Goal: Task Accomplishment & Management: Complete application form

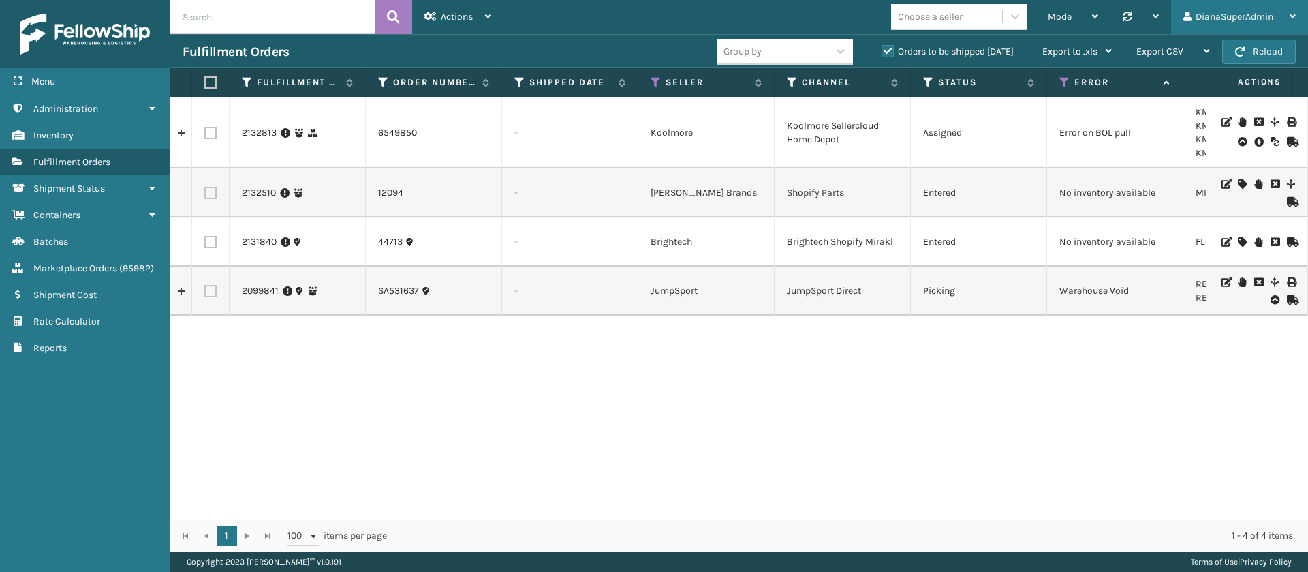
click at [1281, 12] on div "DianaSuperAdmin" at bounding box center [1239, 17] width 112 height 34
click at [153, 106] on icon at bounding box center [151, 109] width 11 height 10
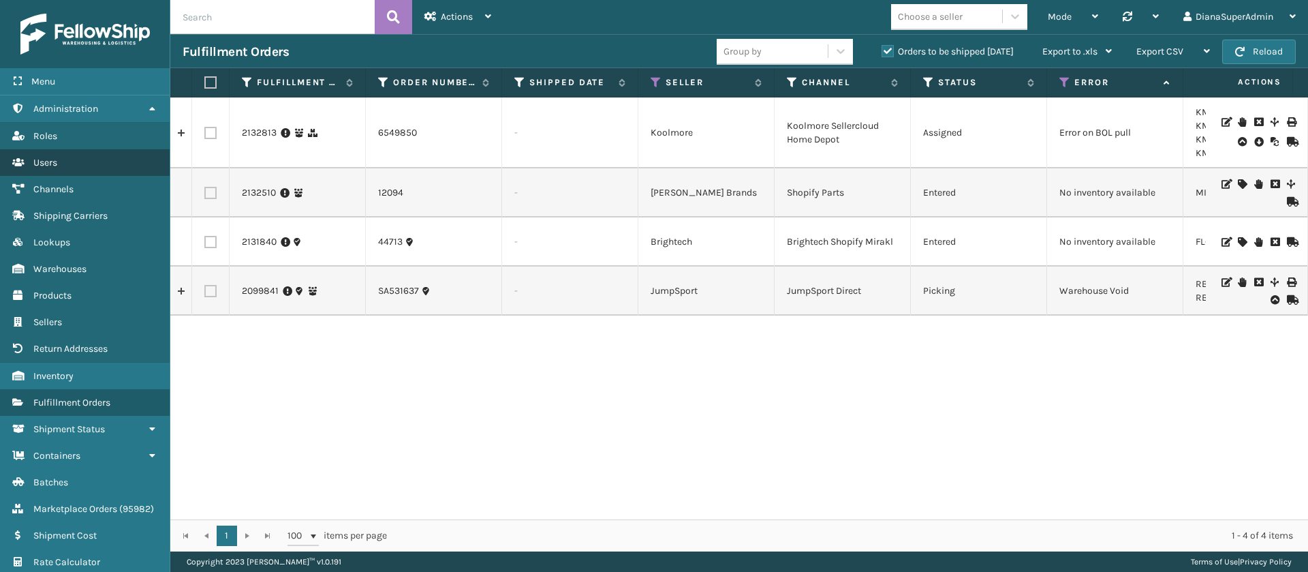
click at [42, 164] on span "Users" at bounding box center [45, 163] width 24 height 12
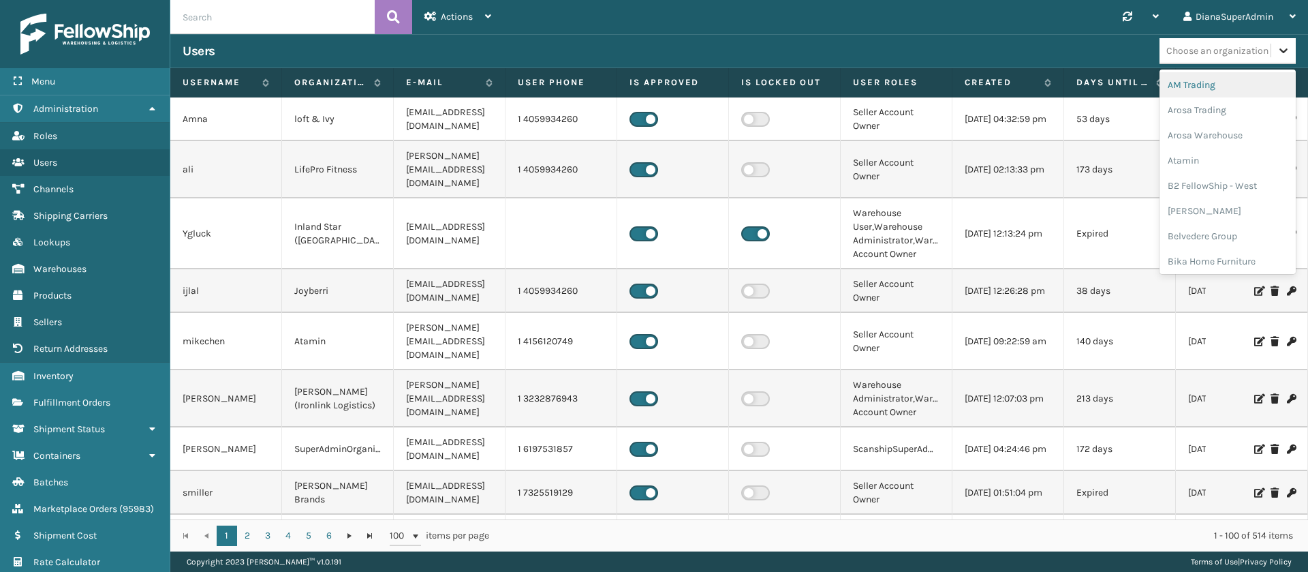
click at [1283, 54] on icon at bounding box center [1284, 51] width 14 height 14
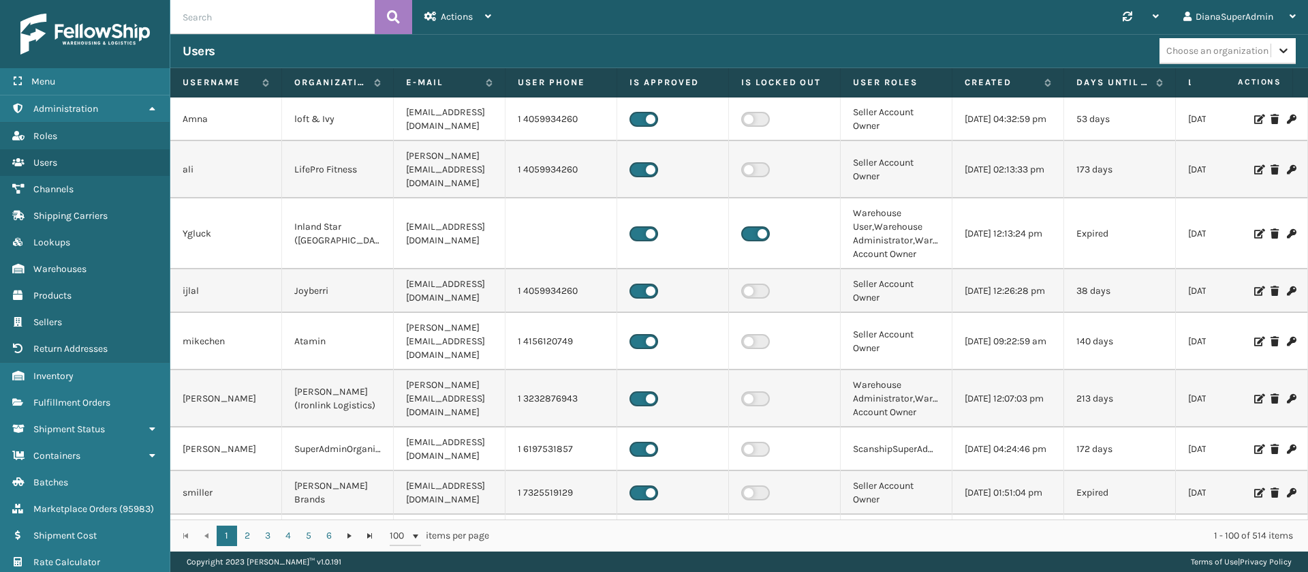
click at [1283, 54] on icon at bounding box center [1284, 51] width 14 height 14
click at [482, 16] on div "Actions" at bounding box center [457, 17] width 67 height 34
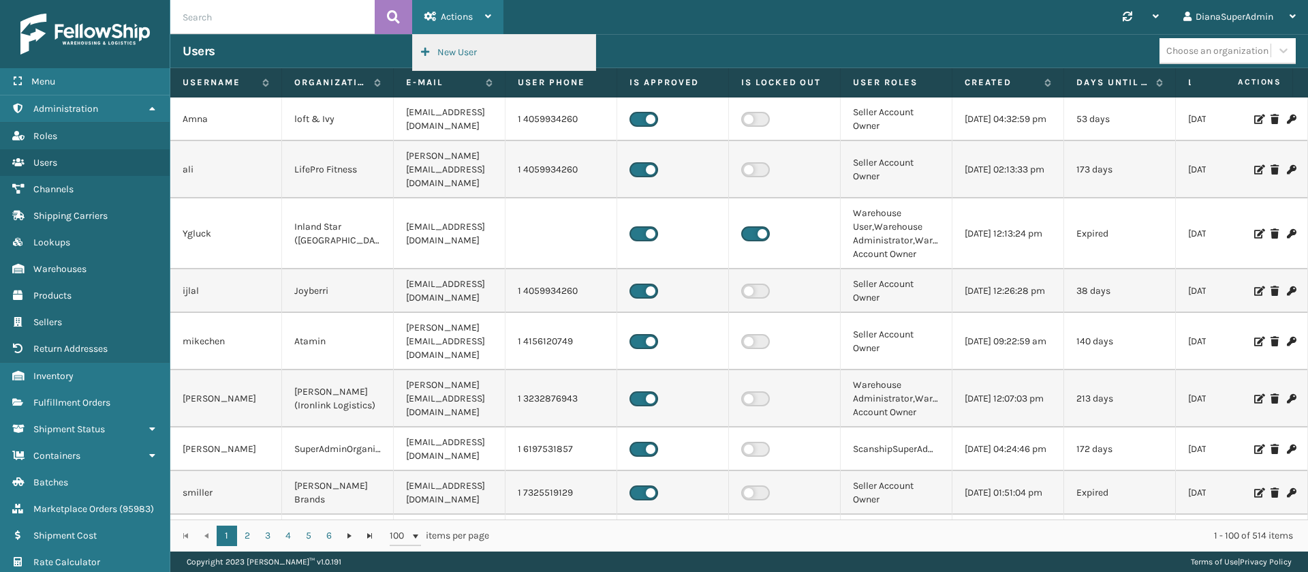
click at [461, 46] on button "New User" at bounding box center [504, 52] width 183 height 35
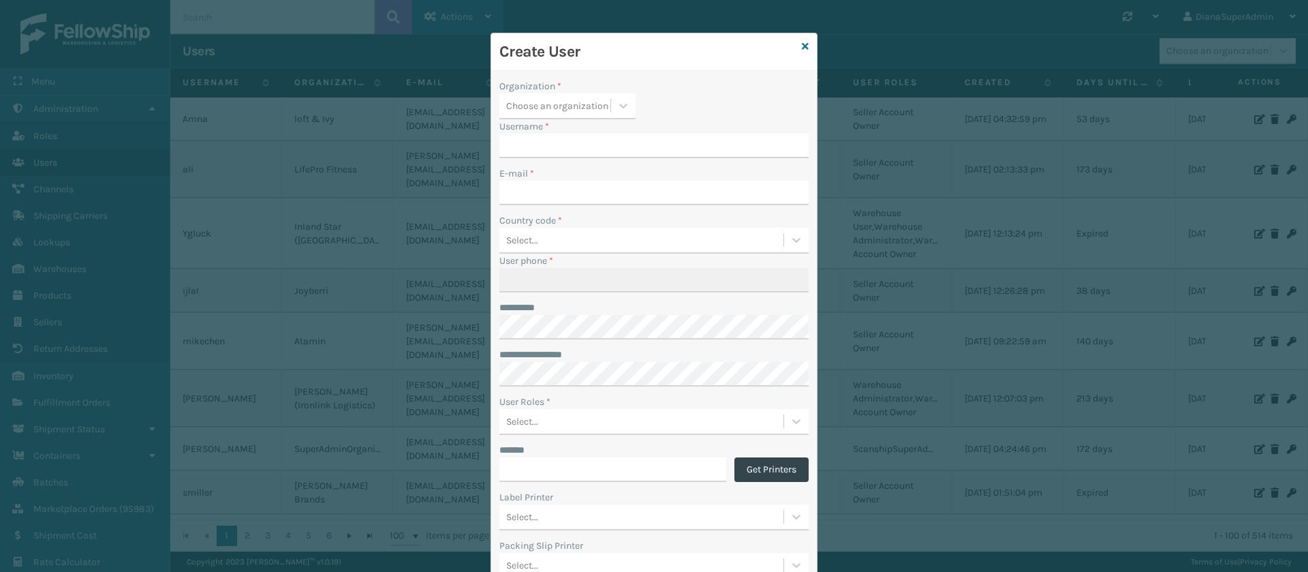
type input "DianaSuperAdmin"
click at [621, 100] on icon at bounding box center [624, 106] width 14 height 14
type input "win"
click at [589, 140] on div "WindGap (Iron Mountain)" at bounding box center [567, 139] width 136 height 25
click at [621, 152] on input "DianaSuperAdmin" at bounding box center [641, 146] width 285 height 25
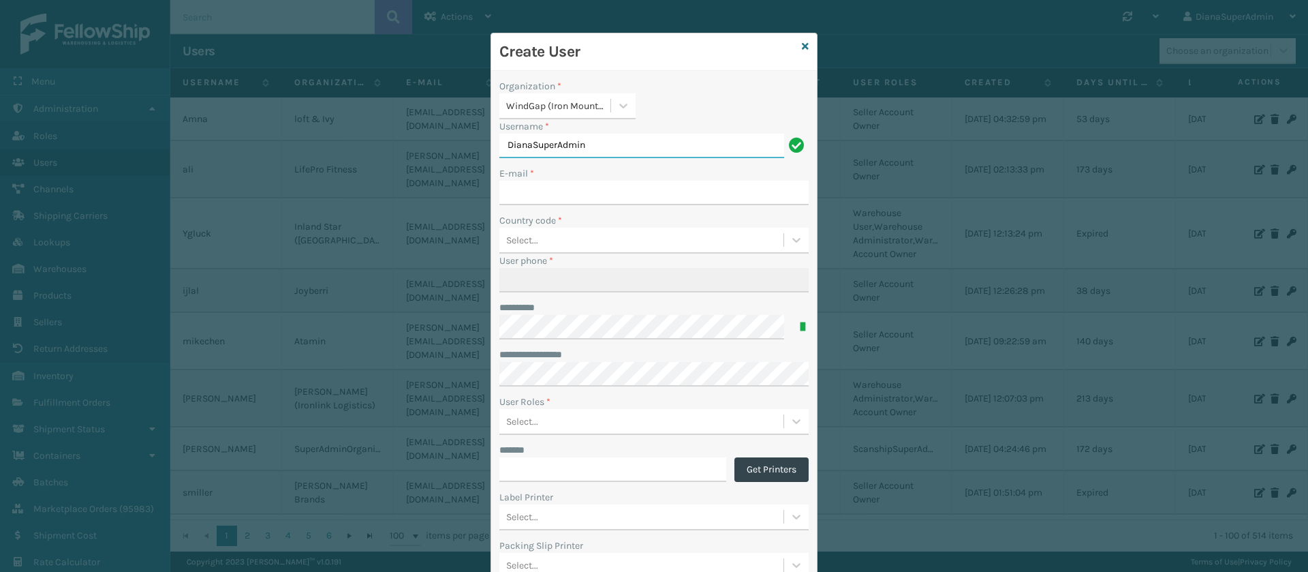
click at [621, 152] on input "DianaSuperAdmin" at bounding box center [641, 146] width 285 height 25
type input "KarlaAdmin"
click at [599, 193] on input "E-mail *" at bounding box center [653, 193] width 309 height 25
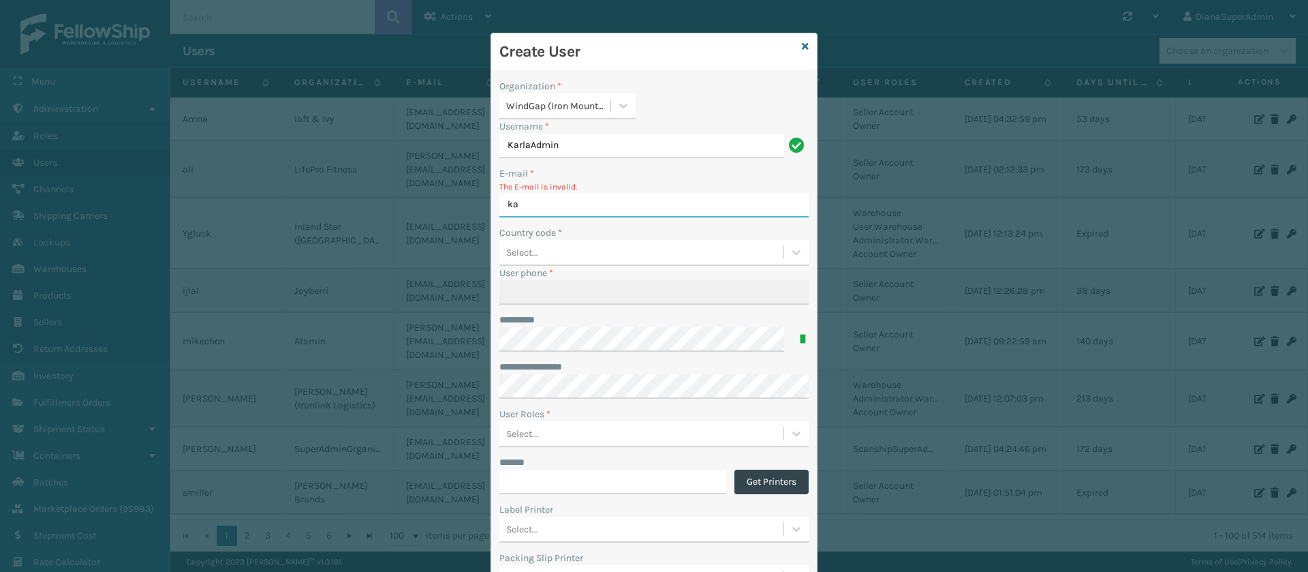
type input "k"
click at [581, 142] on input "KarlaAdmin" at bounding box center [641, 146] width 285 height 25
click at [563, 207] on input "E-mail *" at bounding box center [653, 205] width 309 height 25
click at [618, 151] on input "KarlaSuperAdmin" at bounding box center [641, 146] width 285 height 25
type input "KarlaWindGap"
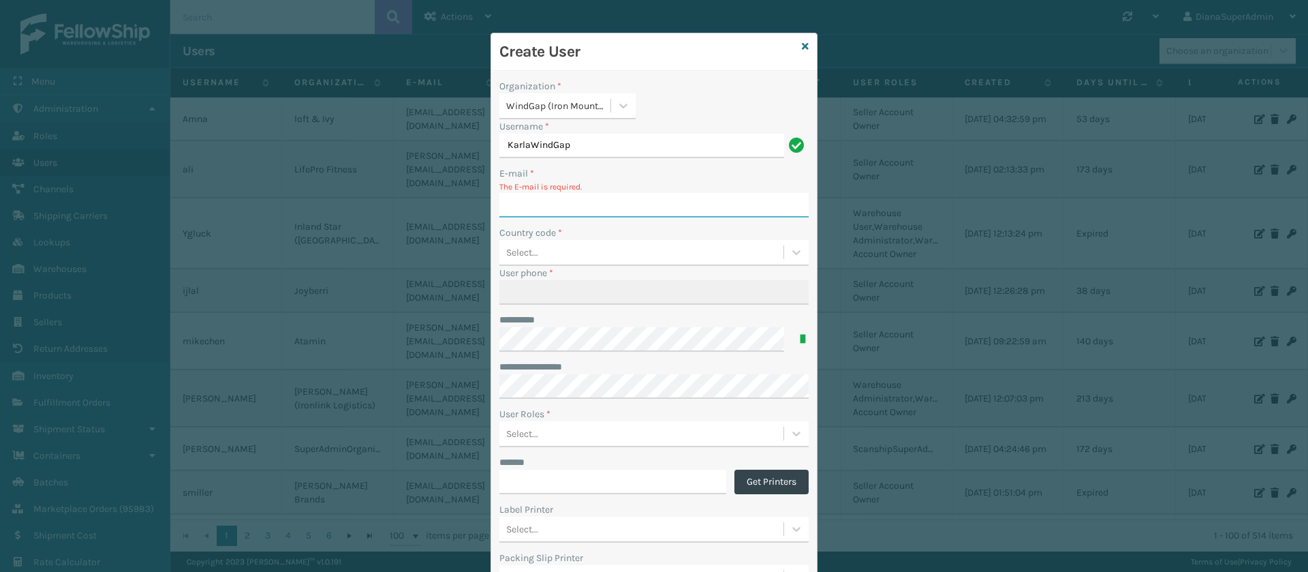
click at [565, 204] on input "E-mail *" at bounding box center [653, 205] width 309 height 25
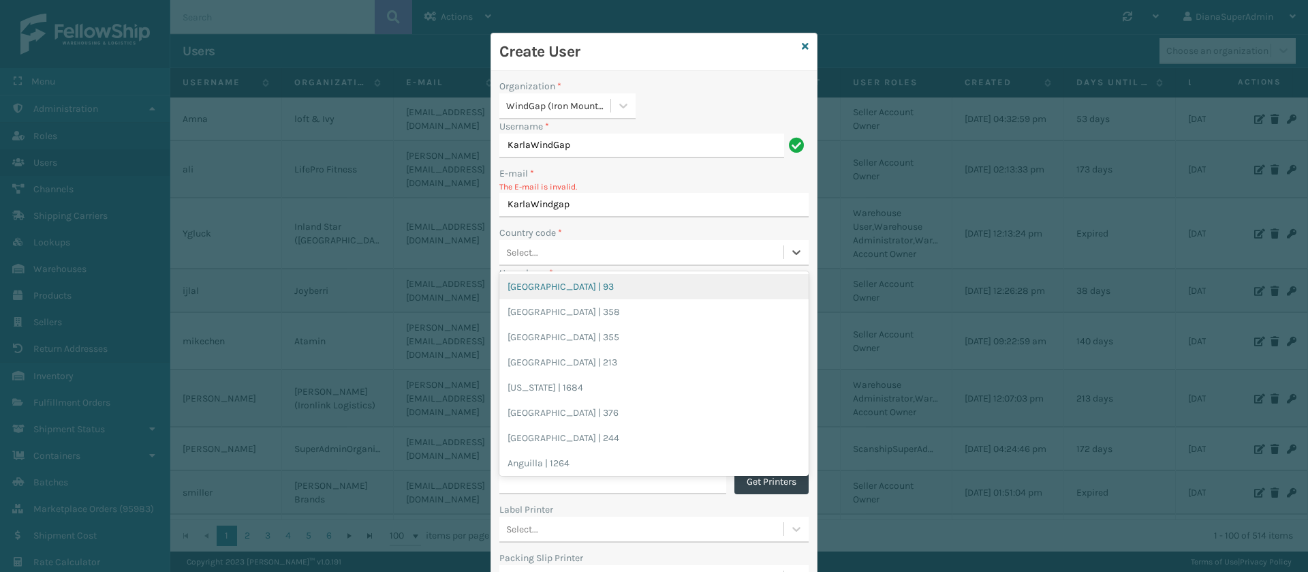
click at [563, 252] on div "Select..." at bounding box center [641, 252] width 284 height 22
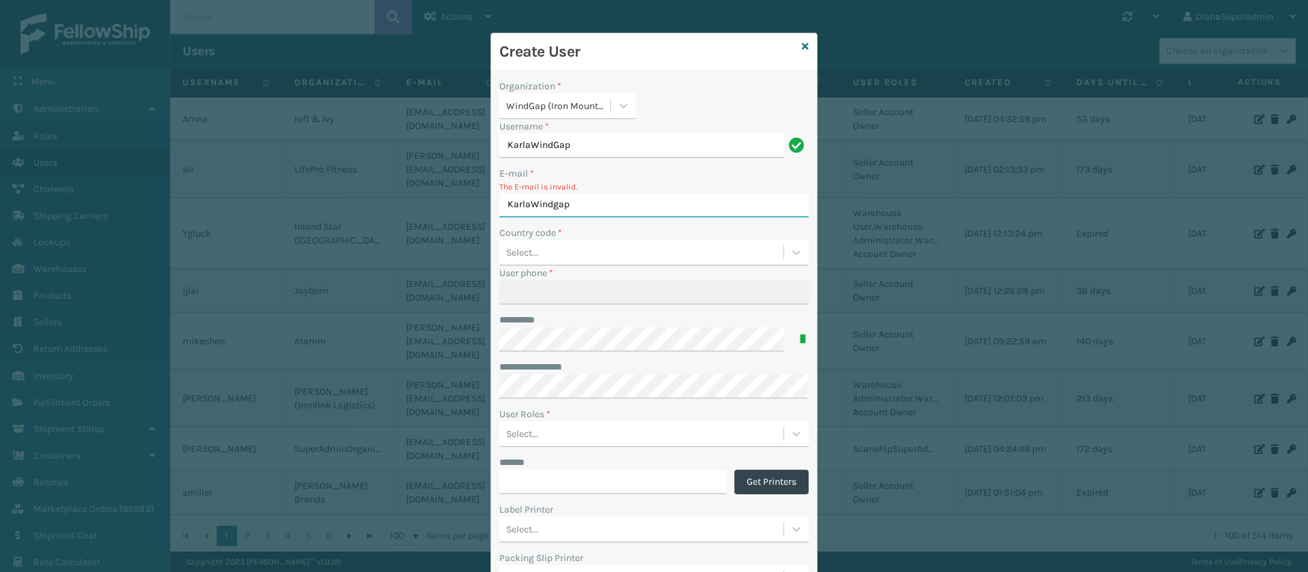
click at [621, 204] on input "KarlaWindgap" at bounding box center [653, 205] width 309 height 25
click at [734, 205] on input "KarlaWindgap" at bounding box center [653, 205] width 309 height 25
type input "K"
click at [734, 205] on input "E-mail *" at bounding box center [653, 205] width 309 height 25
type input "Karlawindgap"
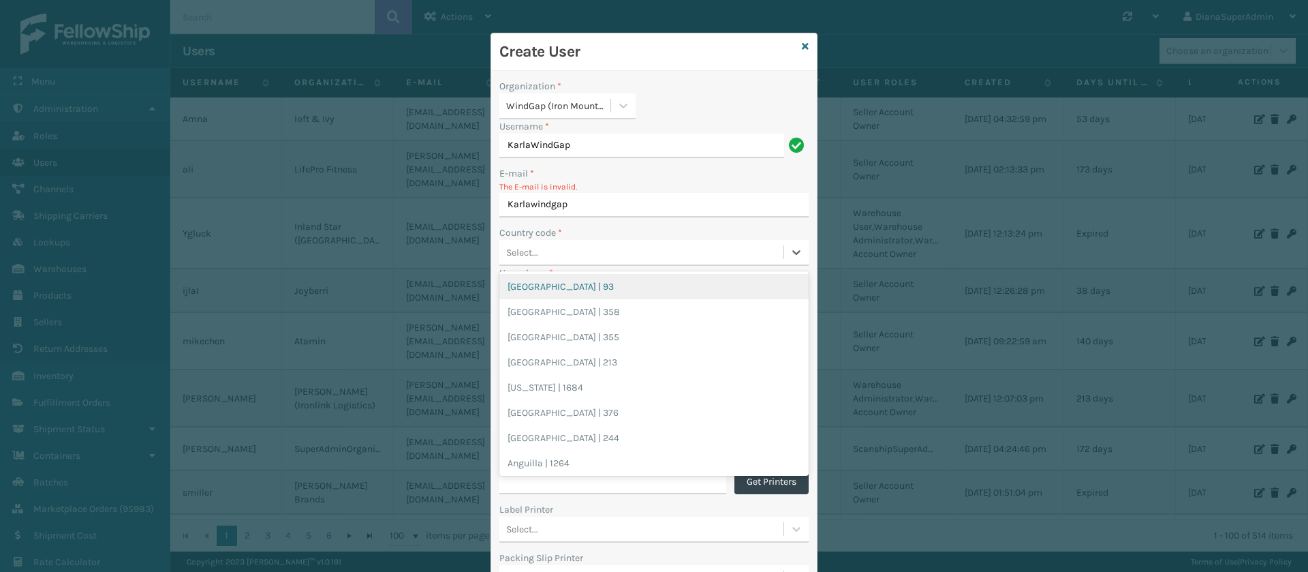
click at [635, 249] on div "Select..." at bounding box center [641, 252] width 284 height 22
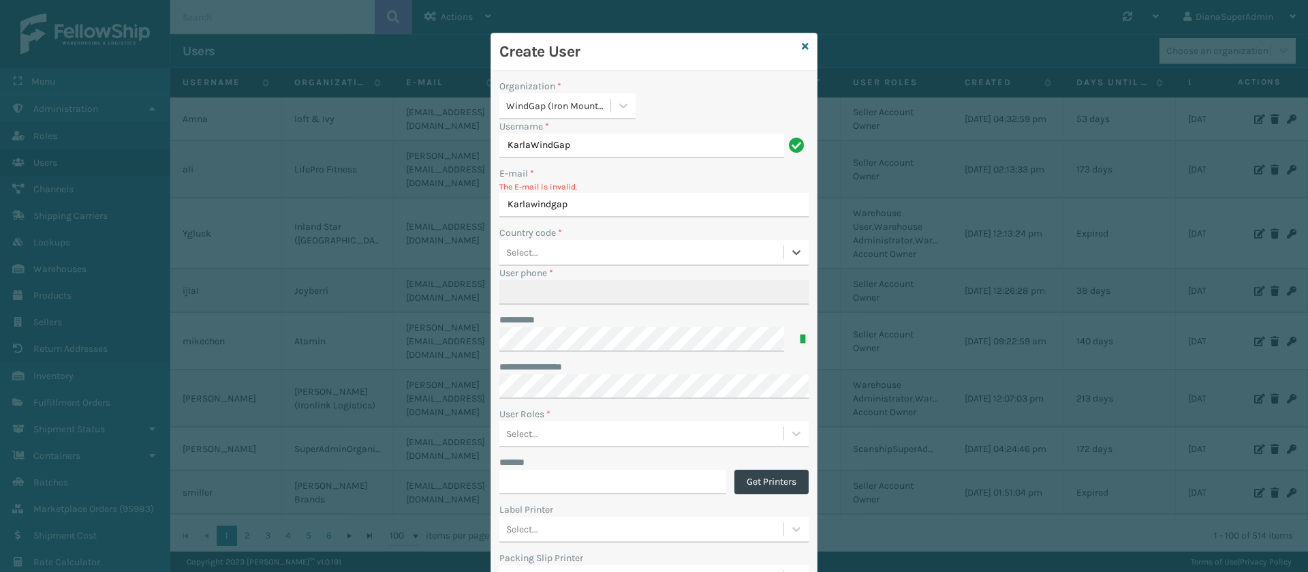
click at [635, 249] on div "Select..." at bounding box center [641, 252] width 284 height 22
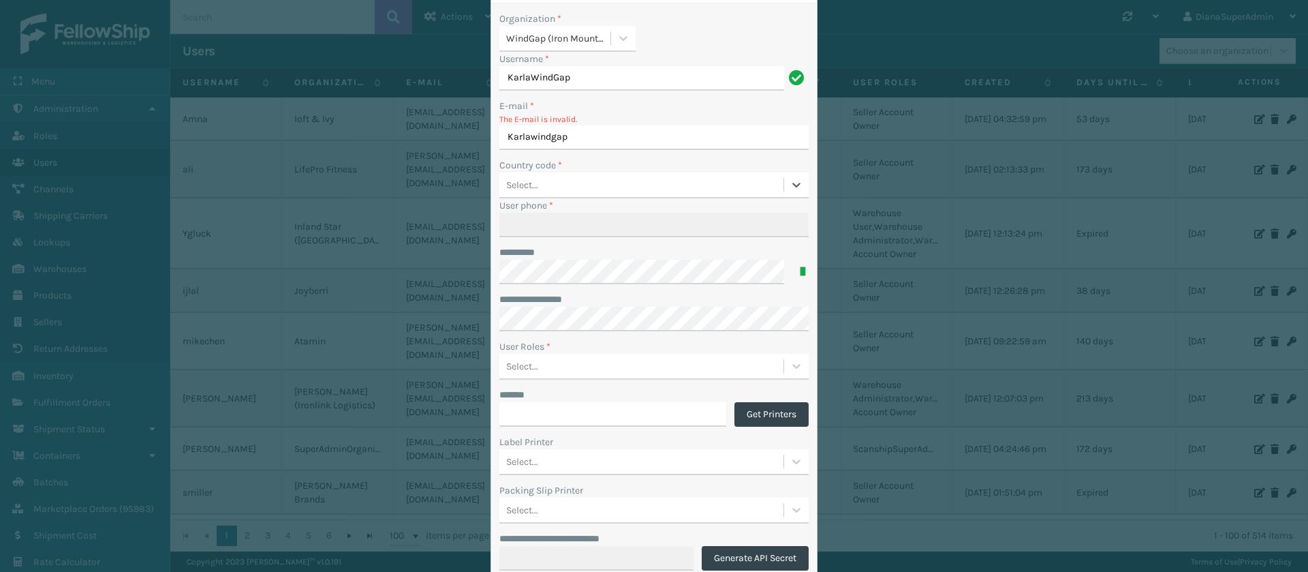
scroll to position [59, 0]
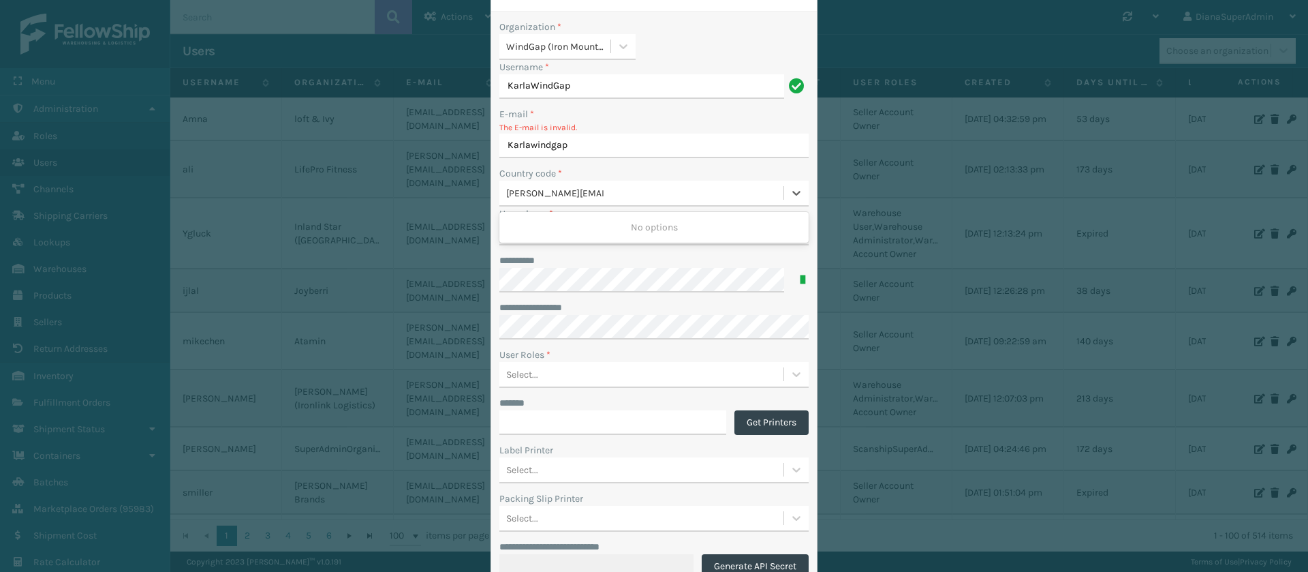
type input "[PERSON_NAME][EMAIL_ADDRESS][DOMAIN_NAME]"
click at [640, 116] on div "E-mail *" at bounding box center [653, 114] width 309 height 14
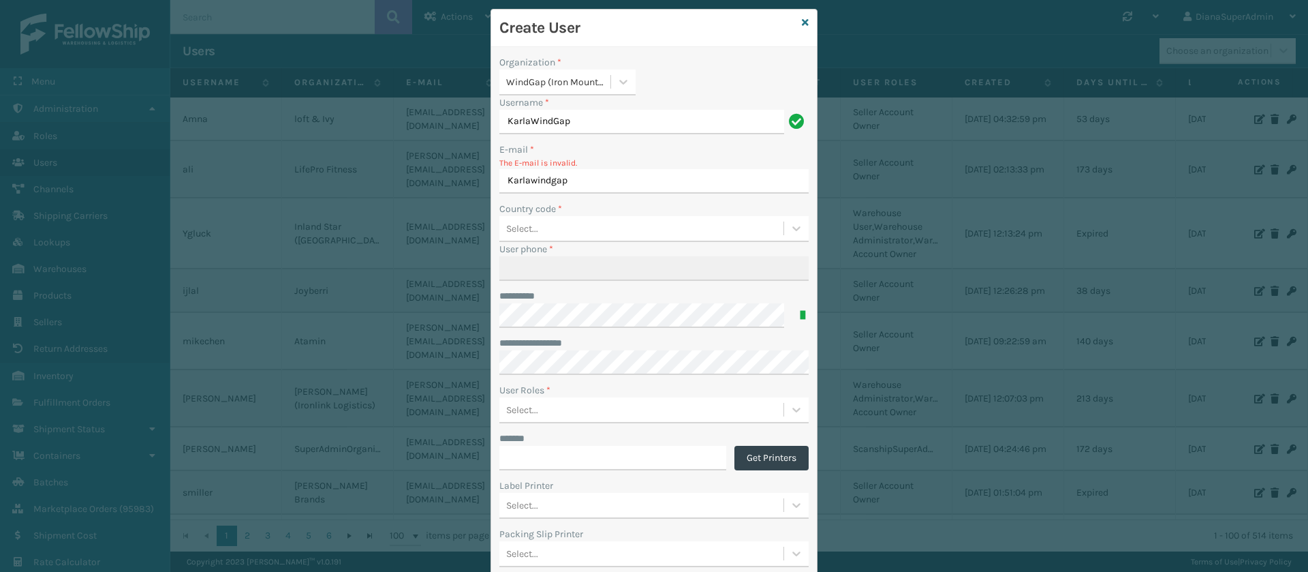
scroll to position [22, 0]
click at [622, 181] on input "Karlawindgap" at bounding box center [653, 182] width 309 height 25
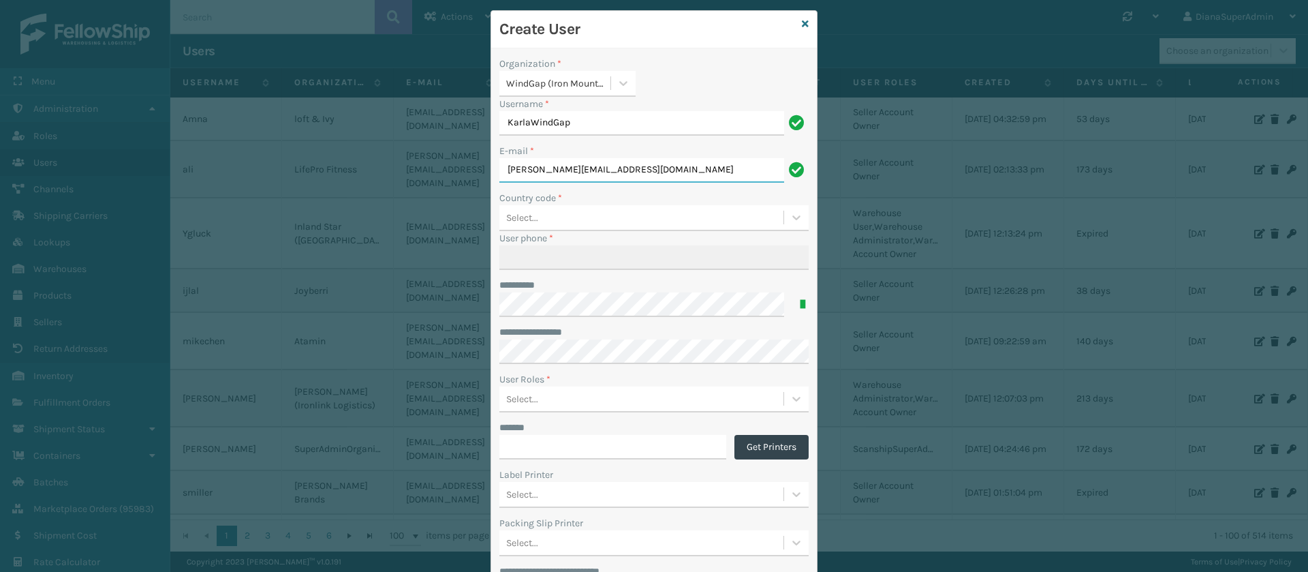
type input "[PERSON_NAME][EMAIL_ADDRESS][DOMAIN_NAME]"
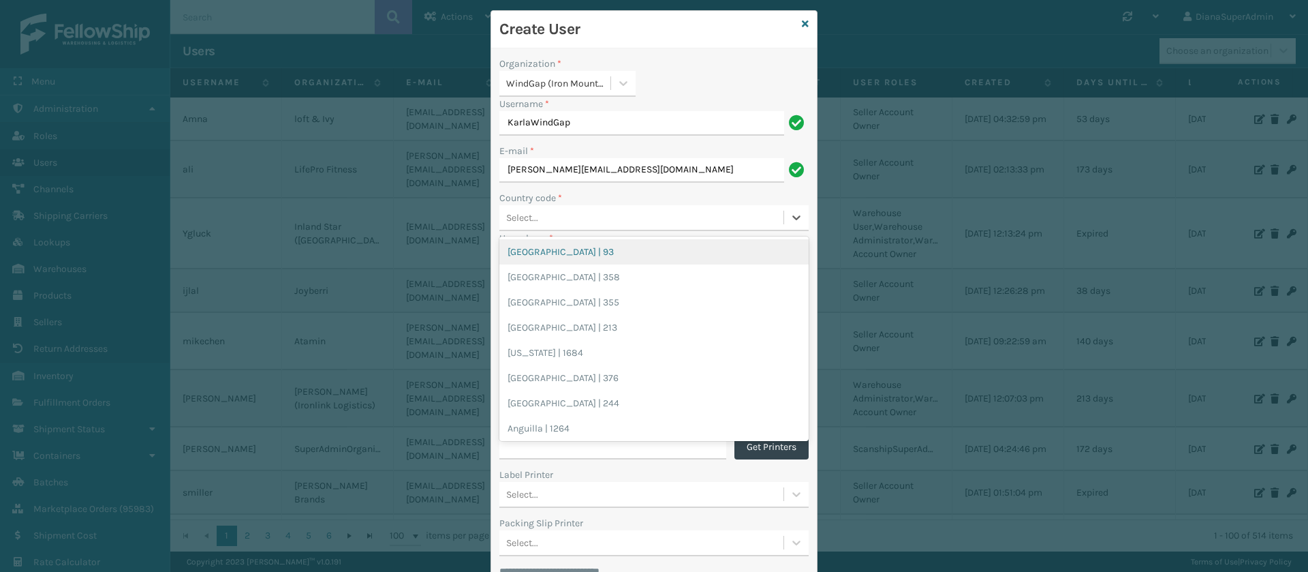
click at [589, 214] on div "Select..." at bounding box center [641, 217] width 284 height 22
click at [582, 214] on div "Select..." at bounding box center [641, 217] width 284 height 22
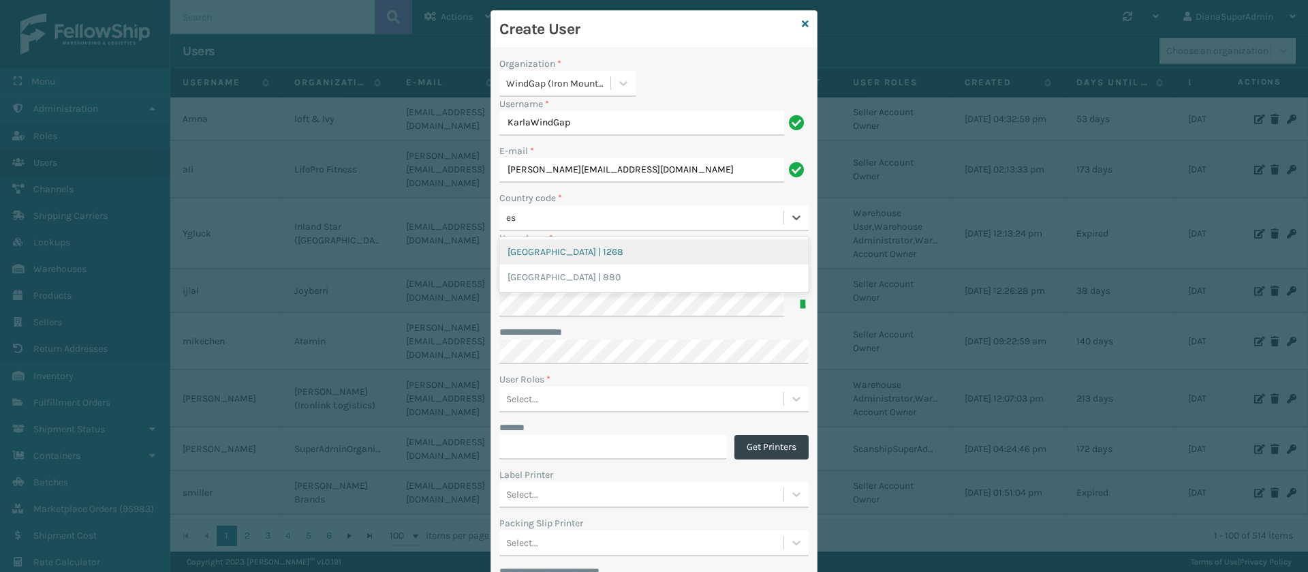
type input "e"
type input "u"
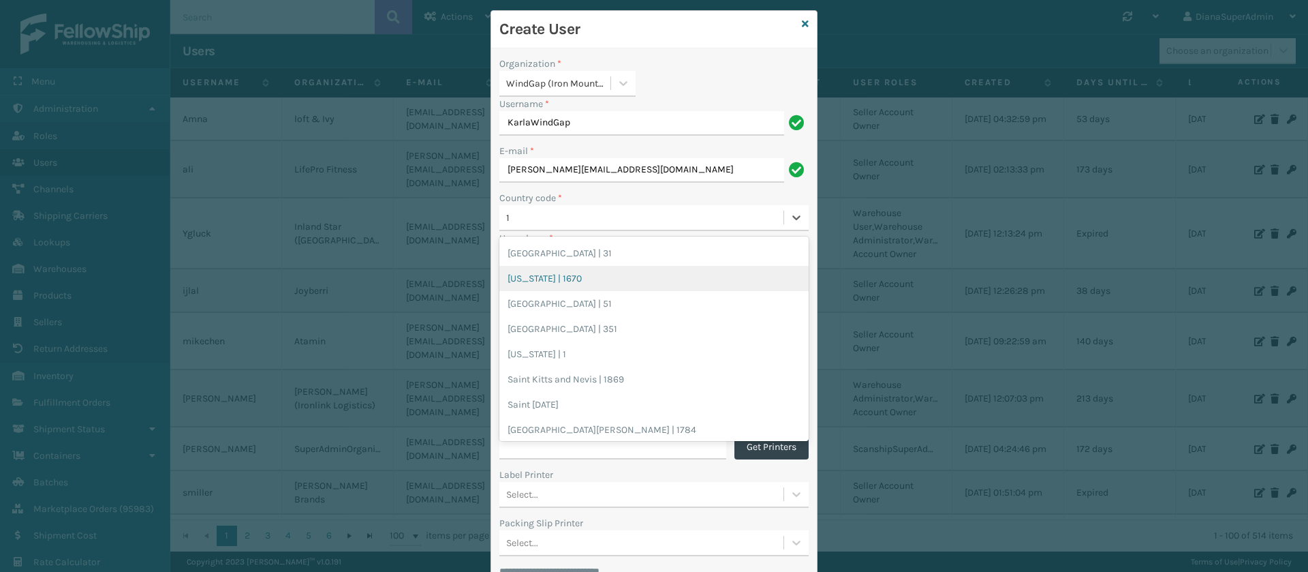
scroll to position [809, 0]
type input "1"
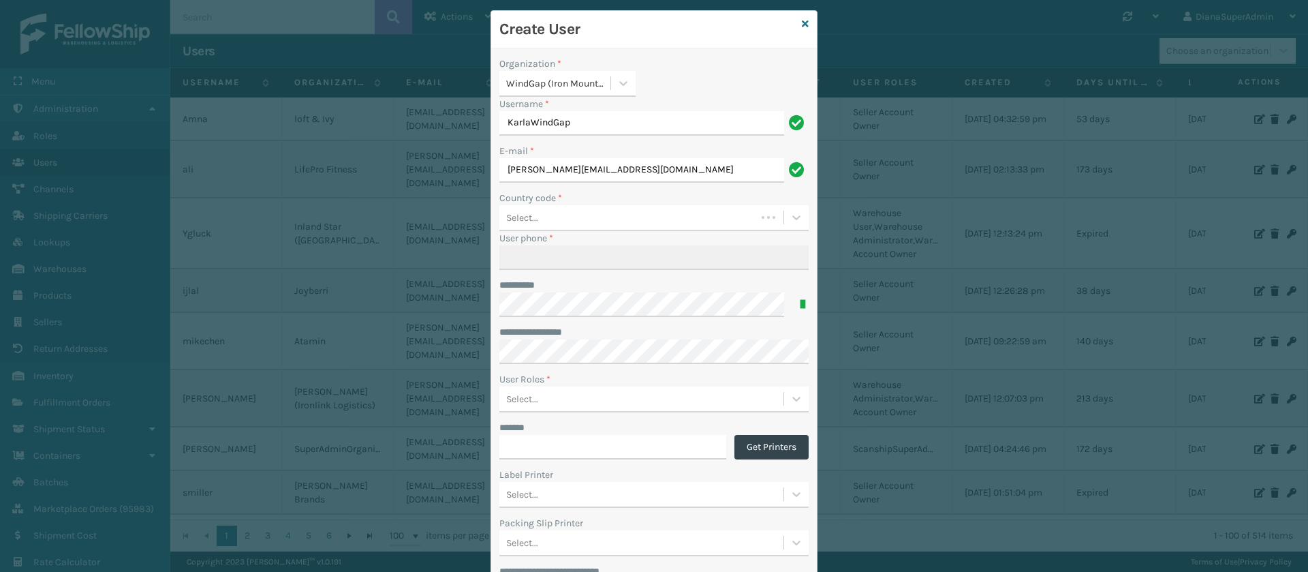
click at [651, 194] on div "Country code *" at bounding box center [653, 198] width 309 height 14
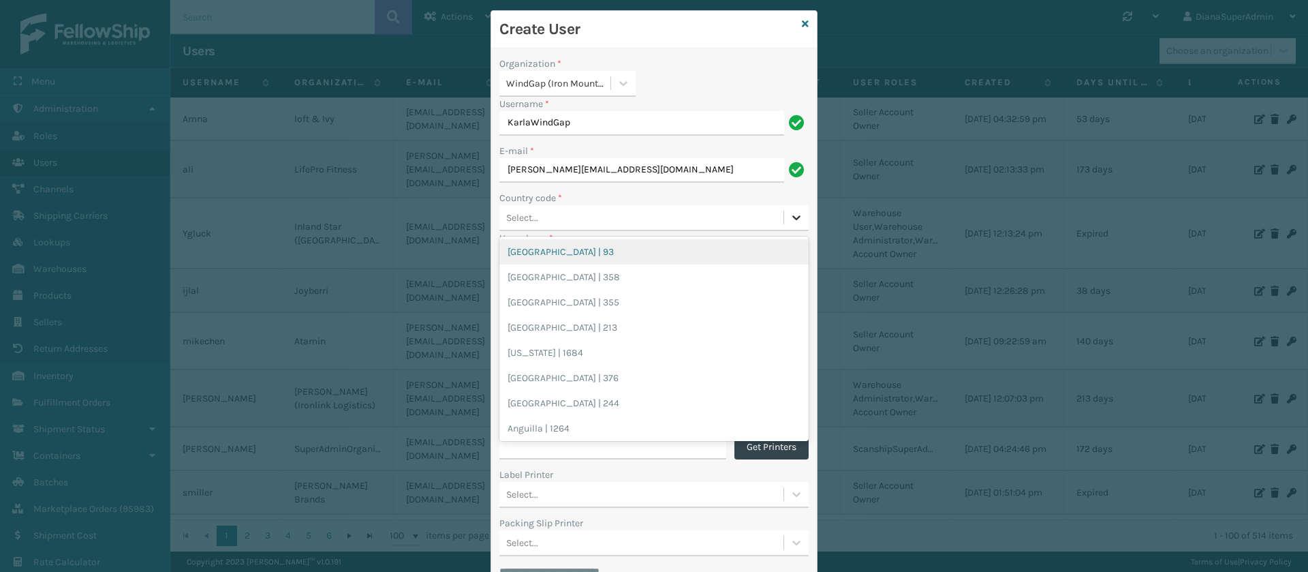
click at [790, 223] on icon at bounding box center [797, 217] width 14 height 14
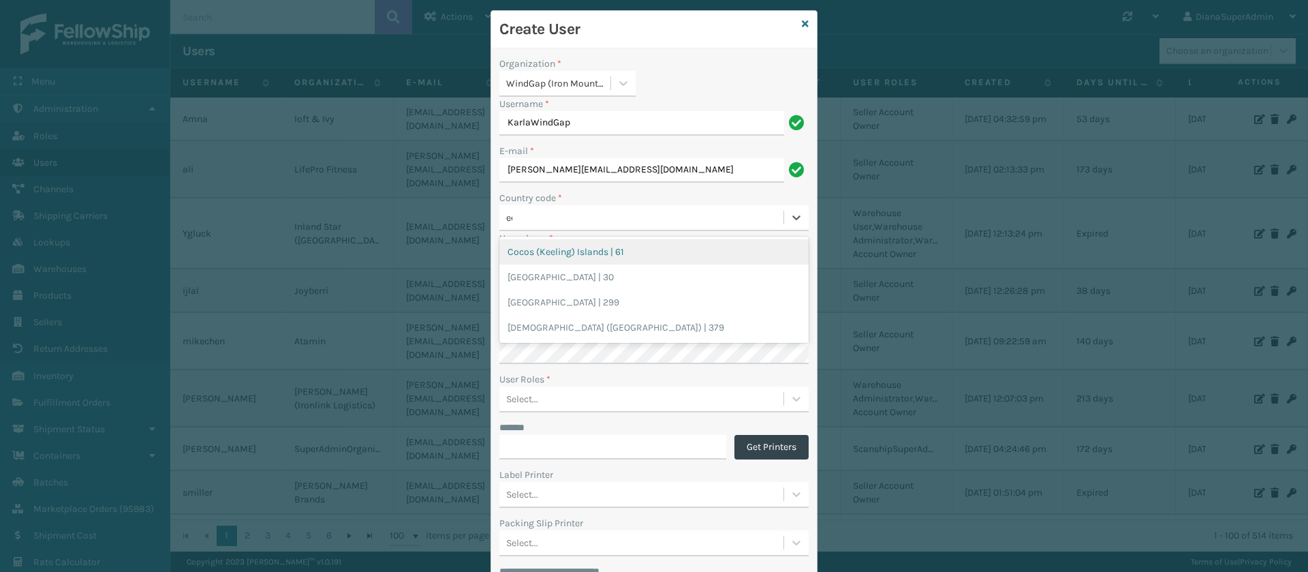
type input "e"
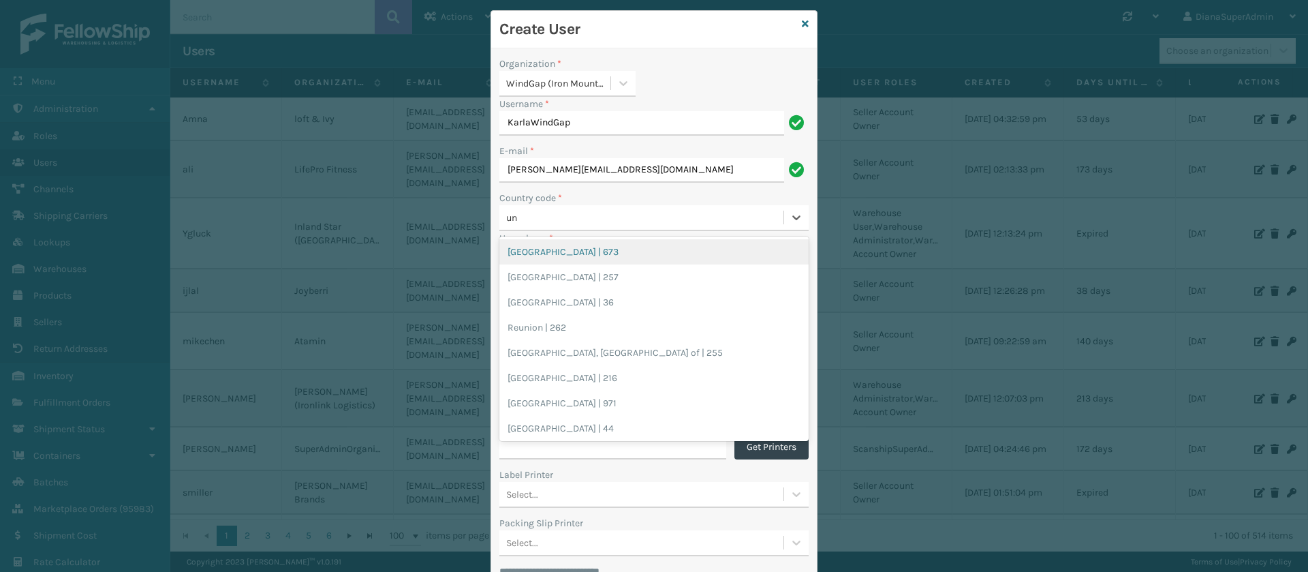
type input "uni"
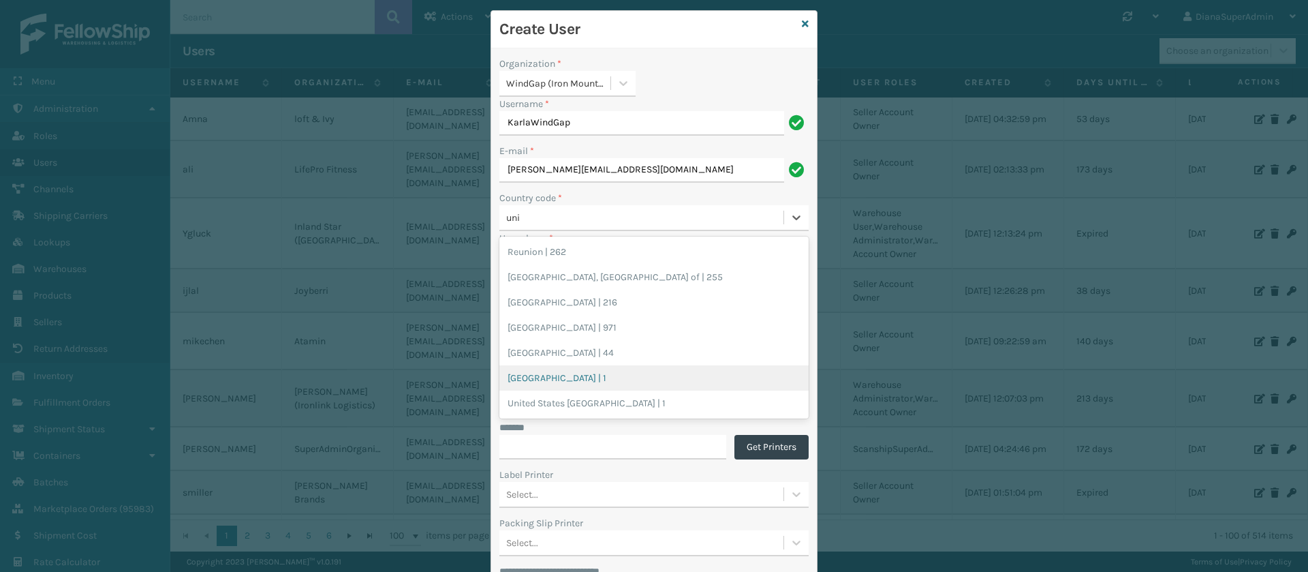
click at [544, 374] on div "[GEOGRAPHIC_DATA] | 1" at bounding box center [653, 377] width 309 height 25
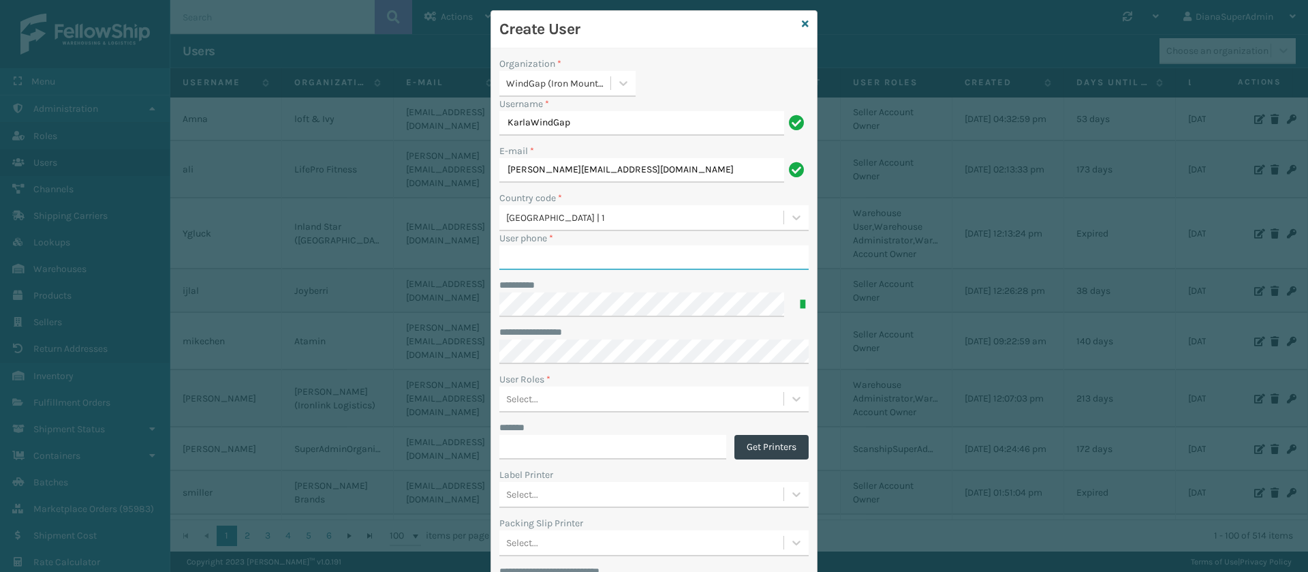
click at [565, 262] on input "User phone *" at bounding box center [653, 257] width 309 height 25
paste input "951.363.1000"
type input "9513631000"
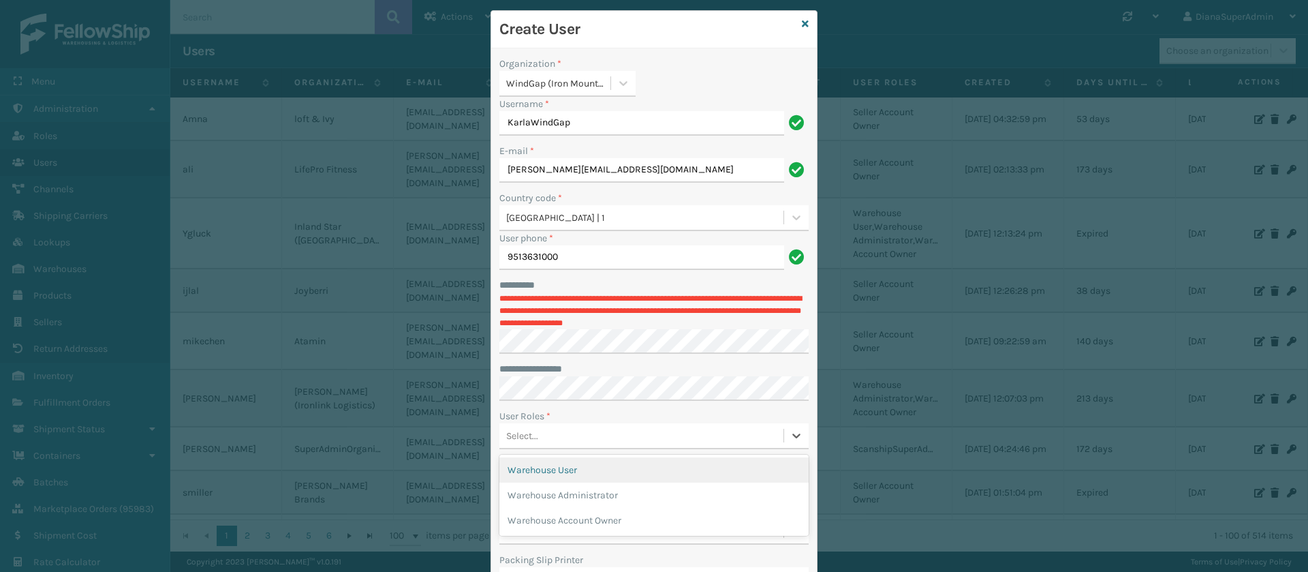
click at [634, 431] on div "Select..." at bounding box center [641, 435] width 284 height 22
click at [621, 434] on div "Select..." at bounding box center [641, 435] width 284 height 22
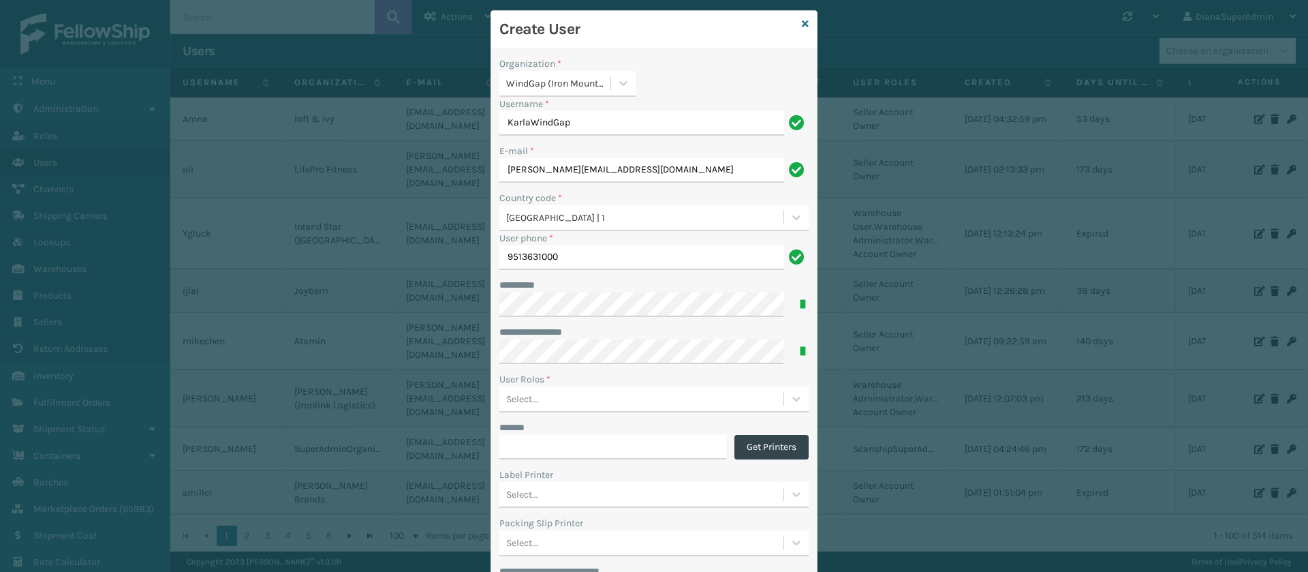
click at [567, 407] on div "Select..." at bounding box center [641, 399] width 284 height 22
click at [598, 456] on div "Warehouse Administrator" at bounding box center [653, 458] width 309 height 25
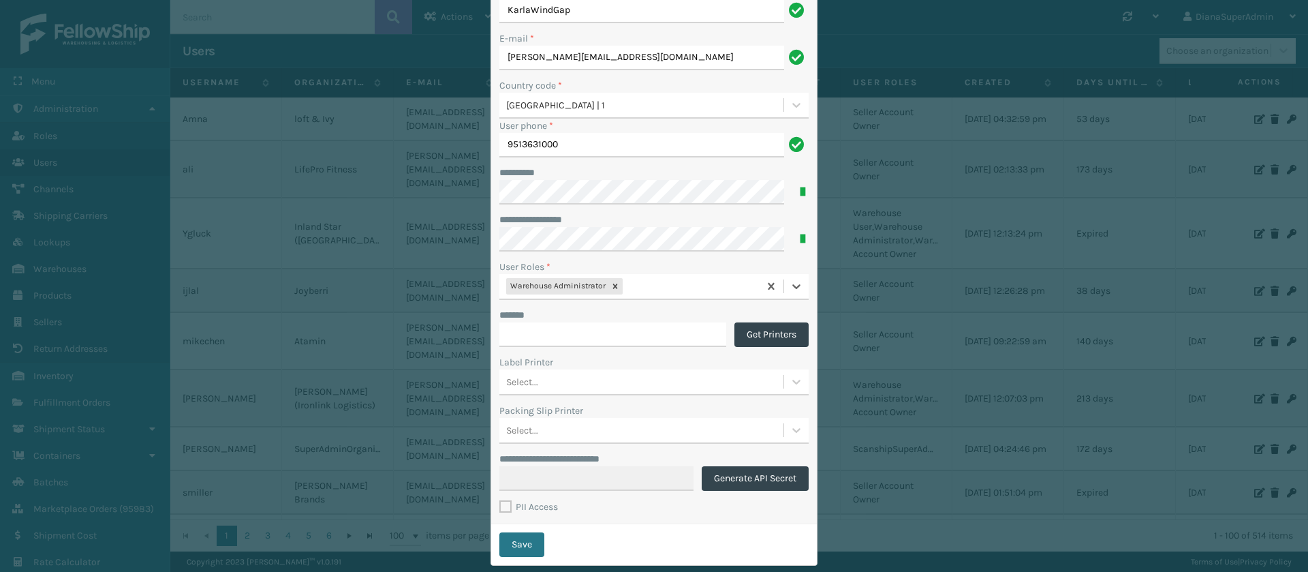
scroll to position [161, 0]
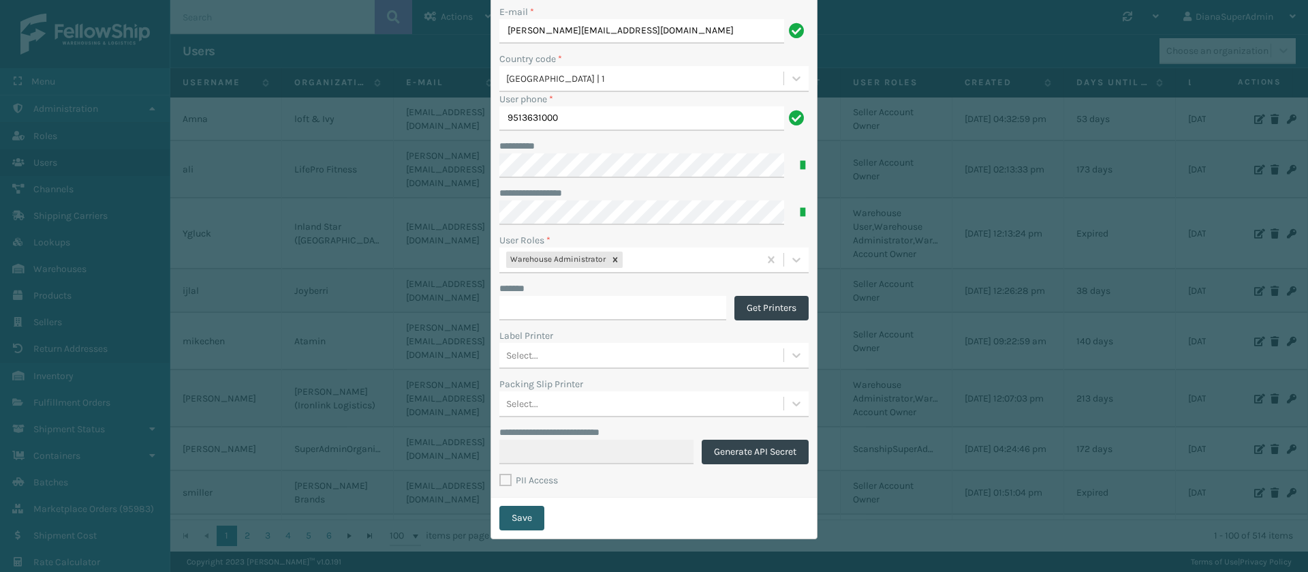
click at [520, 513] on button "Save" at bounding box center [521, 517] width 45 height 25
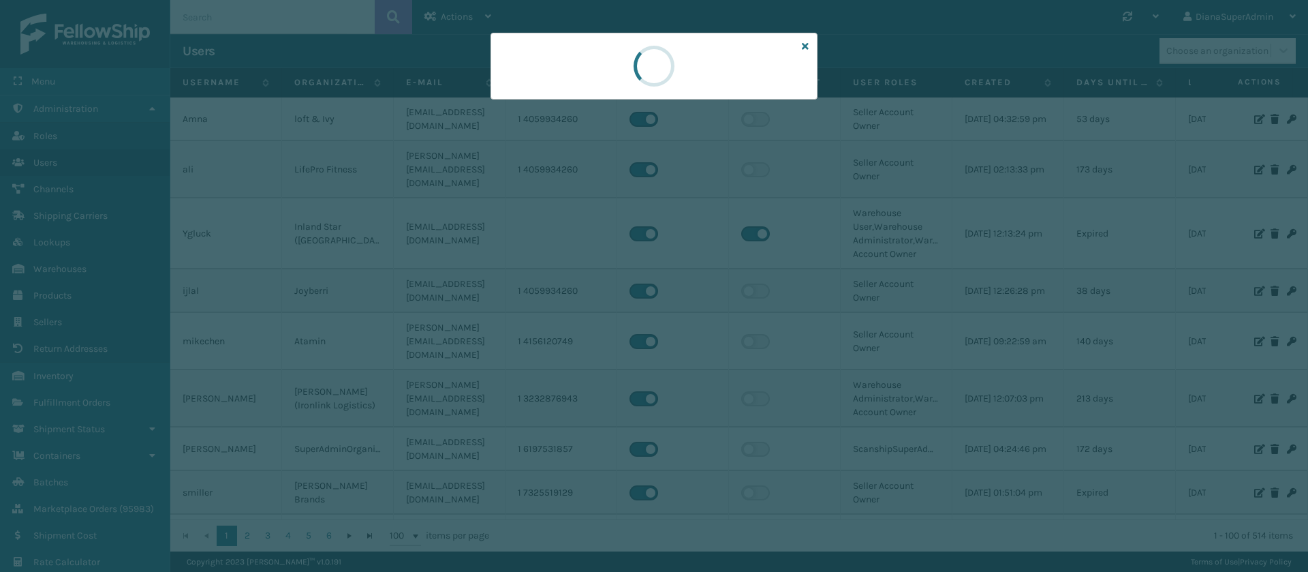
scroll to position [0, 0]
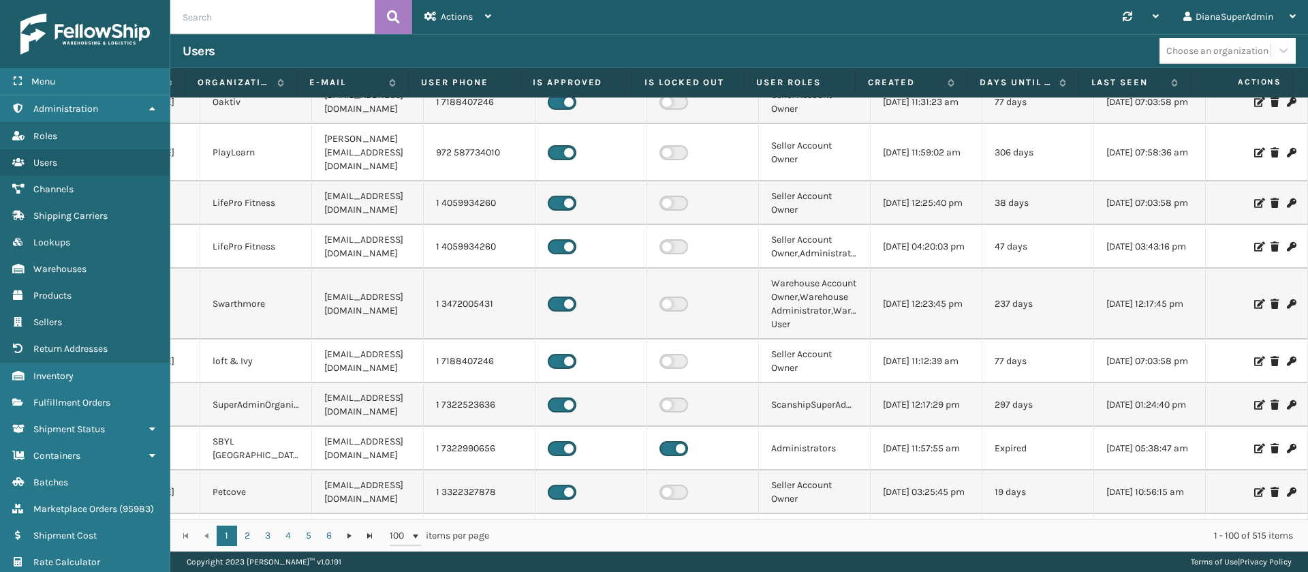
scroll to position [478, 97]
click at [332, 21] on input "text" at bounding box center [272, 17] width 204 height 34
type input "[PERSON_NAME]"
click at [397, 15] on icon at bounding box center [393, 17] width 13 height 20
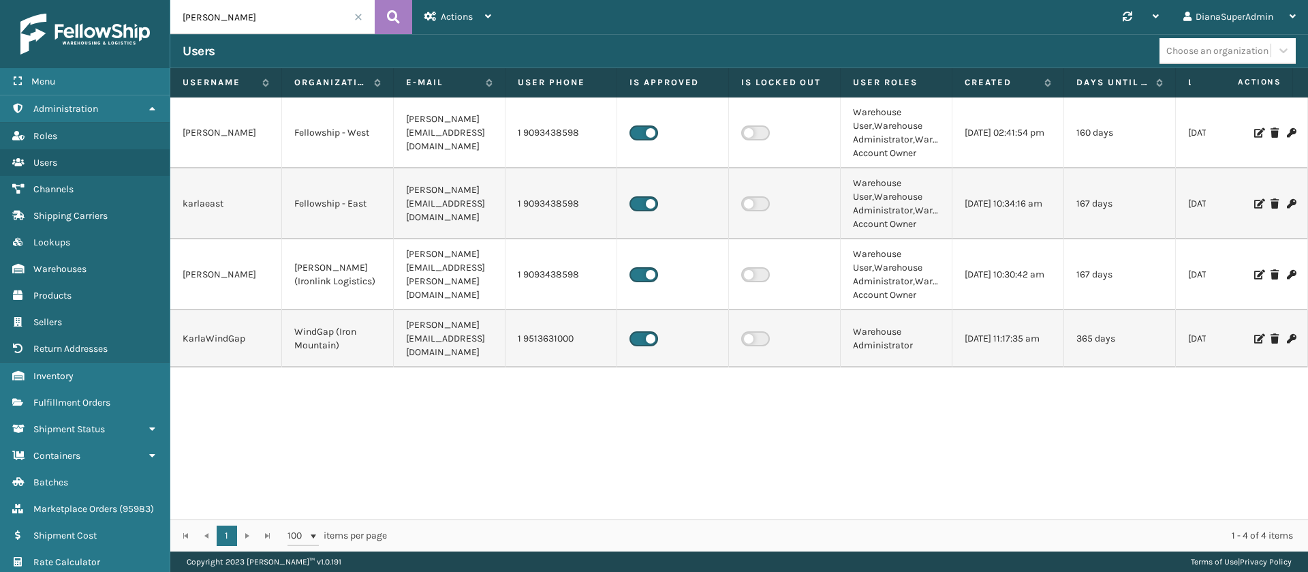
click at [1254, 131] on icon at bounding box center [1258, 133] width 8 height 10
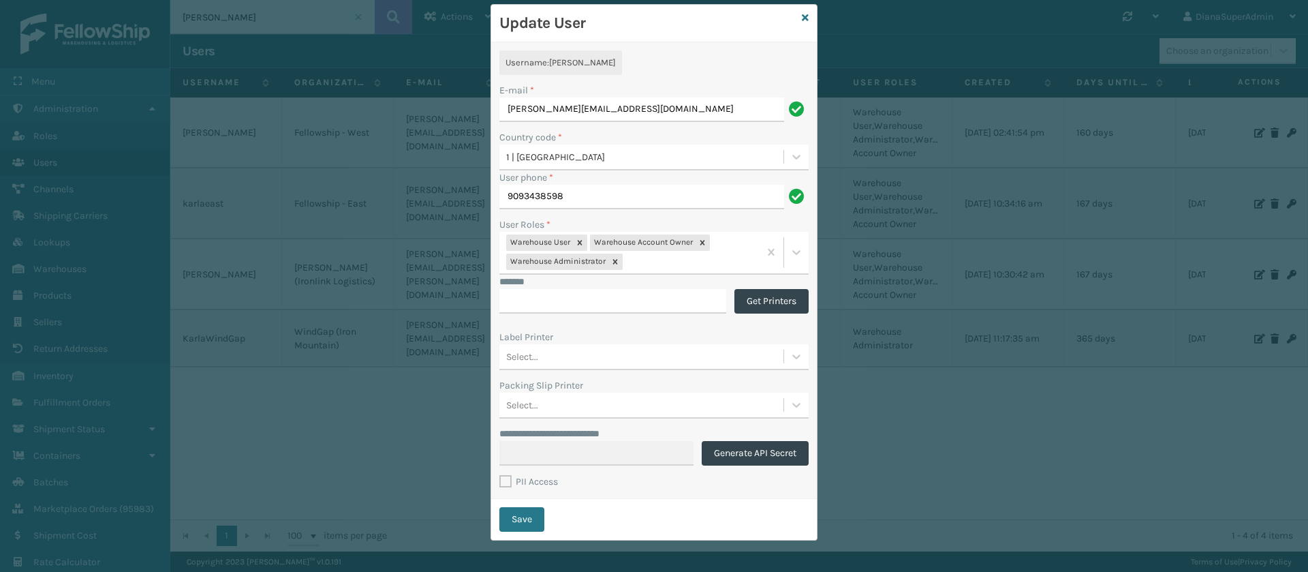
scroll to position [30, 0]
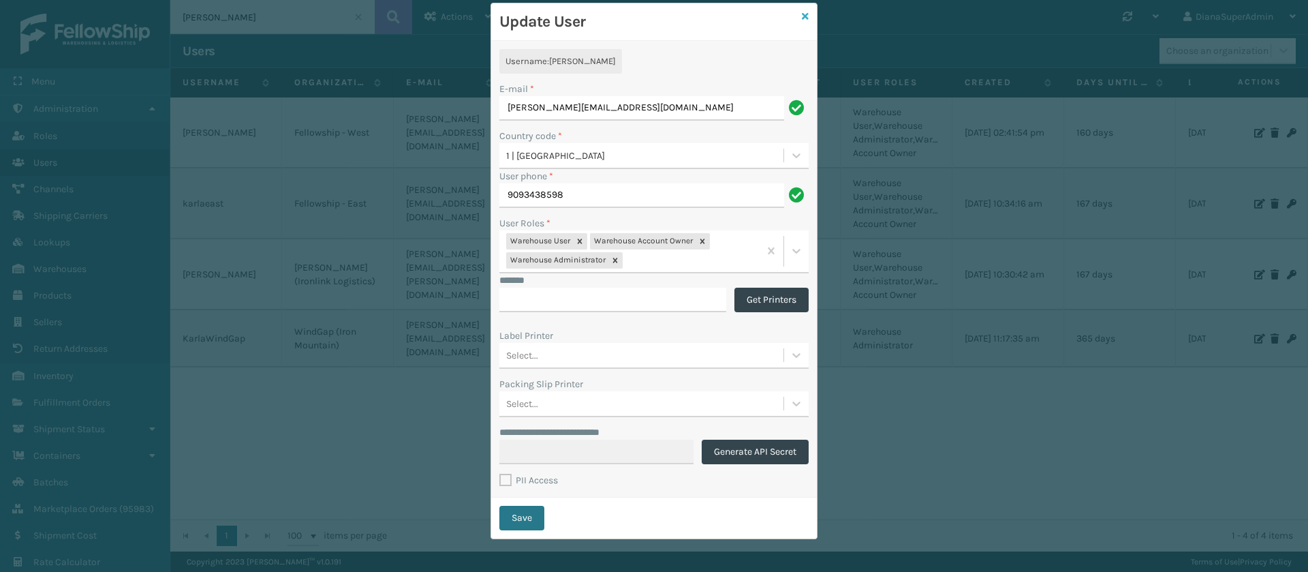
click at [802, 16] on icon at bounding box center [805, 17] width 7 height 10
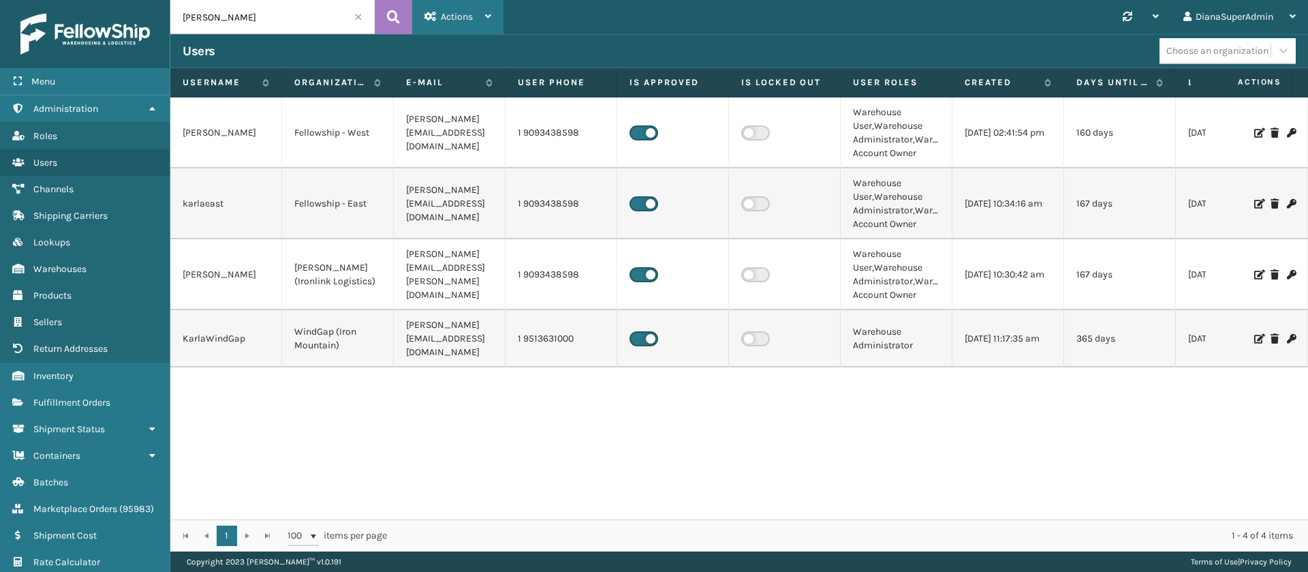
click at [476, 27] on div "Actions" at bounding box center [457, 17] width 67 height 34
click at [489, 48] on button "New User" at bounding box center [504, 52] width 183 height 35
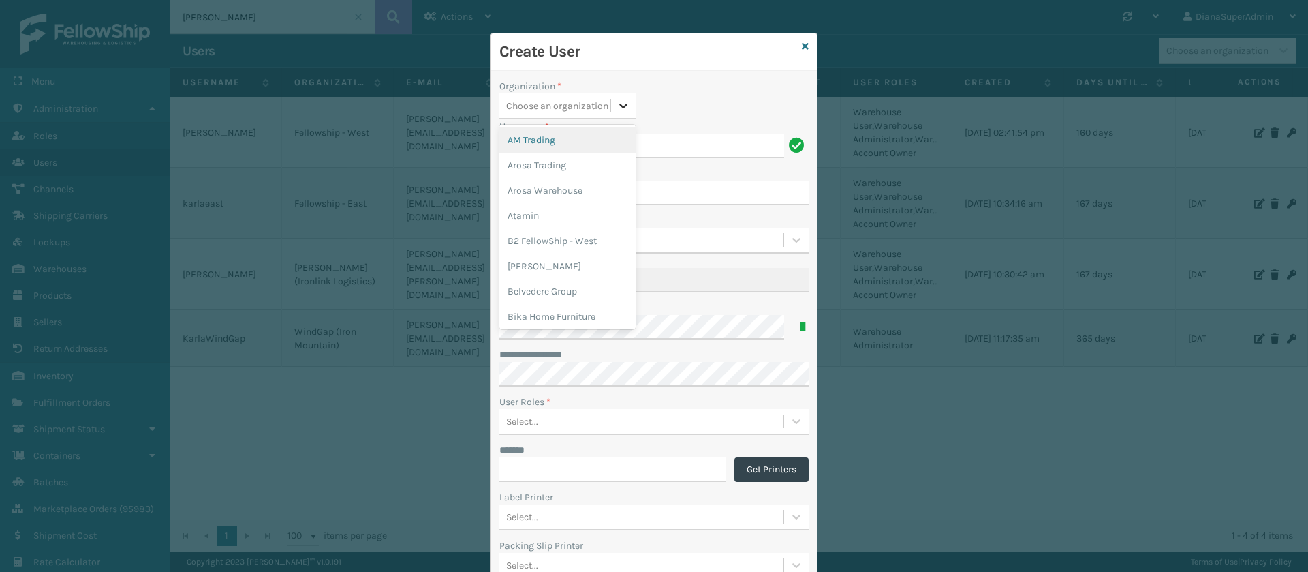
click at [617, 101] on icon at bounding box center [624, 106] width 14 height 14
type input "has"
click at [563, 141] on div "Haslet (Iron Mountain)" at bounding box center [567, 139] width 136 height 25
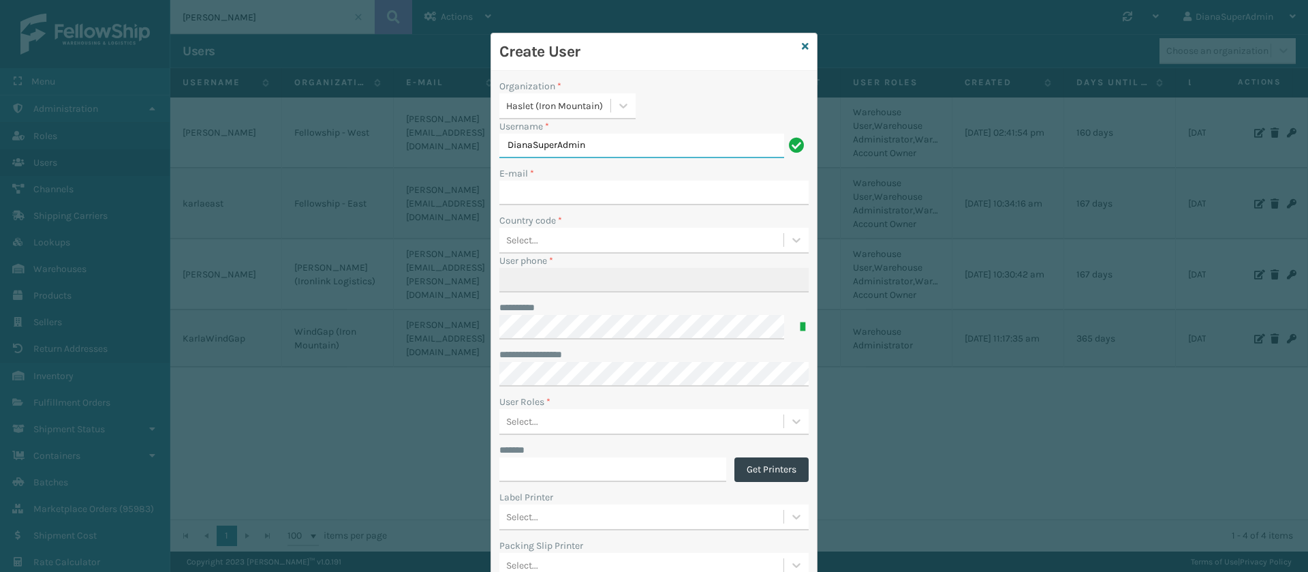
click at [625, 146] on input "DianaSuperAdmin" at bounding box center [641, 146] width 285 height 25
type input "KarlaHaslet"
click at [547, 188] on input "E-mail *" at bounding box center [653, 193] width 309 height 25
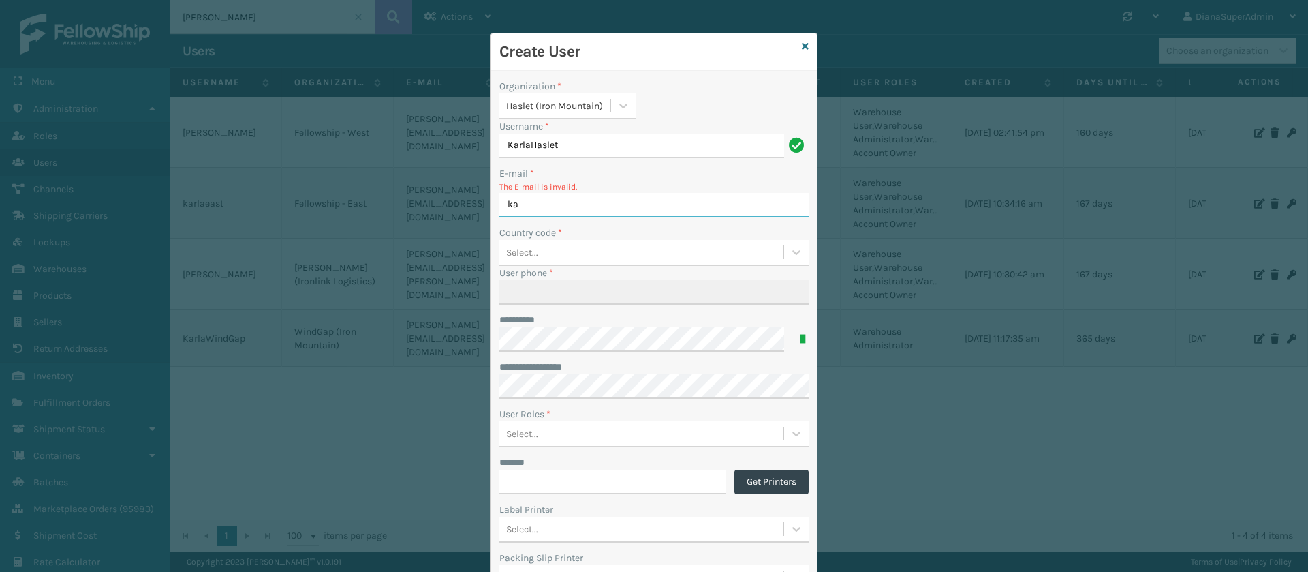
type input "[PERSON_NAME][EMAIL_ADDRESS][DOMAIN_NAME]"
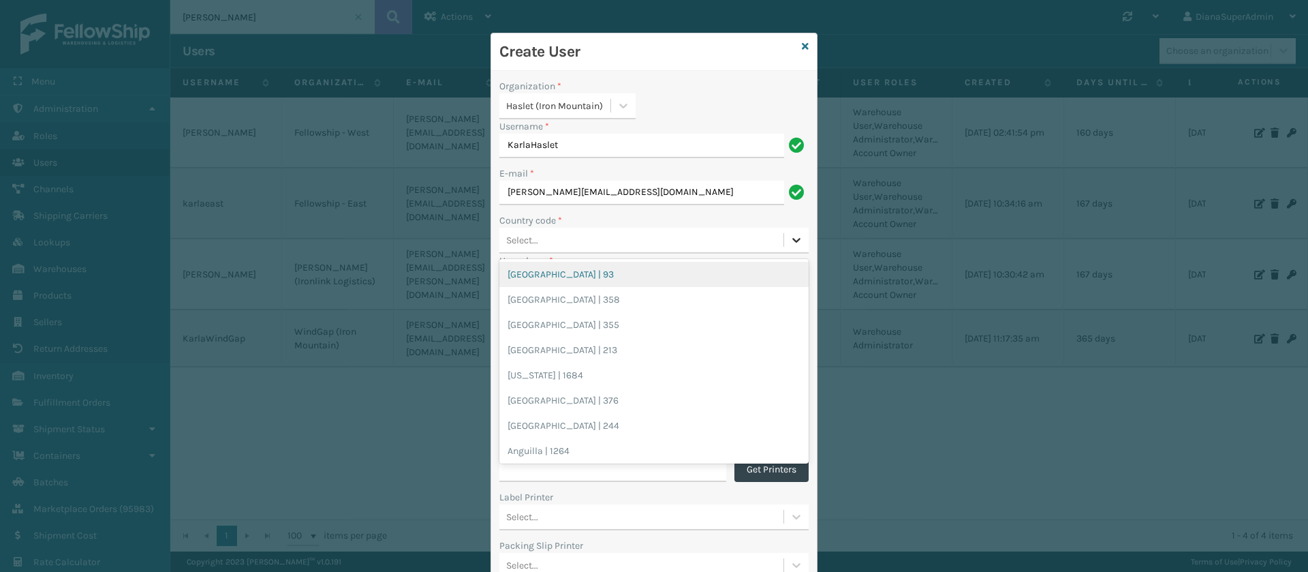
click at [792, 237] on icon at bounding box center [797, 240] width 14 height 14
type input "unite"
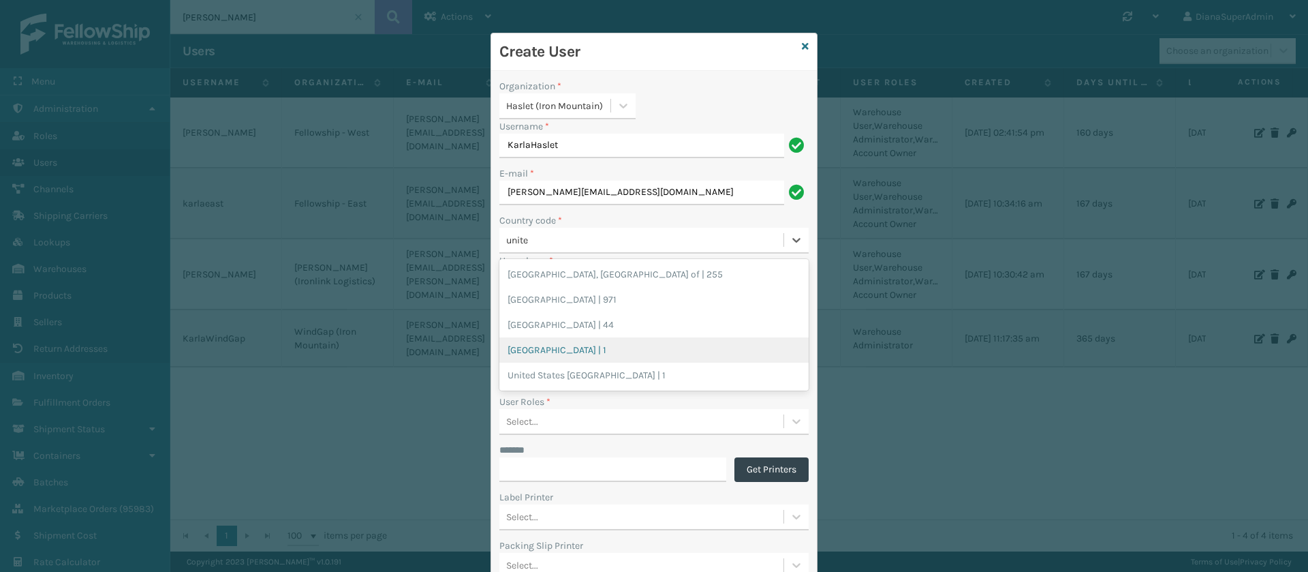
click at [537, 344] on div "[GEOGRAPHIC_DATA] | 1" at bounding box center [653, 349] width 309 height 25
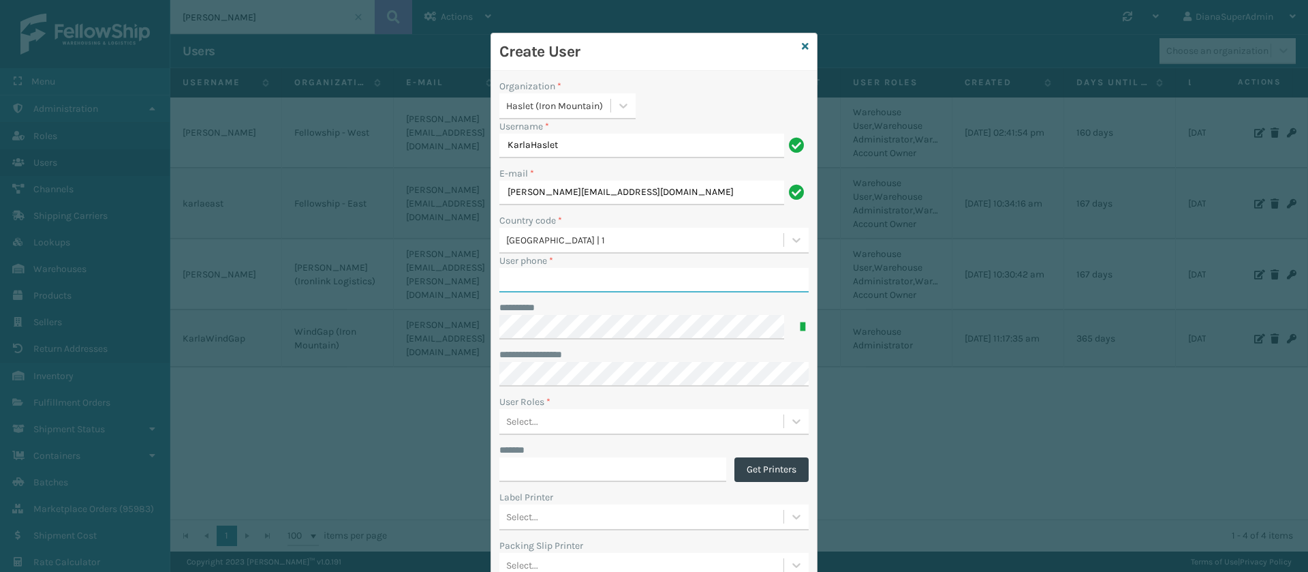
click at [569, 274] on input "User phone *" at bounding box center [653, 280] width 309 height 25
paste input "Dear [PERSON_NAME], Here is your login info: URL: [URL][DOMAIN_NAME] Organizati…"
type input "Dear [PERSON_NAME], Here is your login info: URL: [URL][DOMAIN_NAME] Organizati…"
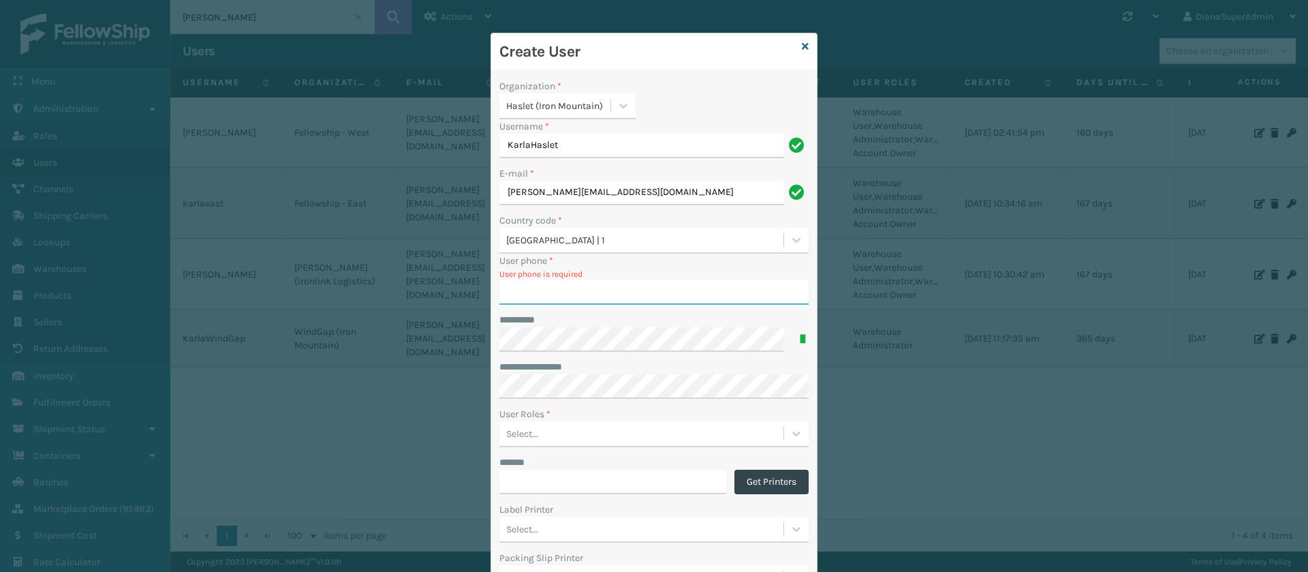
paste input "951.363.1000"
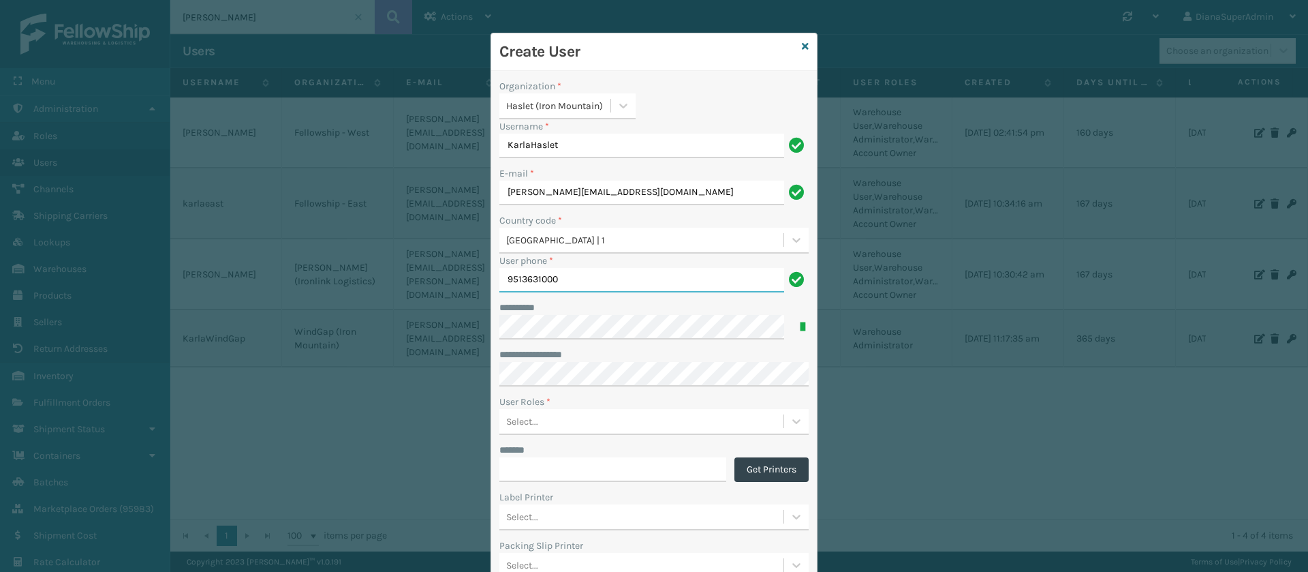
type input "9513631000"
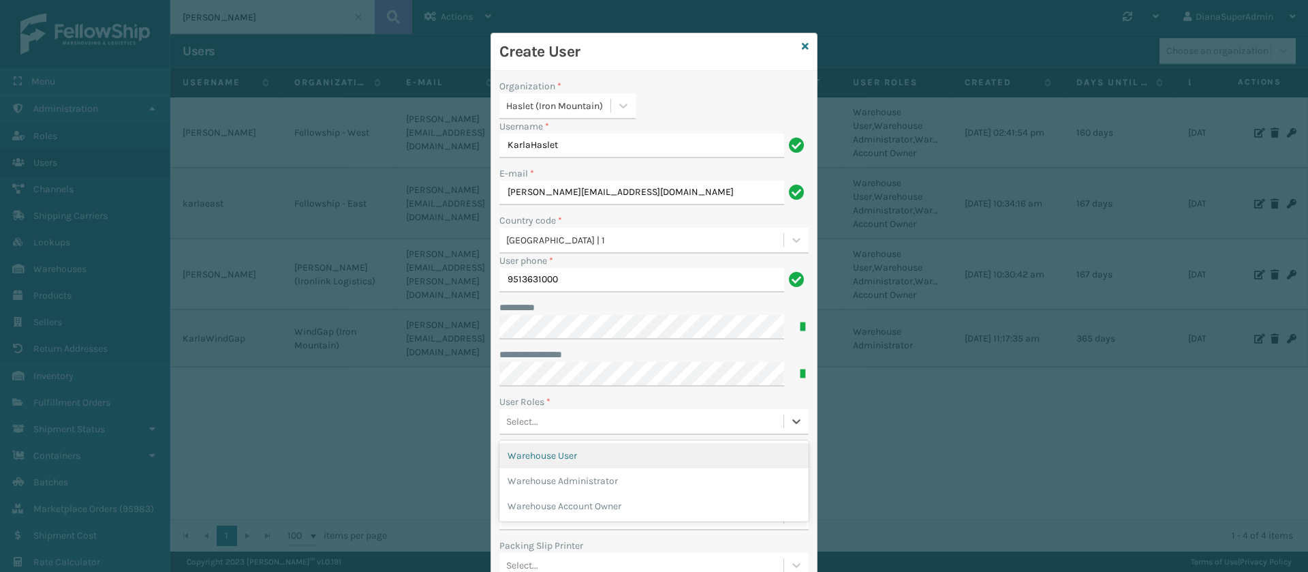
click at [565, 418] on div "Select..." at bounding box center [641, 421] width 284 height 22
click at [571, 473] on div "Warehouse Administrator" at bounding box center [653, 480] width 309 height 25
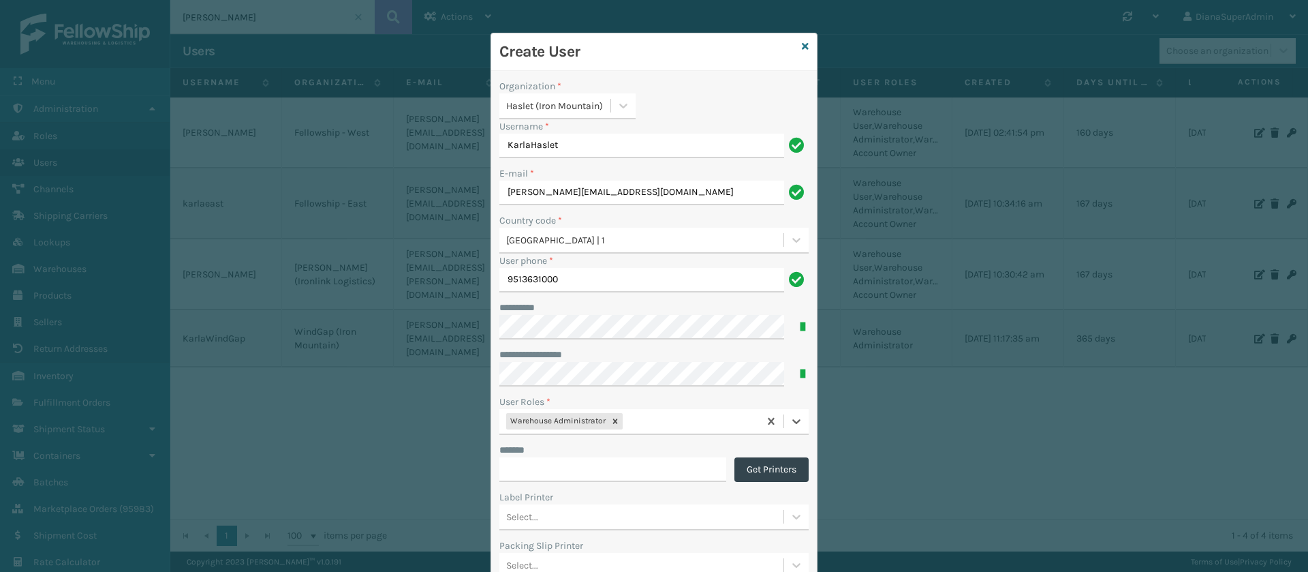
scroll to position [161, 0]
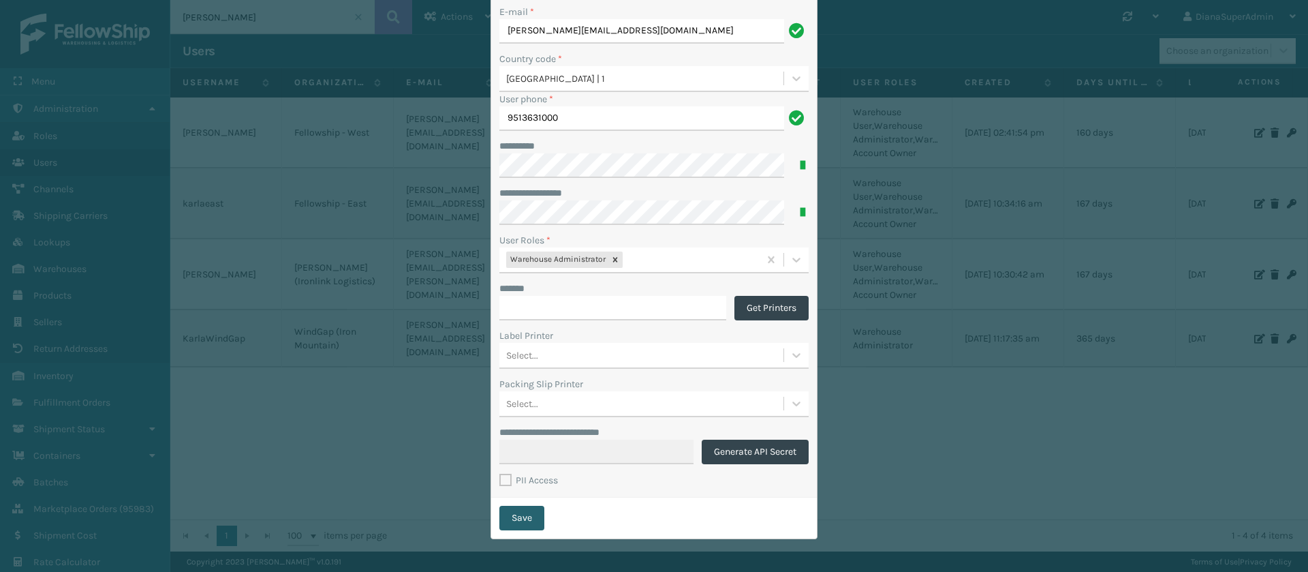
click at [517, 508] on button "Save" at bounding box center [521, 517] width 45 height 25
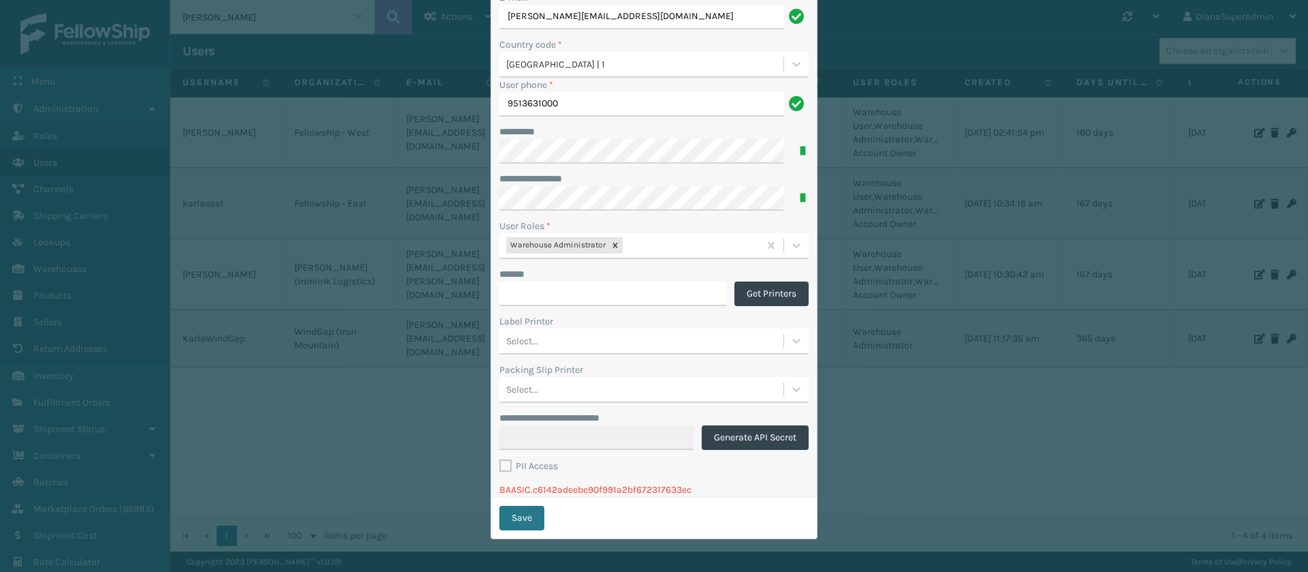
scroll to position [18, 0]
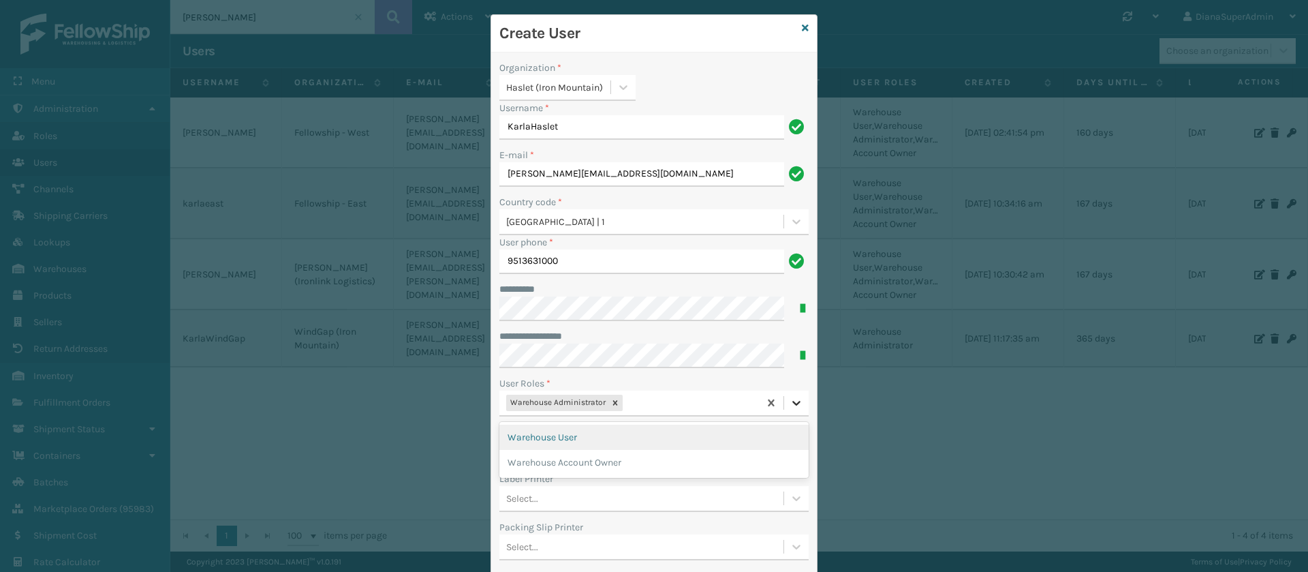
click at [790, 396] on icon at bounding box center [797, 403] width 14 height 14
click at [614, 259] on input "9513631000" at bounding box center [641, 261] width 285 height 25
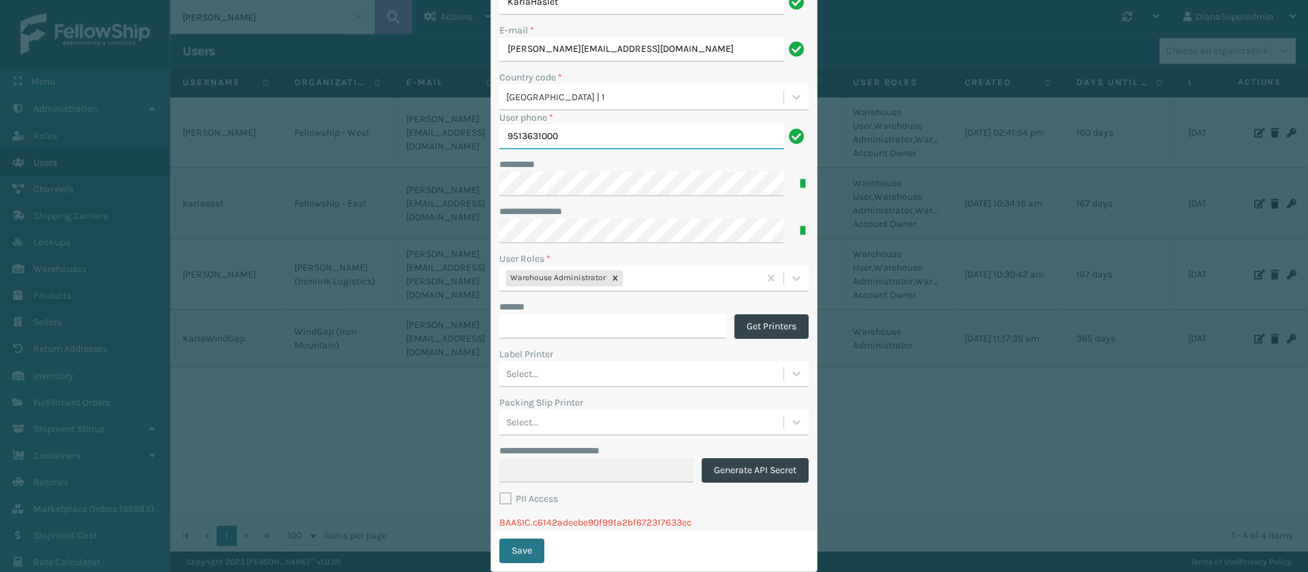
scroll to position [176, 0]
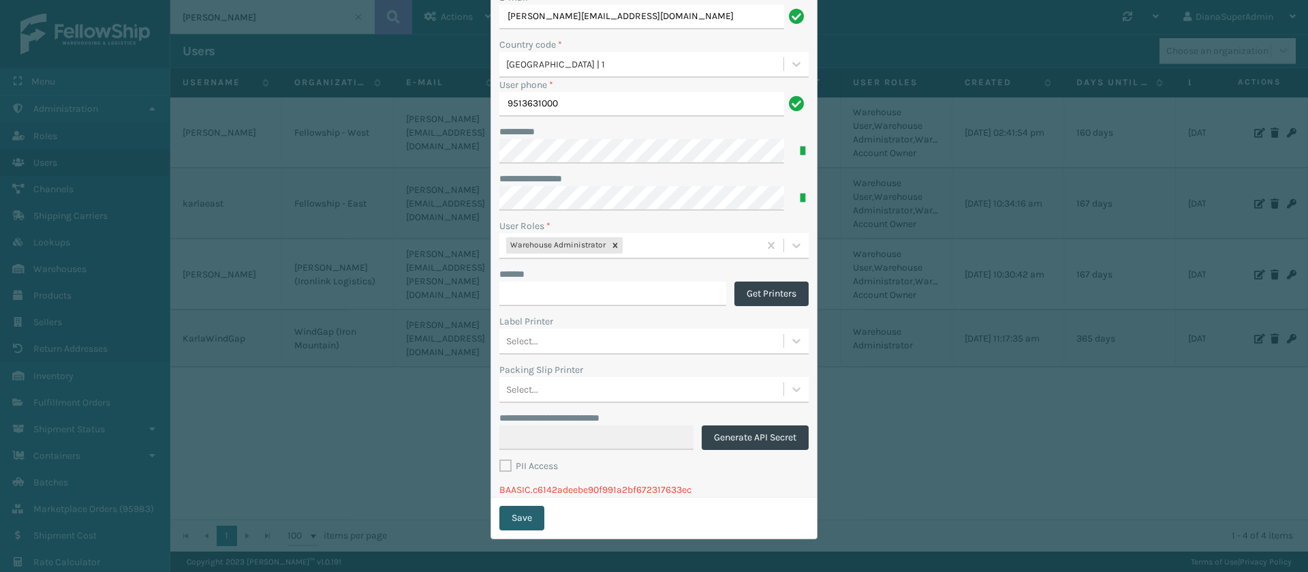
click at [519, 520] on button "Save" at bounding box center [521, 517] width 45 height 25
click at [582, 489] on p "BAASIC.c6142adeebe90f991a2bf672317633ec" at bounding box center [653, 489] width 309 height 14
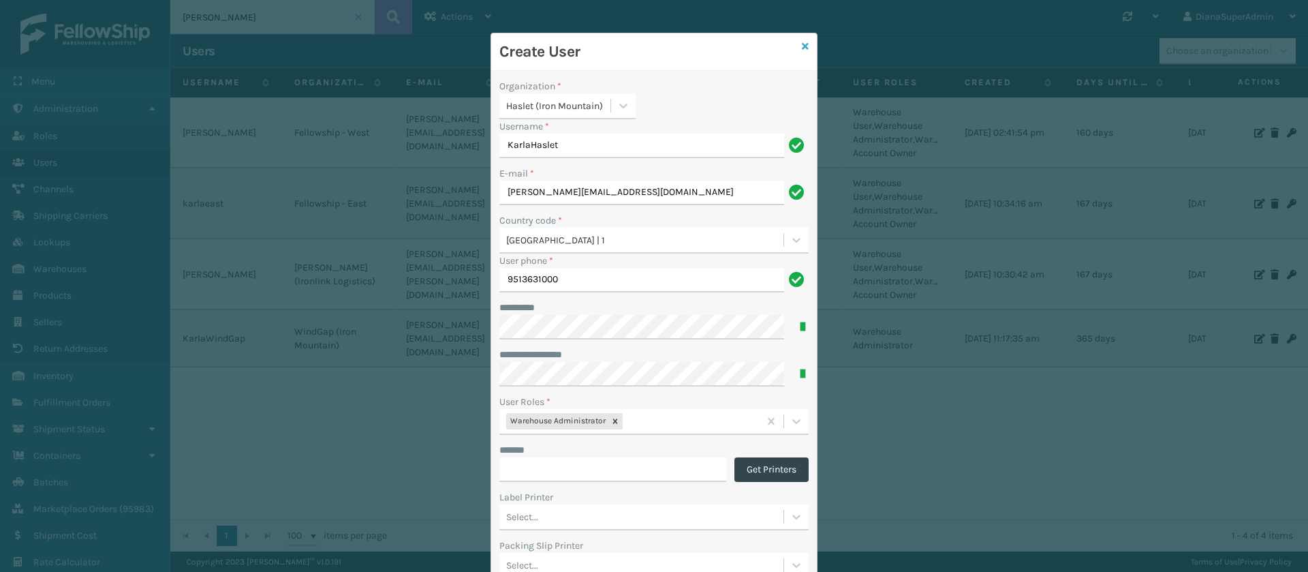
click at [802, 44] on icon at bounding box center [805, 47] width 7 height 10
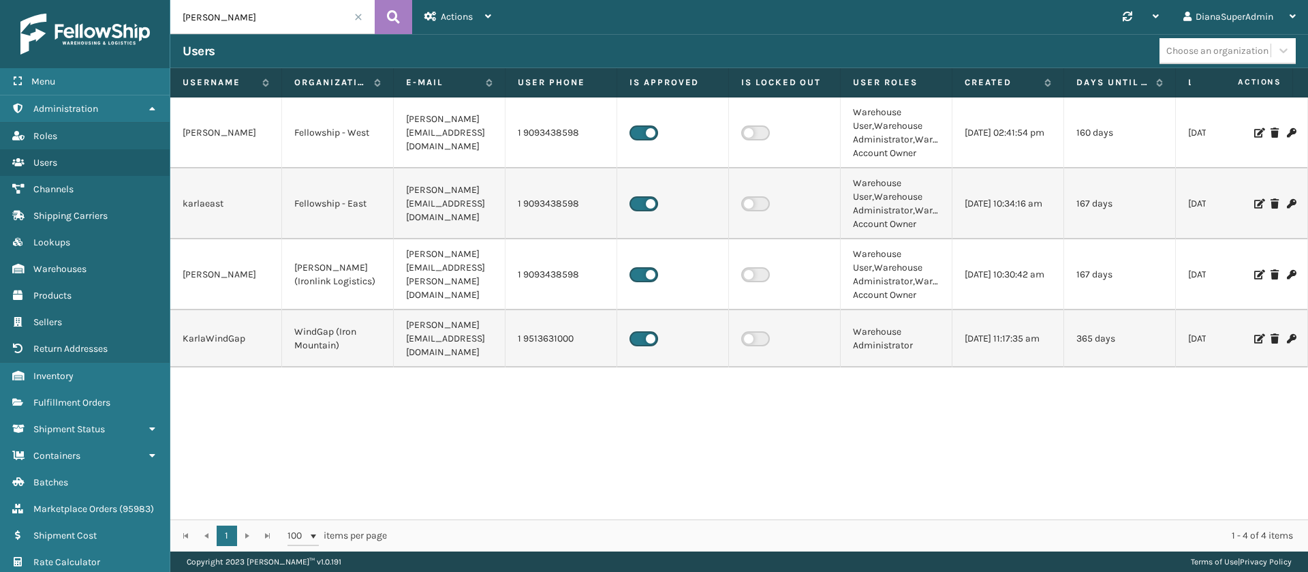
click at [1287, 334] on icon at bounding box center [1291, 339] width 8 height 10
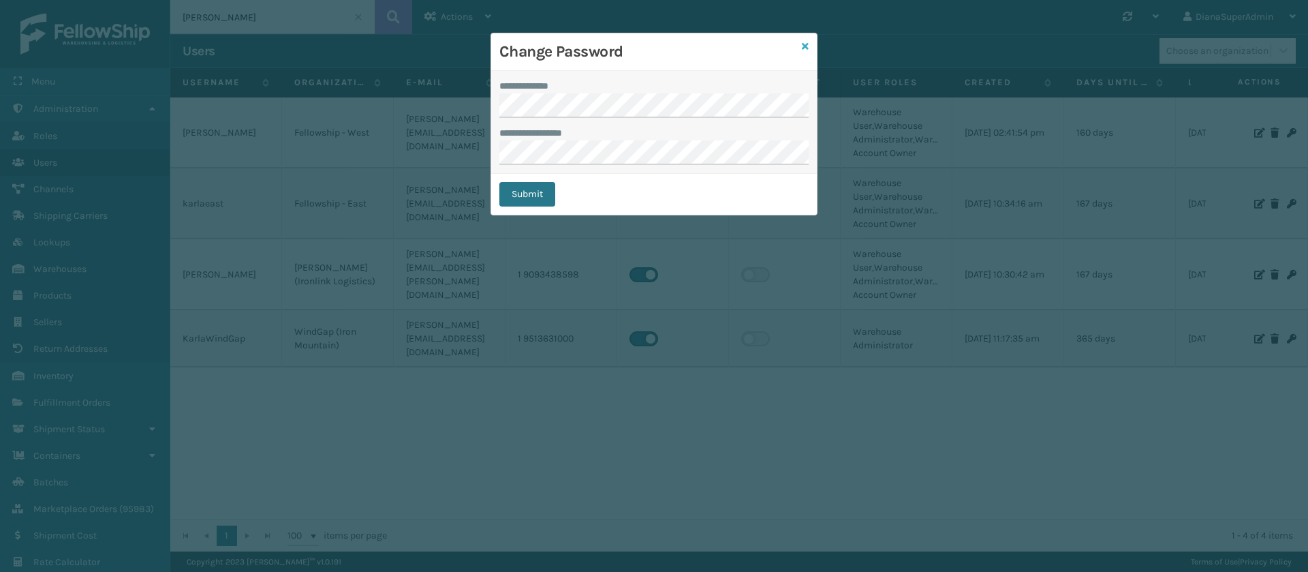
click at [802, 42] on icon at bounding box center [805, 47] width 7 height 10
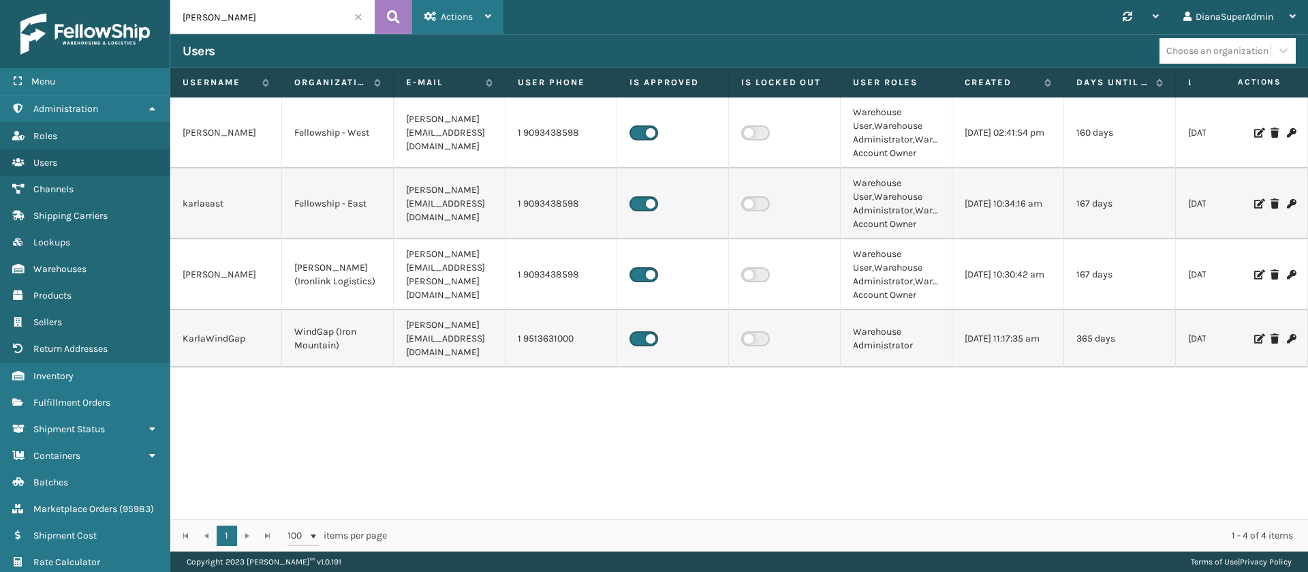
click at [465, 24] on div "Actions" at bounding box center [457, 17] width 67 height 34
click at [480, 49] on button "New User" at bounding box center [504, 52] width 183 height 35
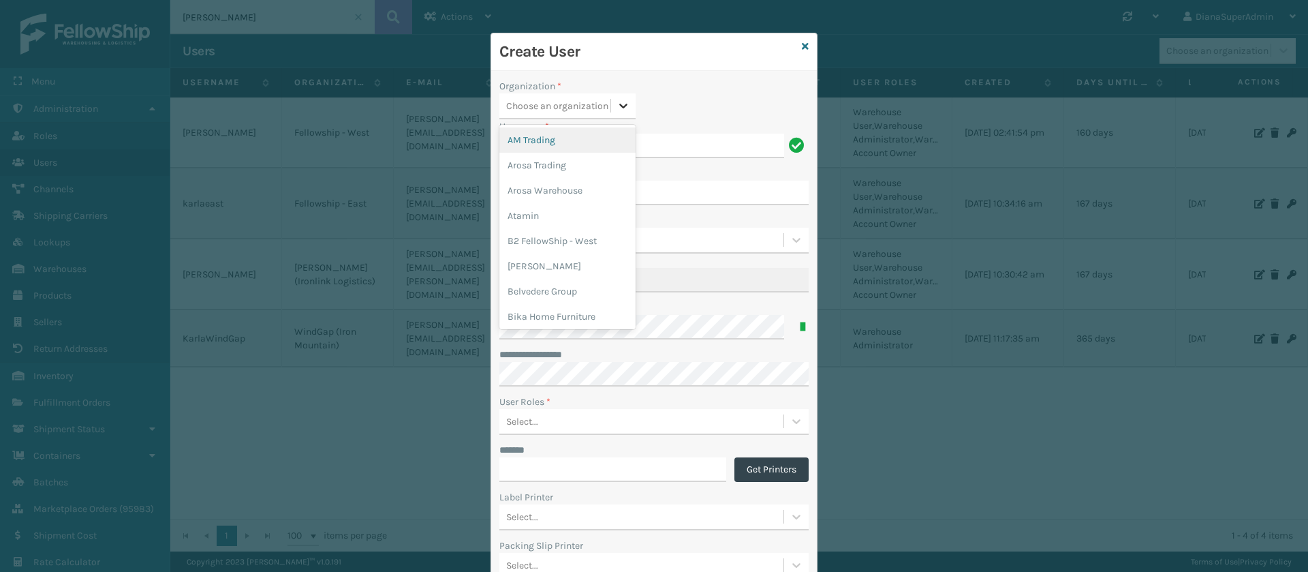
click at [614, 97] on div at bounding box center [623, 105] width 25 height 25
type input "has"
click at [577, 142] on div "Haslet (Iron Mountain)" at bounding box center [567, 139] width 136 height 25
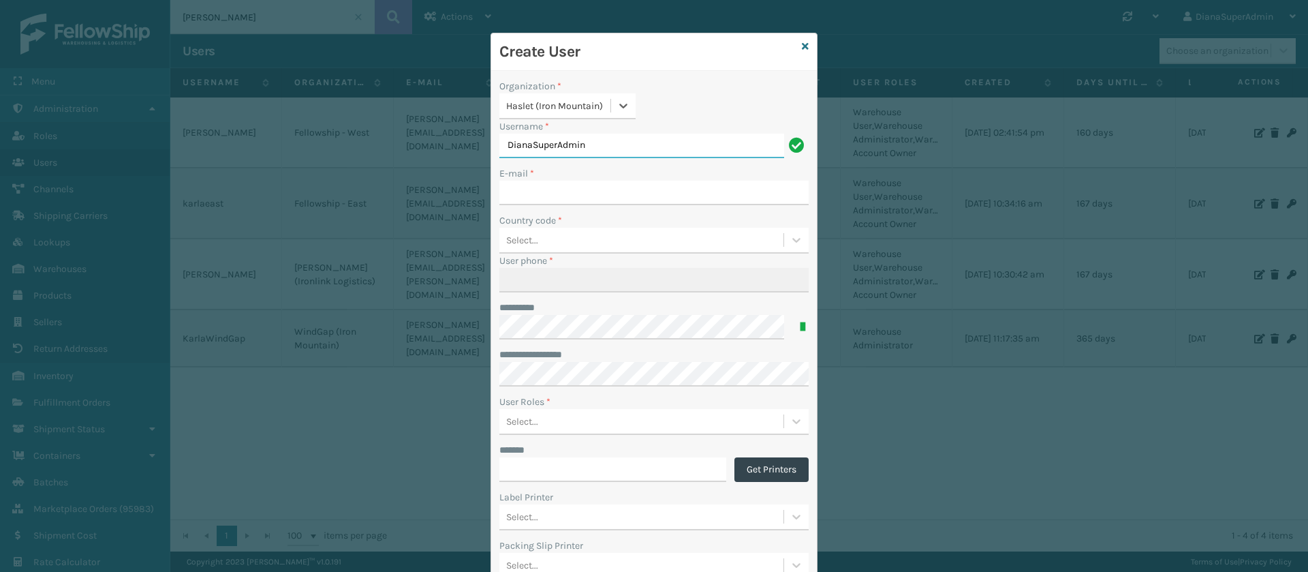
click at [681, 147] on input "DianaSuperAdmin" at bounding box center [641, 146] width 285 height 25
type input "KarlaHaslet"
click at [610, 193] on input "E-mail *" at bounding box center [653, 193] width 309 height 25
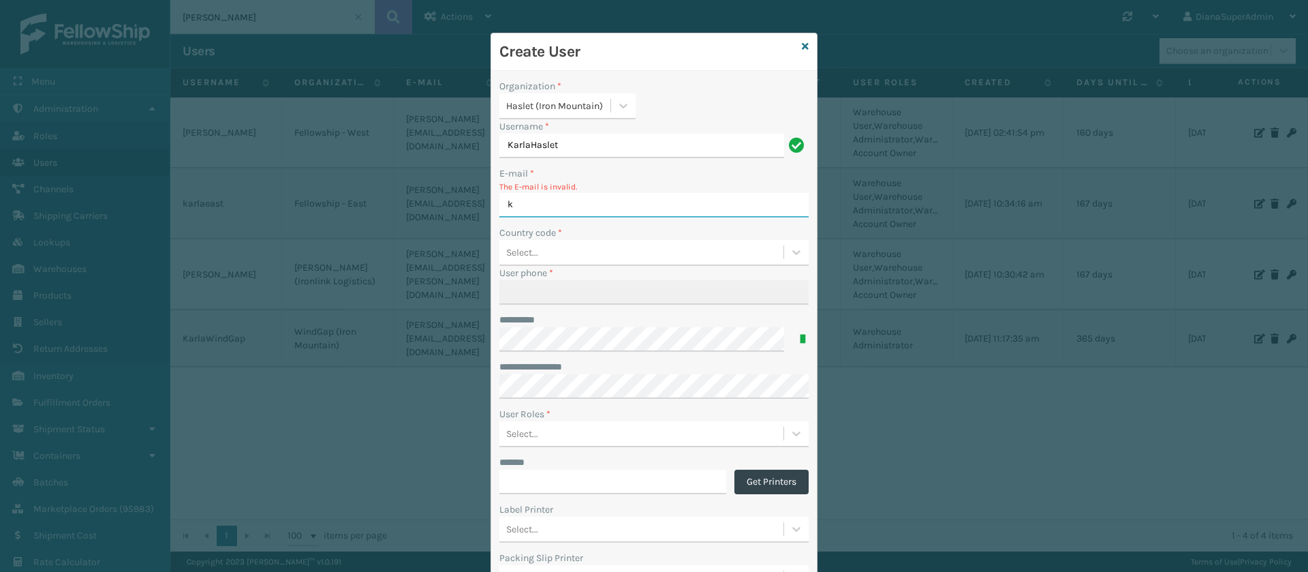
type input "[PERSON_NAME][EMAIL_ADDRESS][DOMAIN_NAME]"
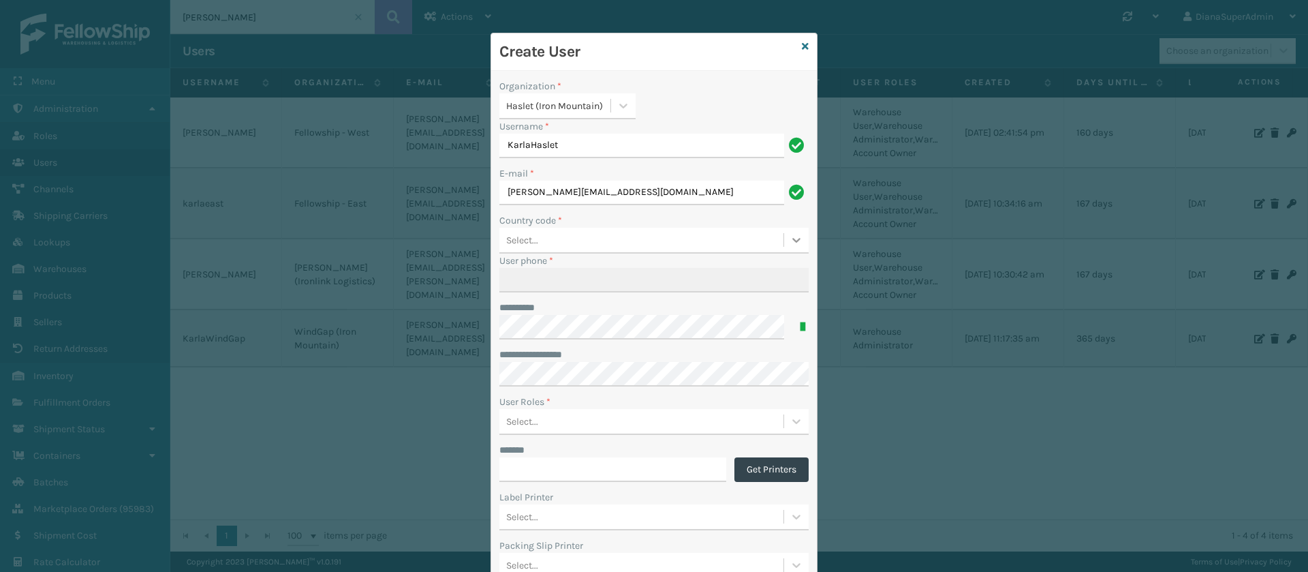
click at [790, 235] on icon at bounding box center [797, 240] width 14 height 14
type input "unite"
click at [573, 337] on div "[GEOGRAPHIC_DATA] | 1" at bounding box center [653, 349] width 309 height 25
click at [606, 269] on input "User phone *" at bounding box center [653, 280] width 309 height 25
paste input "951.363.1000"
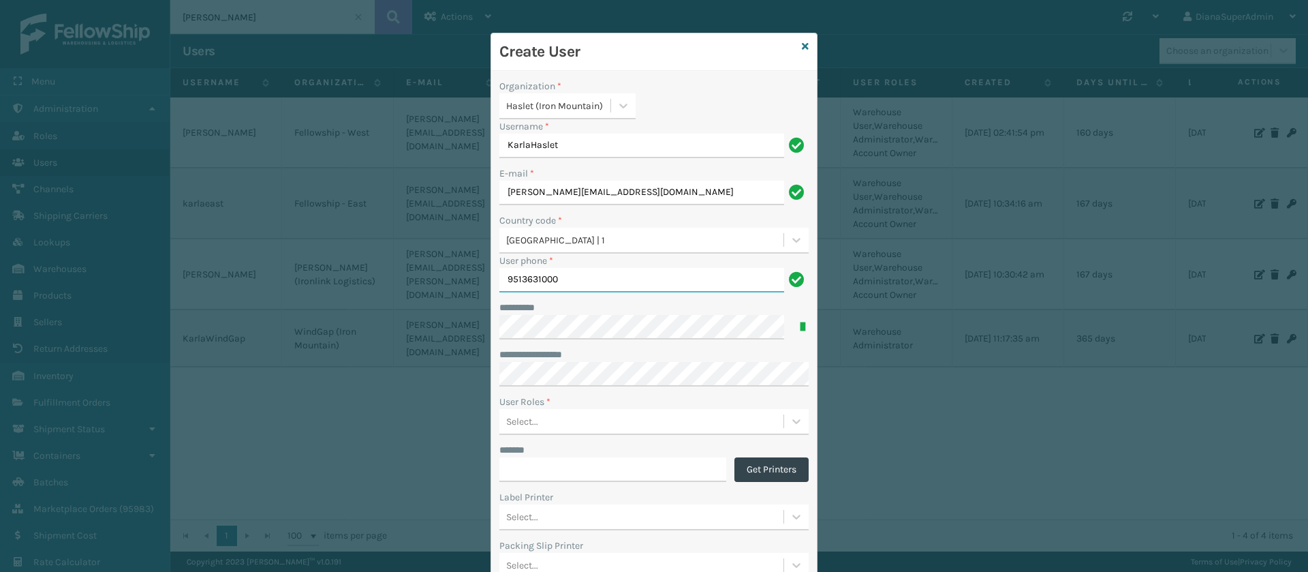
type input "9513631000"
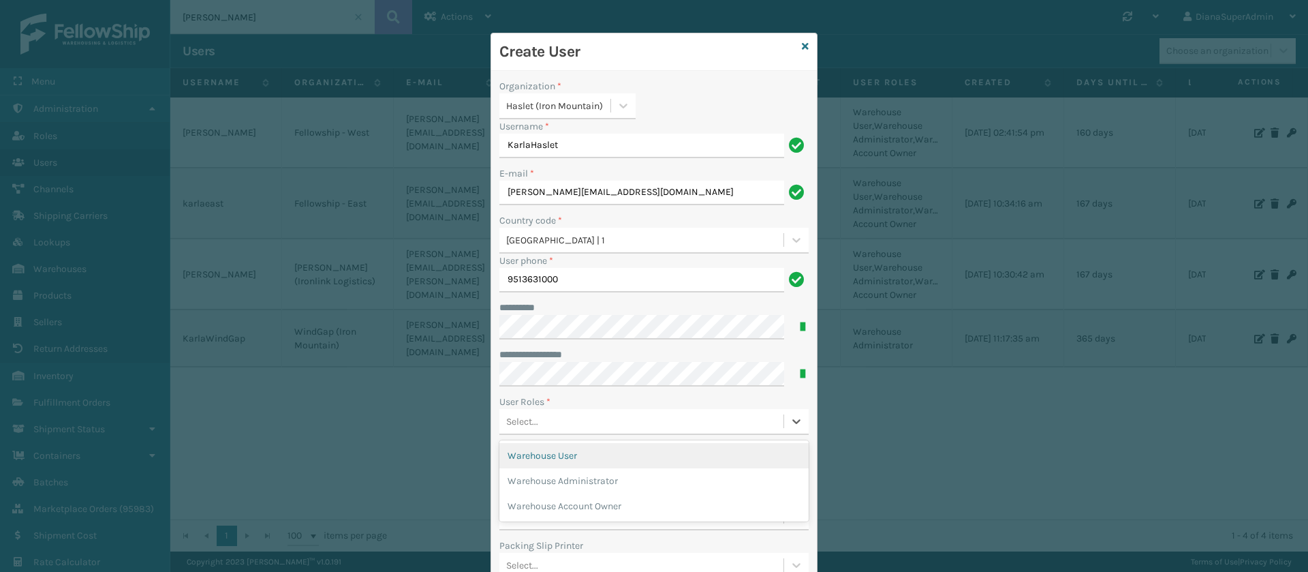
click at [649, 417] on div "Select..." at bounding box center [641, 421] width 284 height 22
click at [591, 471] on div "Warehouse Administrator" at bounding box center [653, 480] width 309 height 25
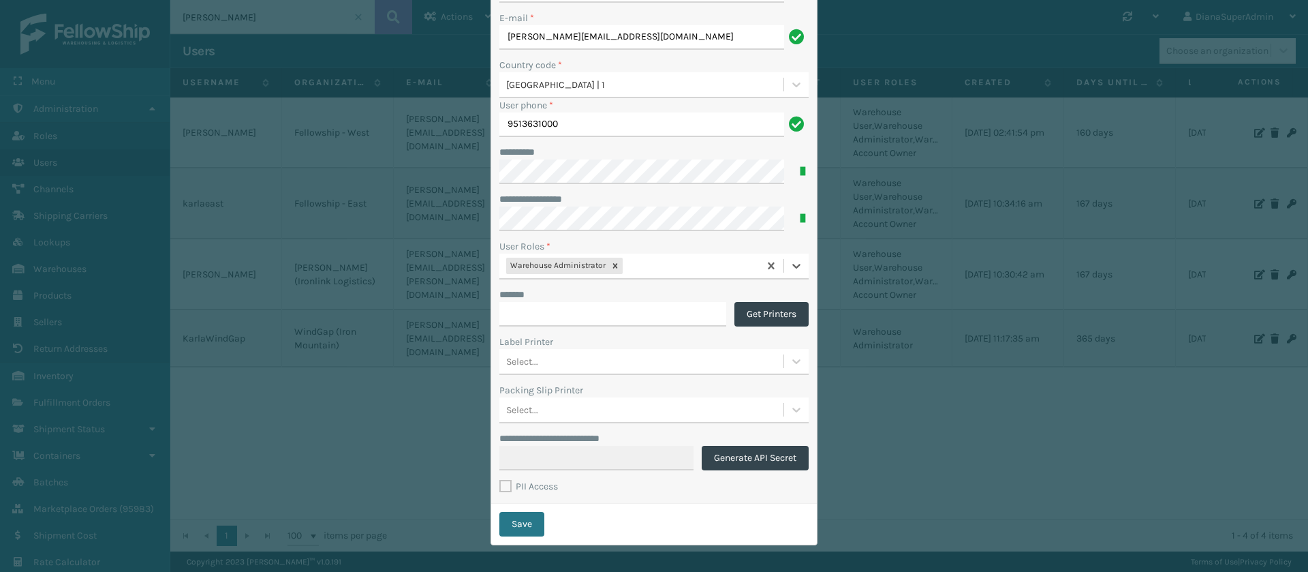
scroll to position [161, 0]
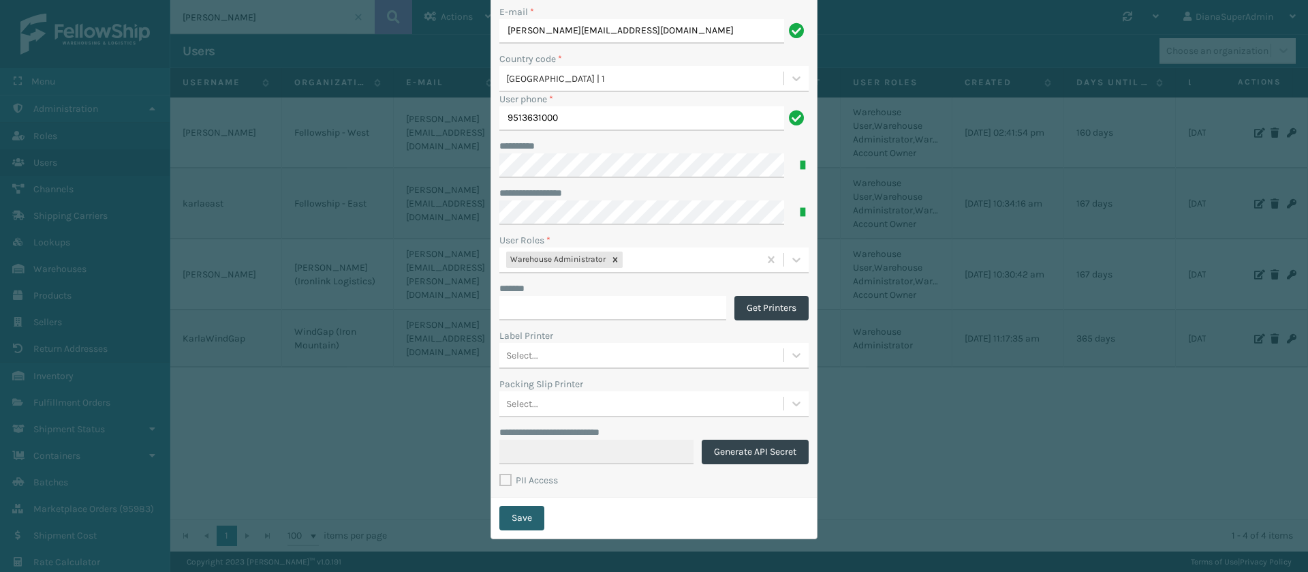
click at [511, 512] on button "Save" at bounding box center [521, 517] width 45 height 25
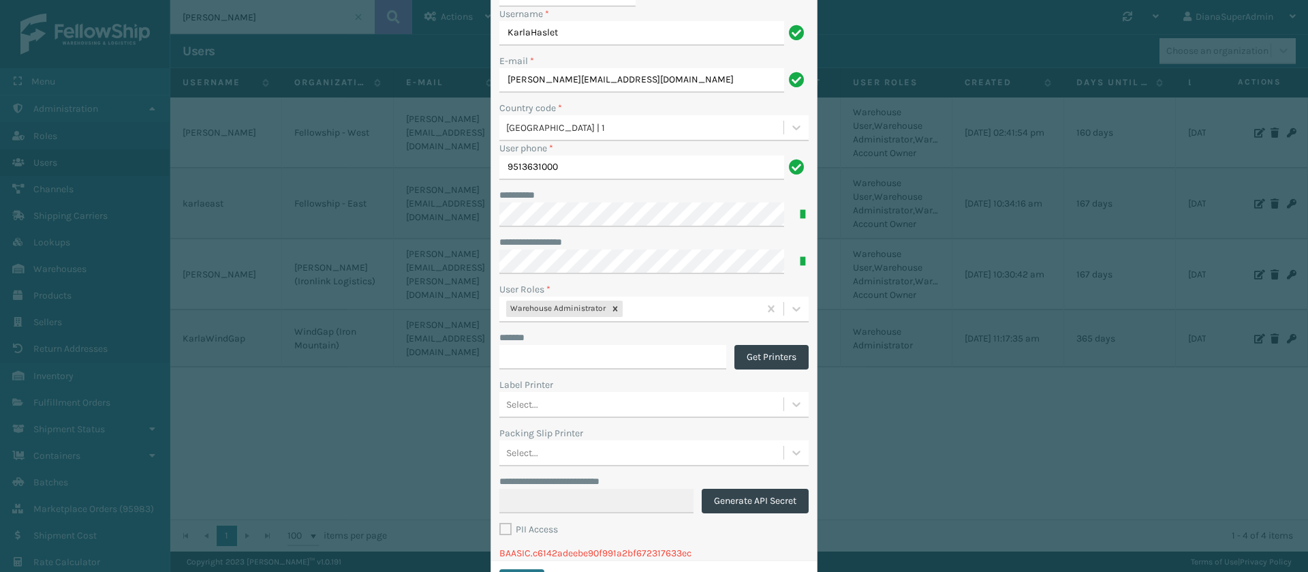
scroll to position [176, 0]
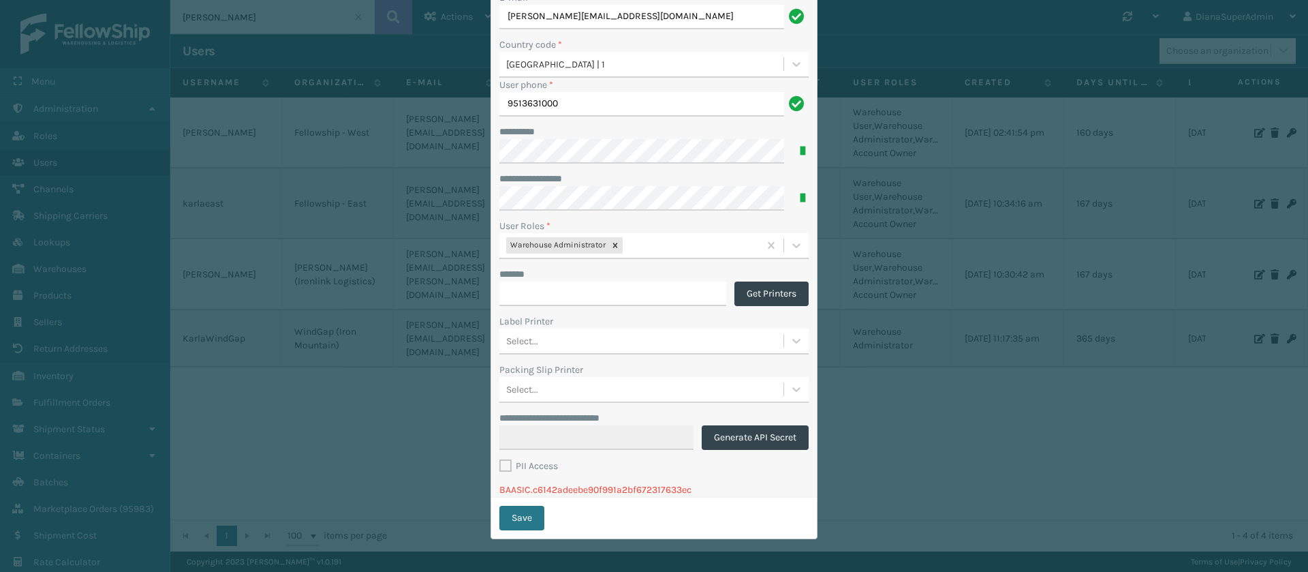
click at [608, 491] on p "BAASIC.c6142adeebe90f991a2bf672317633ec" at bounding box center [653, 489] width 309 height 14
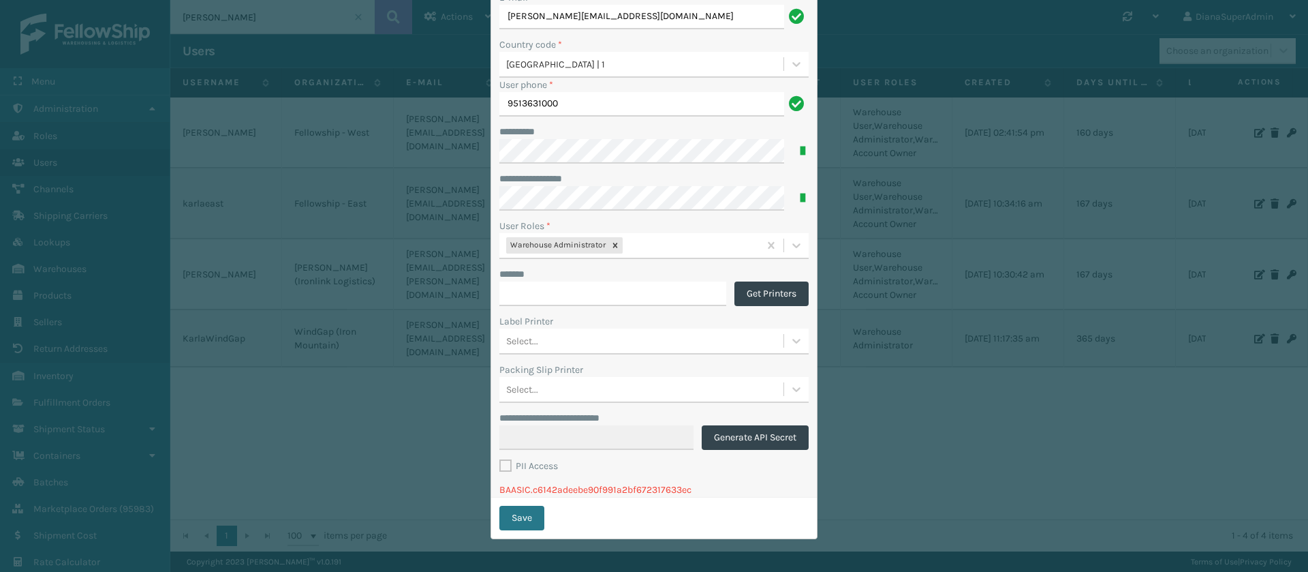
click at [642, 268] on div "*******" at bounding box center [612, 274] width 227 height 14
click at [579, 493] on p "BAASIC.c6142adeebe90f991a2bf672317633ec" at bounding box center [653, 489] width 309 height 14
copy p "BAASIC.c6142adeebe90f991a2bf672317633ec"
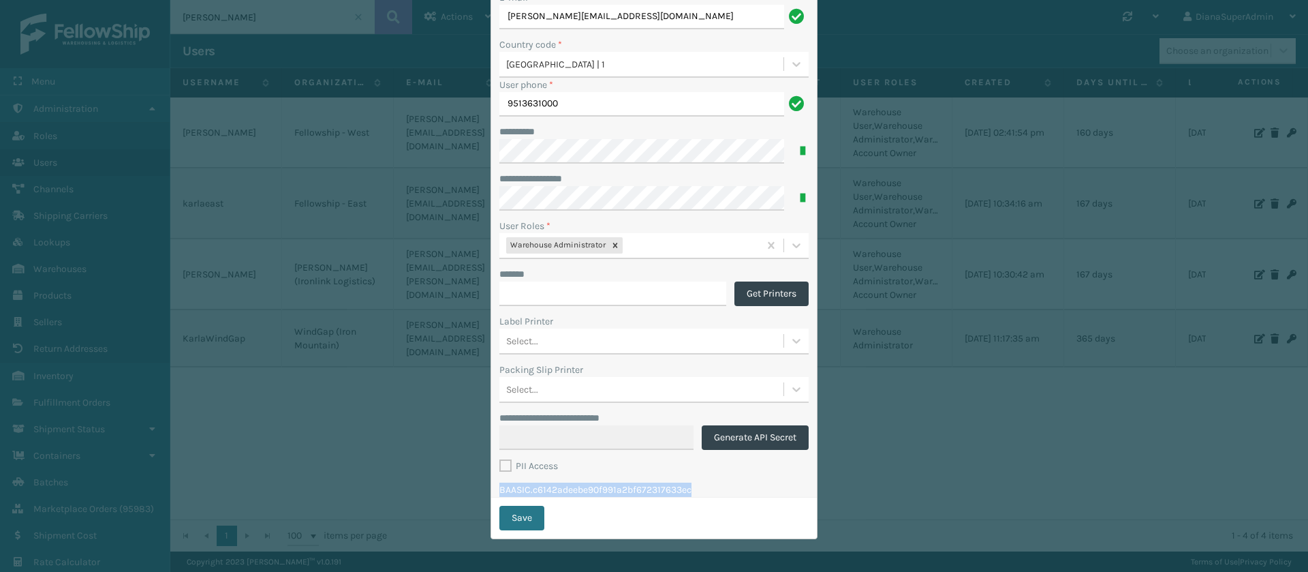
click at [595, 492] on p "BAASIC.c6142adeebe90f991a2bf672317633ec" at bounding box center [653, 489] width 309 height 14
click at [625, 466] on div "PII Access" at bounding box center [653, 466] width 309 height 16
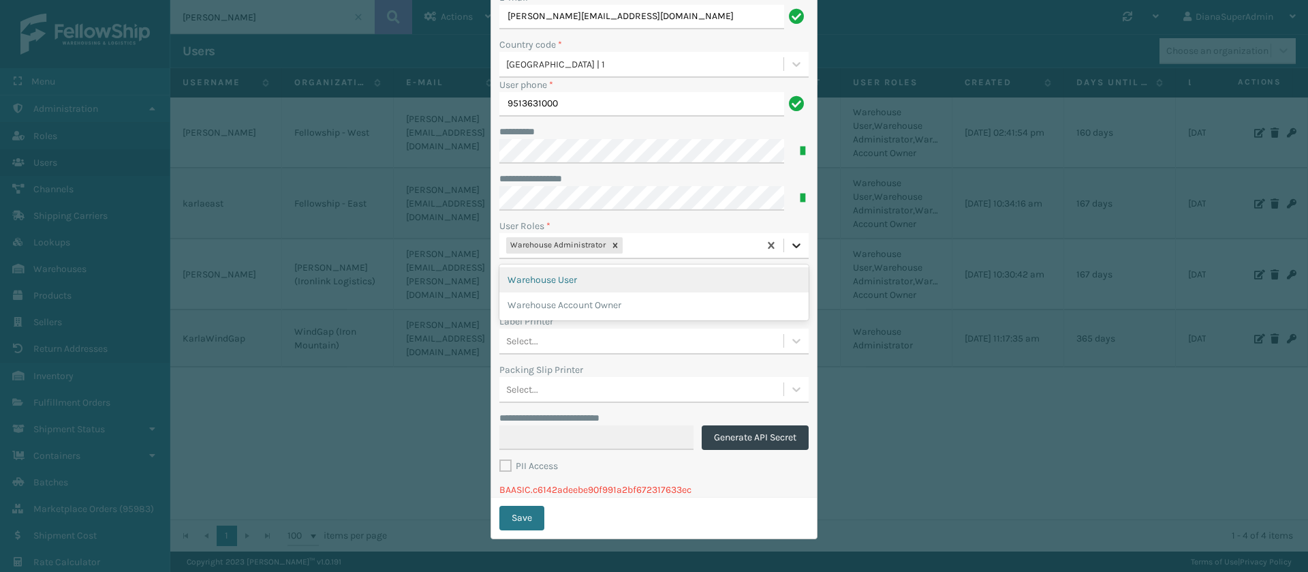
click at [794, 247] on icon at bounding box center [797, 245] width 14 height 14
click at [643, 279] on div "Warehouse User" at bounding box center [653, 279] width 309 height 25
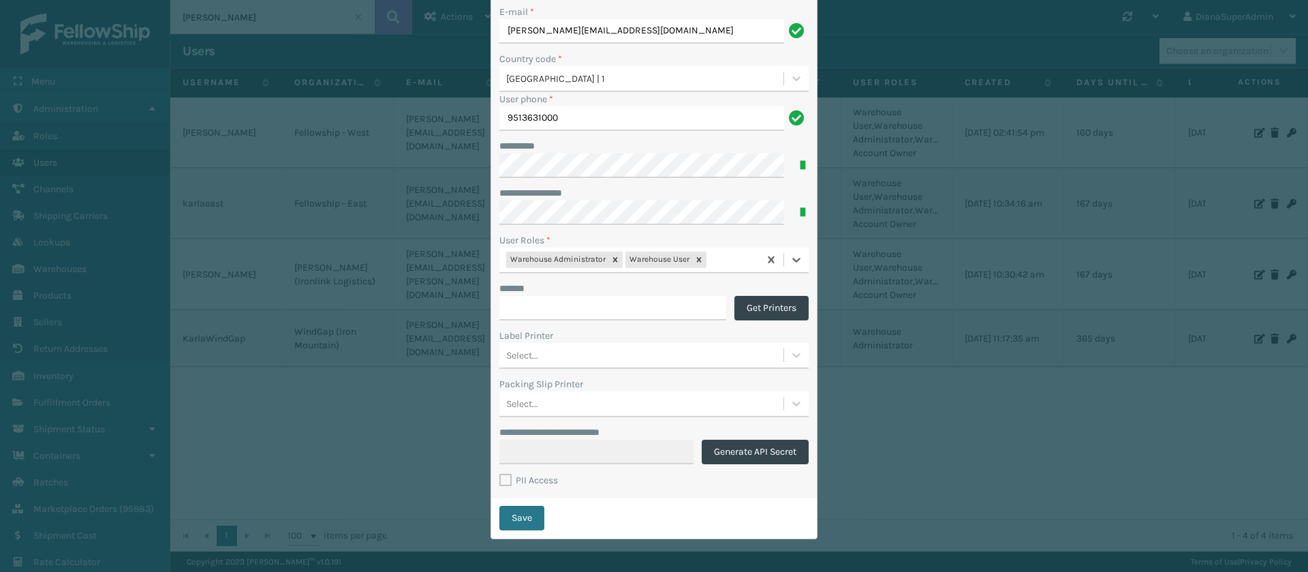
scroll to position [161, 0]
click at [524, 518] on button "Save" at bounding box center [521, 517] width 45 height 25
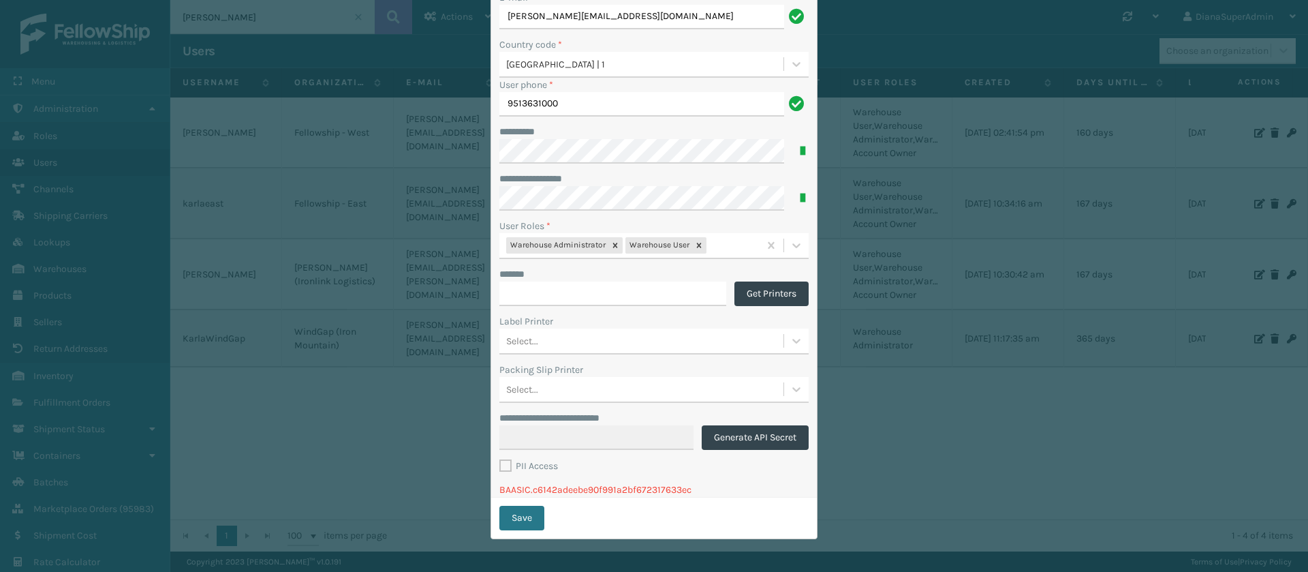
scroll to position [0, 0]
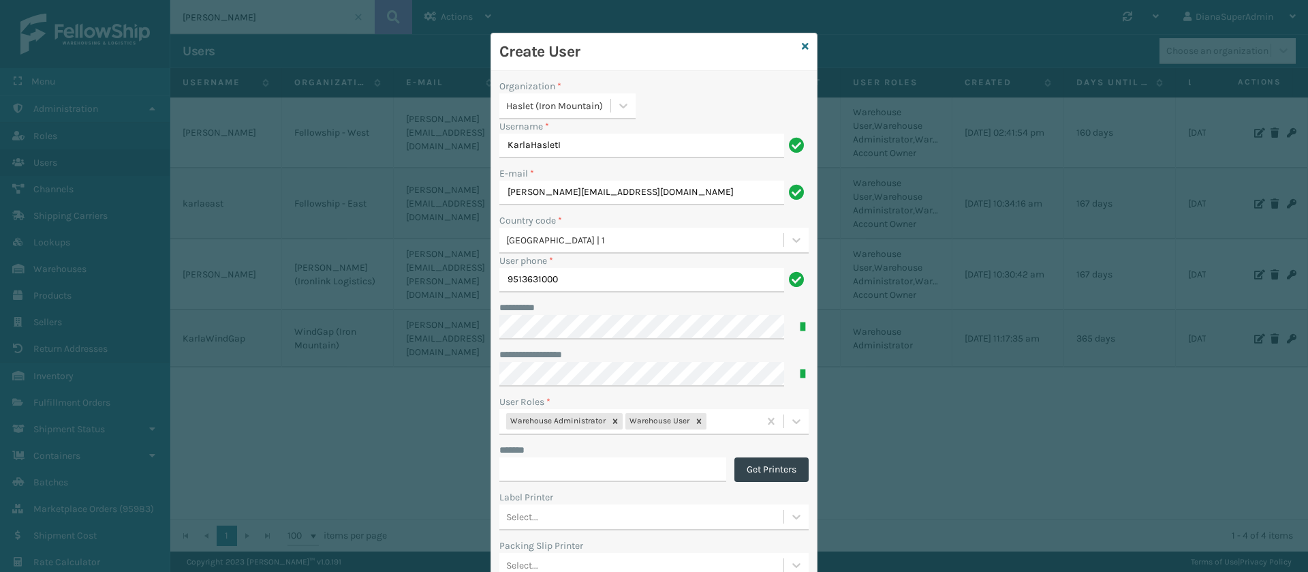
type input "KarlaHaslet"
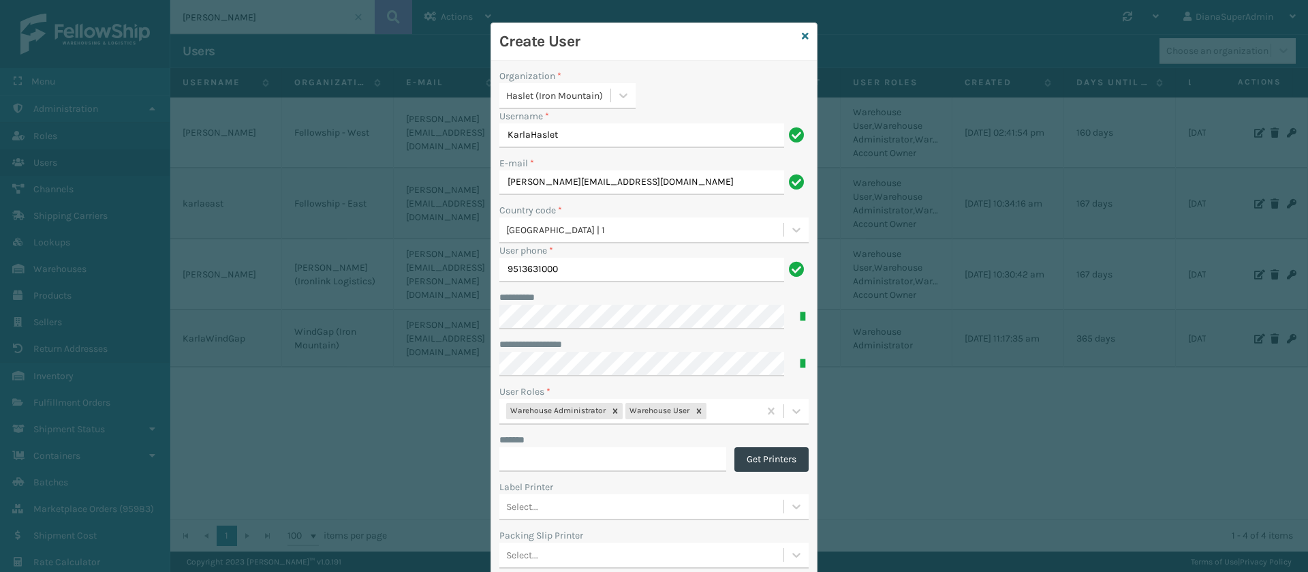
scroll to position [161, 0]
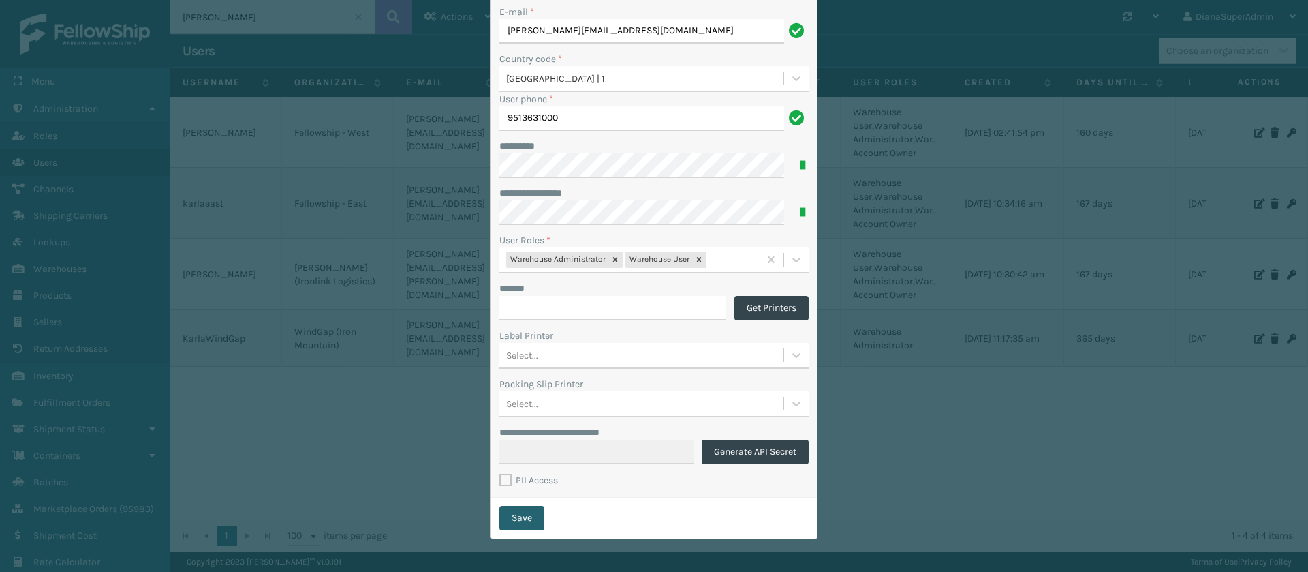
click at [513, 516] on button "Save" at bounding box center [521, 517] width 45 height 25
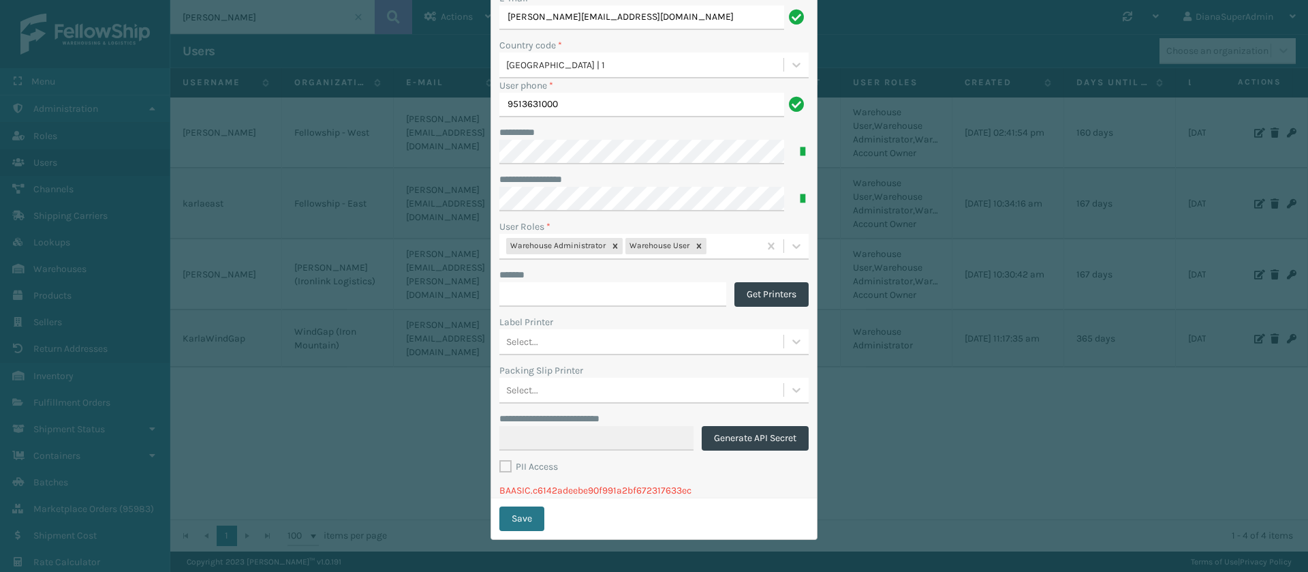
scroll to position [0, 0]
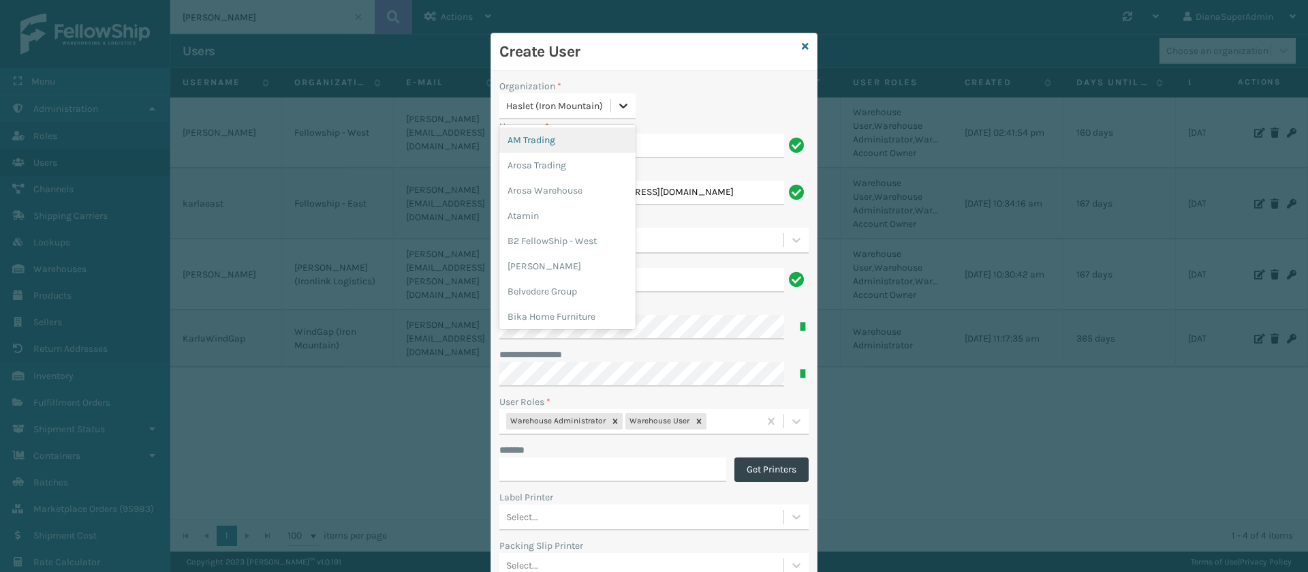
click at [617, 106] on icon at bounding box center [624, 106] width 14 height 14
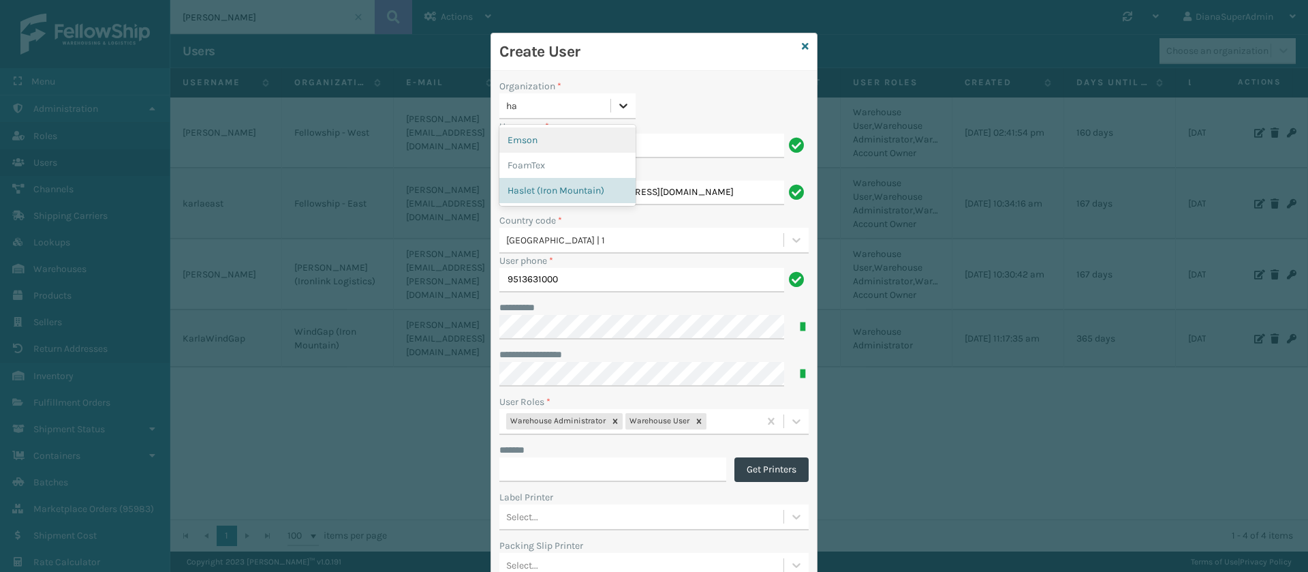
type input "has"
click at [553, 140] on div "Haslet (Iron Mountain)" at bounding box center [567, 139] width 136 height 25
click at [714, 107] on div "Organization * Haslet ([GEOGRAPHIC_DATA])" at bounding box center [653, 99] width 309 height 40
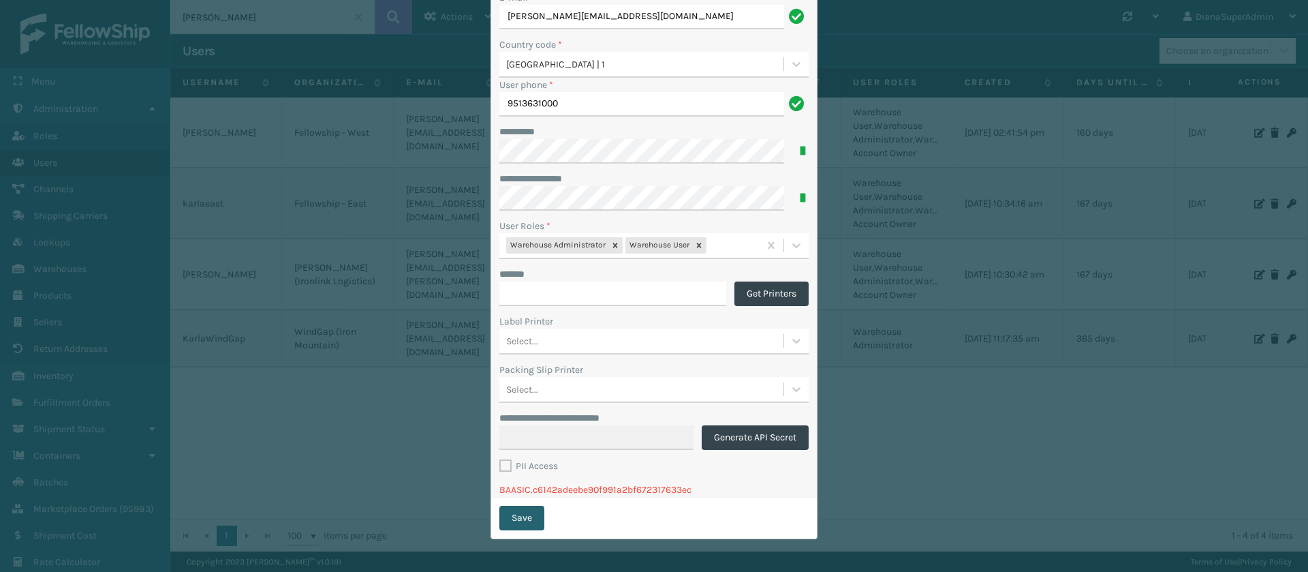
click at [512, 517] on button "Save" at bounding box center [521, 517] width 45 height 25
click at [590, 482] on p "BAASIC.c6142adeebe90f991a2bf672317633ec" at bounding box center [653, 489] width 309 height 14
drag, startPoint x: 590, startPoint y: 482, endPoint x: 585, endPoint y: 490, distance: 8.9
click at [585, 490] on p "BAASIC.c6142adeebe90f991a2bf672317633ec" at bounding box center [653, 489] width 309 height 14
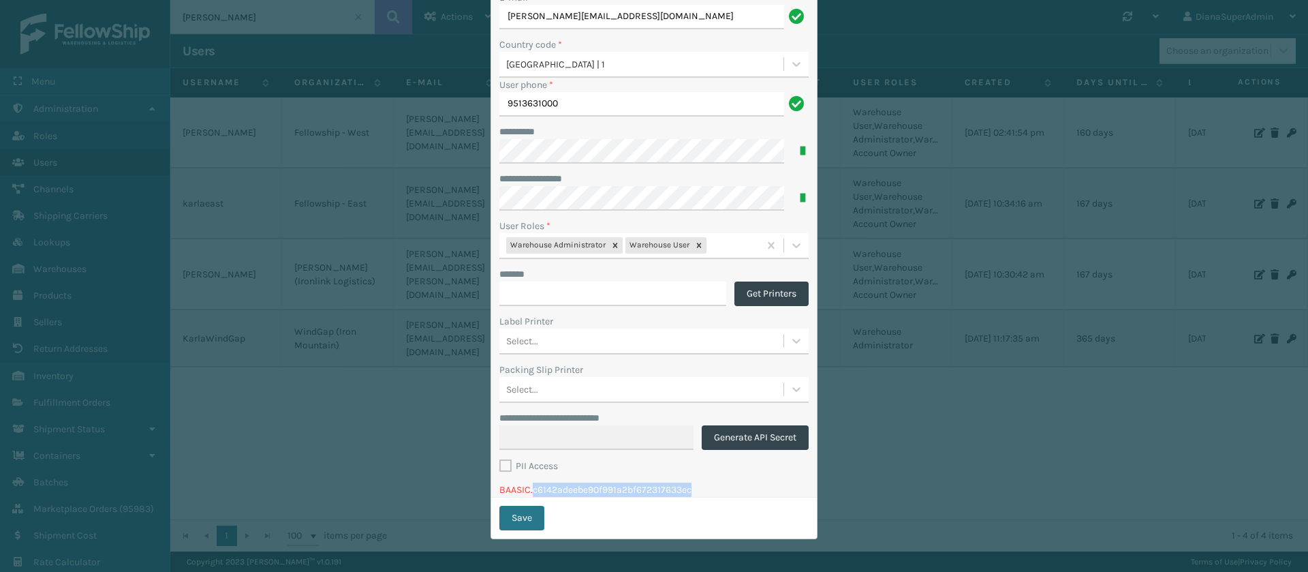
click at [585, 490] on p "BAASIC.c6142adeebe90f991a2bf672317633ec" at bounding box center [653, 489] width 309 height 14
copy p "BAASIC.c6142adeebe90f991a2bf672317633ec"
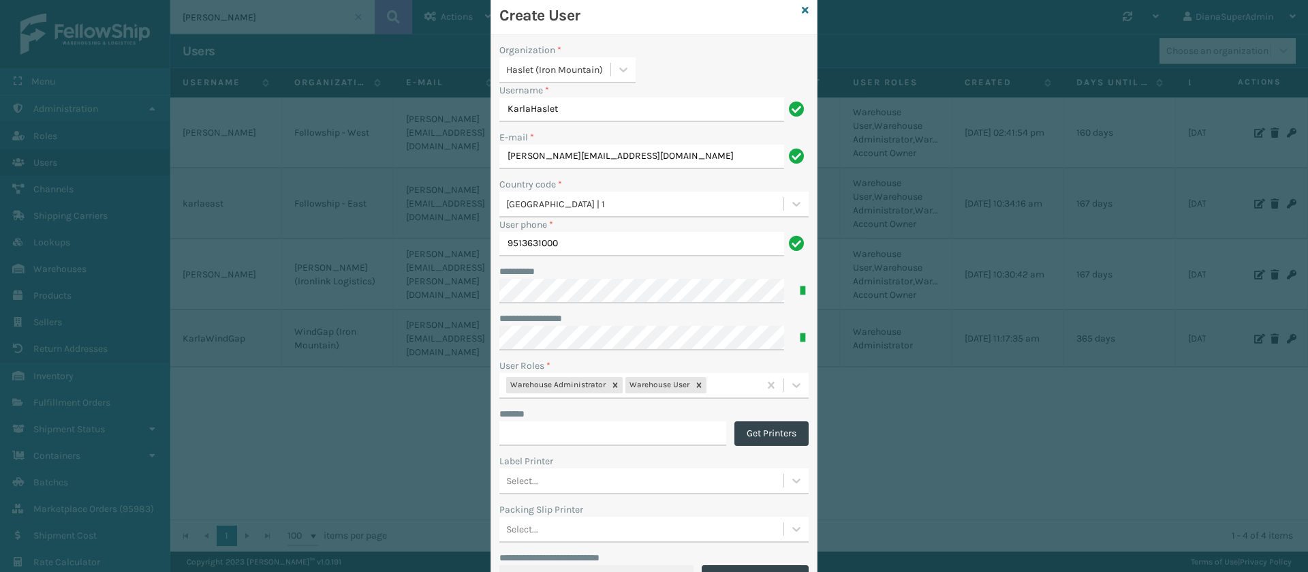
scroll to position [0, 0]
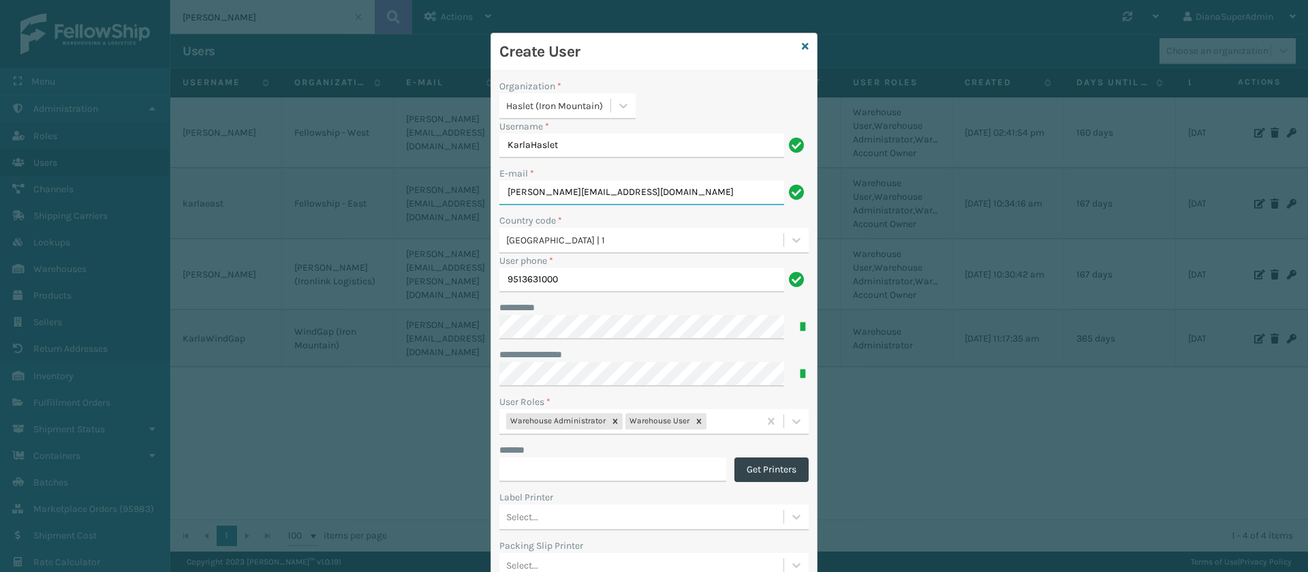
click at [619, 198] on input "[PERSON_NAME][EMAIL_ADDRESS][DOMAIN_NAME]" at bounding box center [641, 193] width 285 height 25
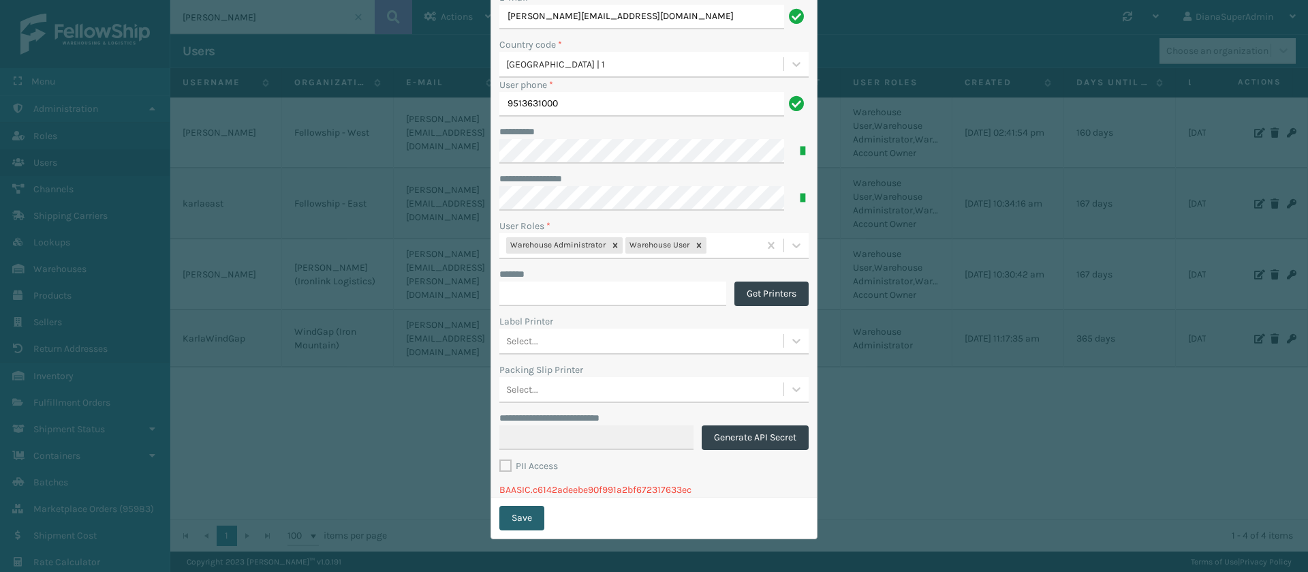
click at [526, 518] on button "Save" at bounding box center [521, 517] width 45 height 25
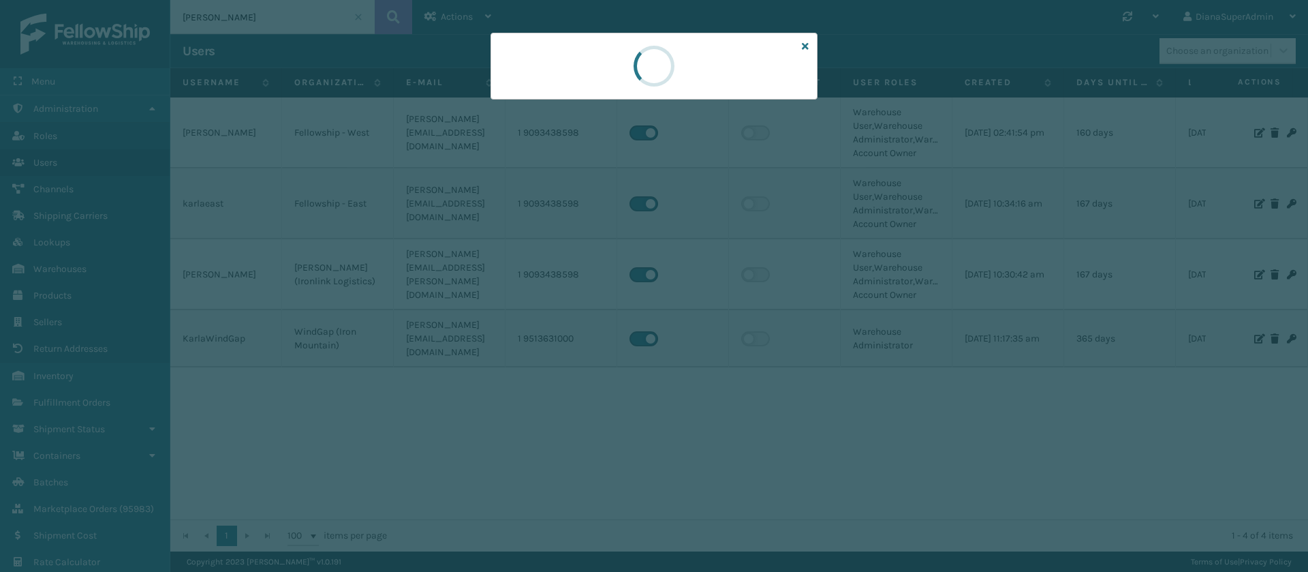
scroll to position [0, 0]
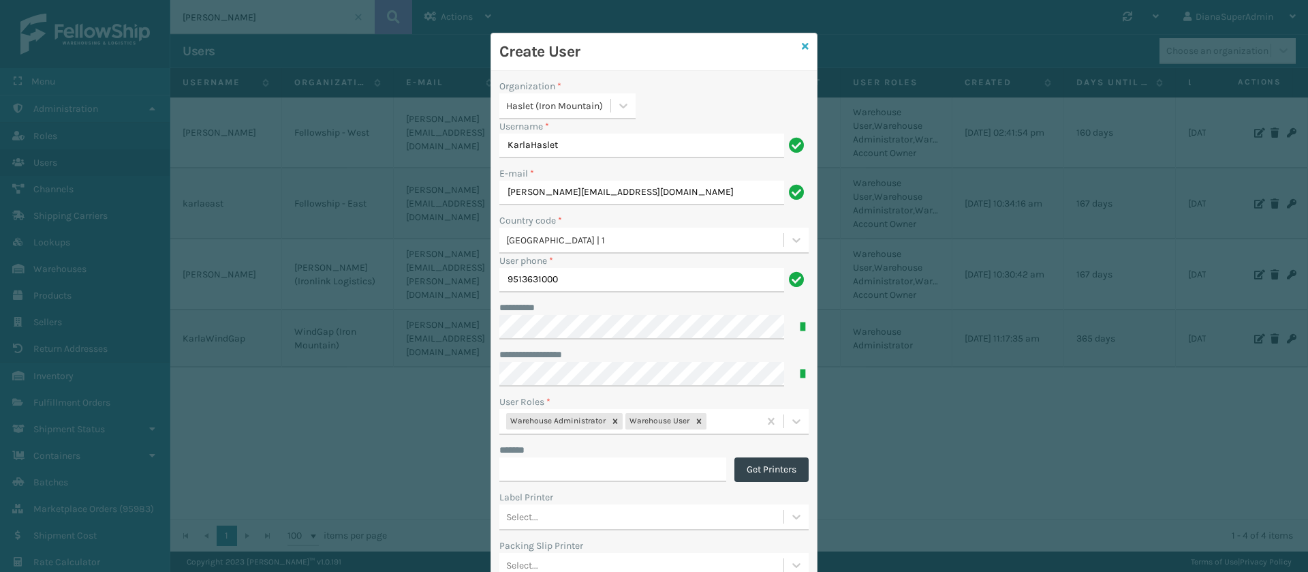
click at [802, 46] on icon at bounding box center [805, 47] width 7 height 10
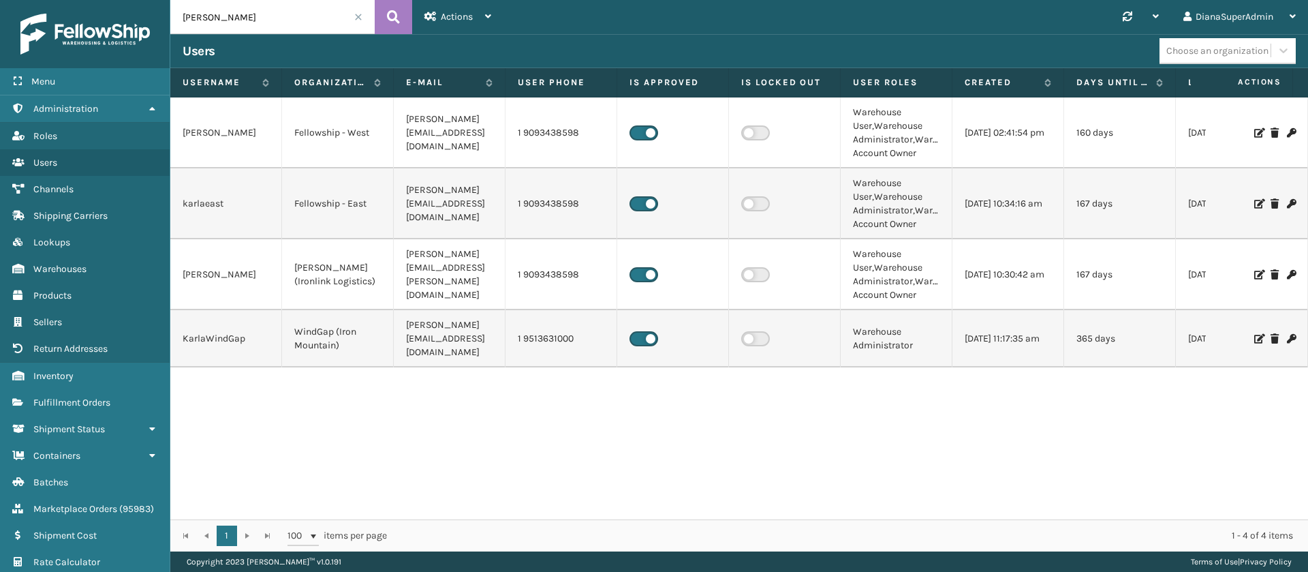
click at [508, 425] on div "[PERSON_NAME] Fellowship - West [EMAIL_ADDRESS][DOMAIN_NAME] 1 9093438598 Wareh…" at bounding box center [739, 308] width 1138 height 422
click at [1254, 334] on icon at bounding box center [1258, 339] width 8 height 10
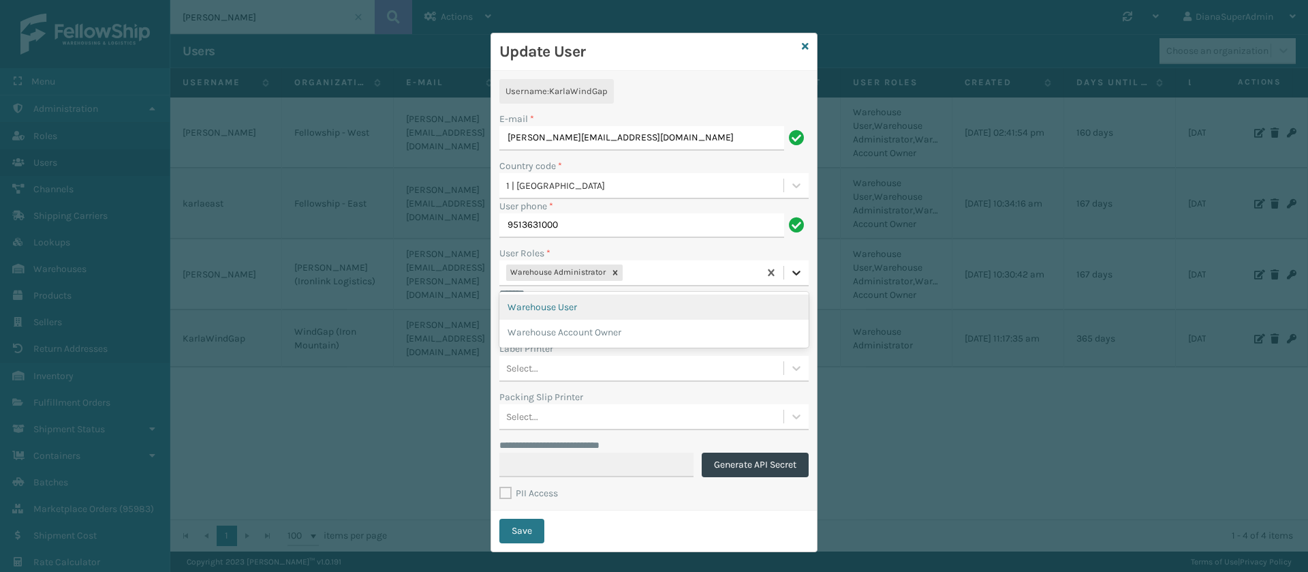
click at [790, 268] on icon at bounding box center [797, 273] width 14 height 14
click at [635, 295] on div "Warehouse User" at bounding box center [653, 306] width 309 height 25
click at [792, 279] on icon at bounding box center [797, 273] width 14 height 14
click at [665, 309] on div "Warehouse Account Owner" at bounding box center [653, 306] width 309 height 25
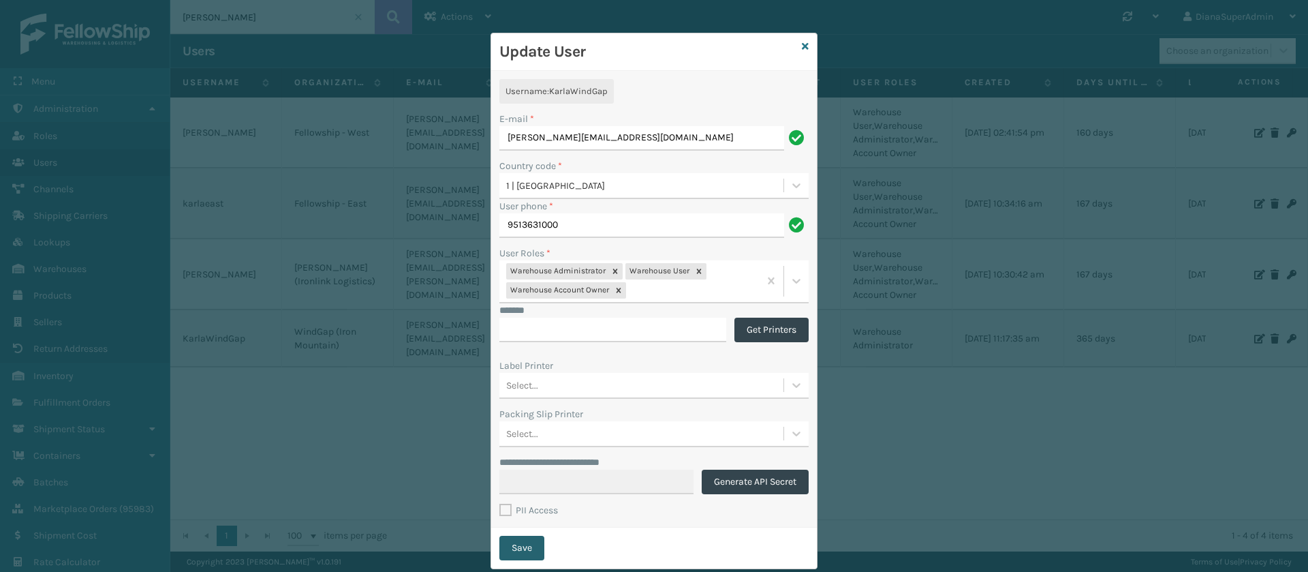
click at [519, 544] on button "Save" at bounding box center [521, 547] width 45 height 25
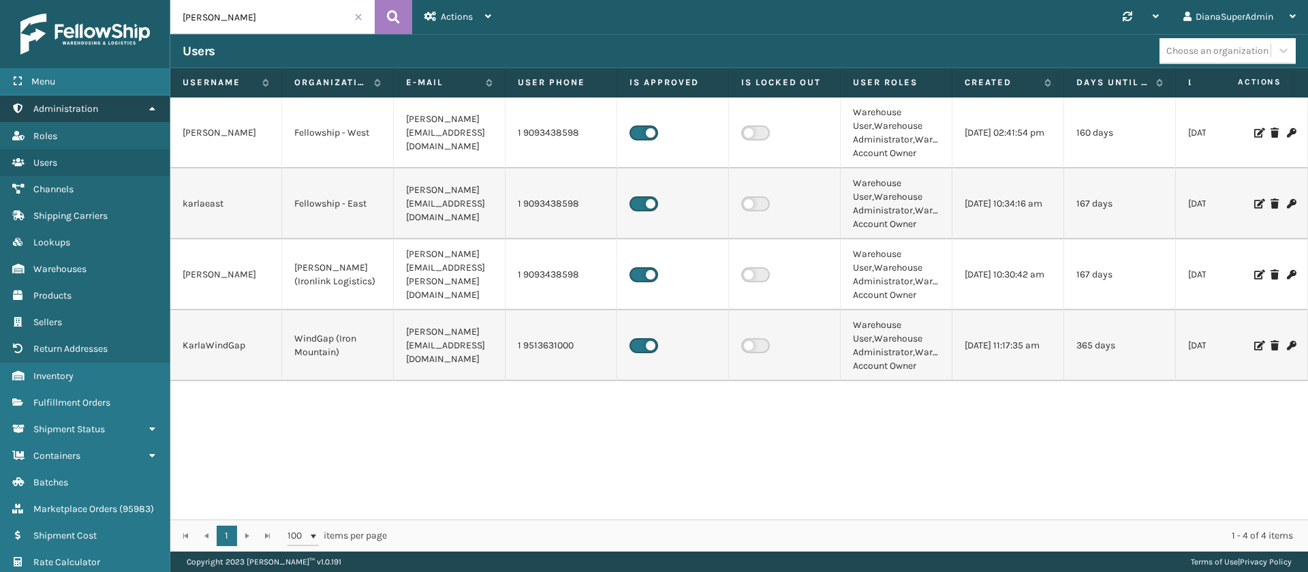
click at [118, 104] on link "Administration" at bounding box center [85, 108] width 170 height 27
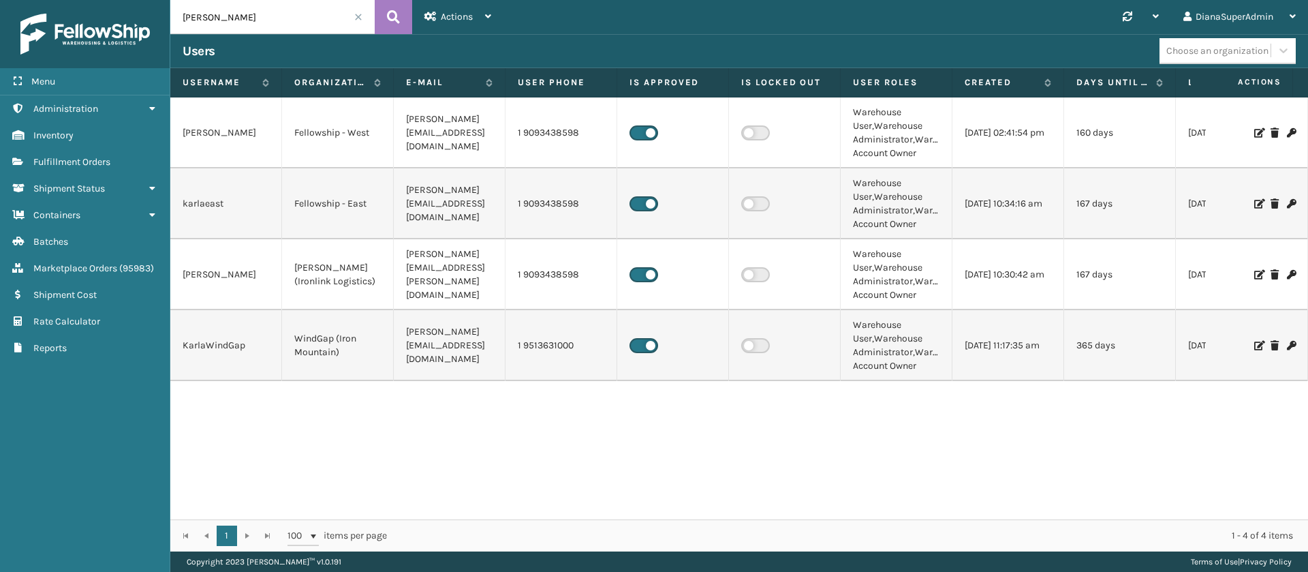
click at [358, 17] on span at bounding box center [358, 17] width 8 height 8
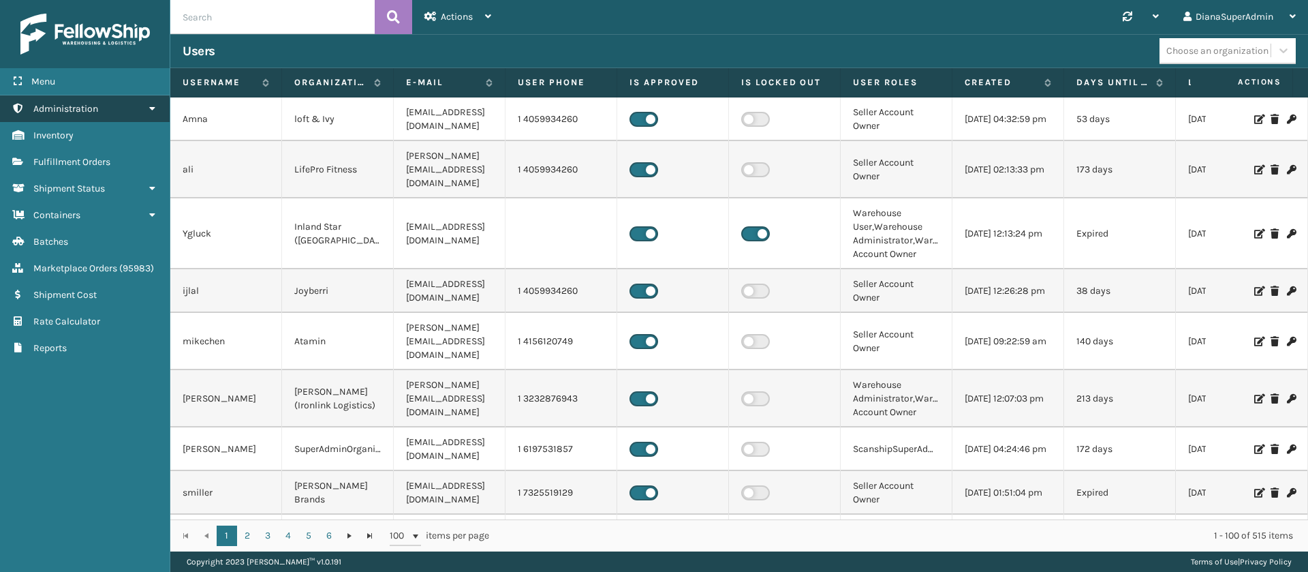
click at [116, 109] on link "Administration" at bounding box center [85, 108] width 170 height 27
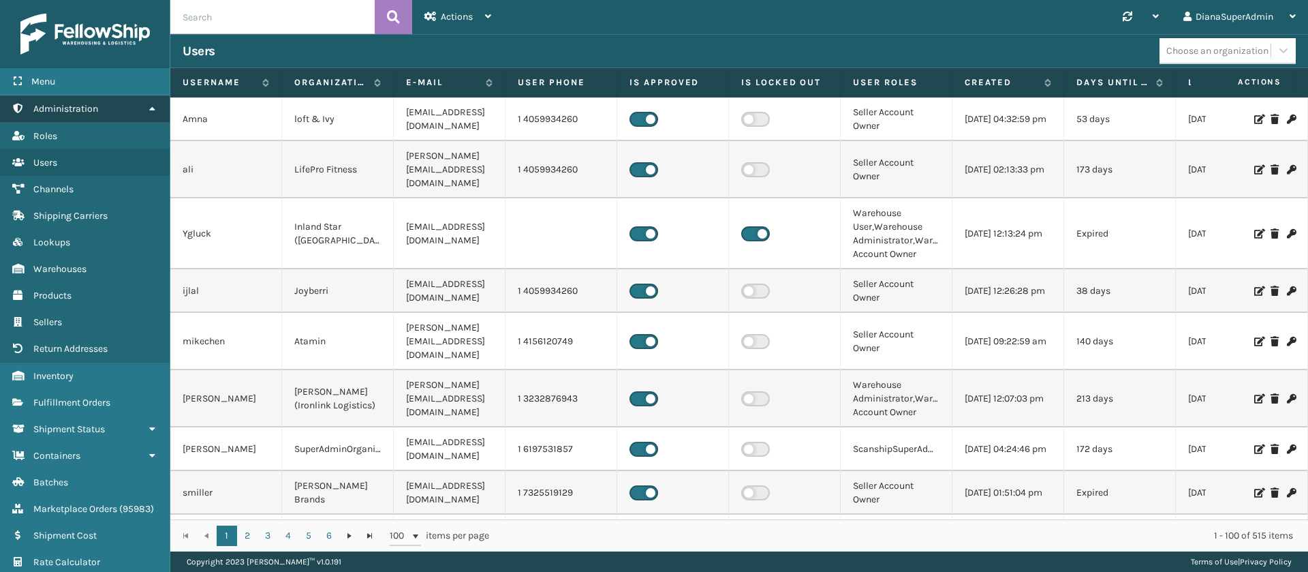
click at [116, 109] on link "Administration" at bounding box center [85, 108] width 170 height 27
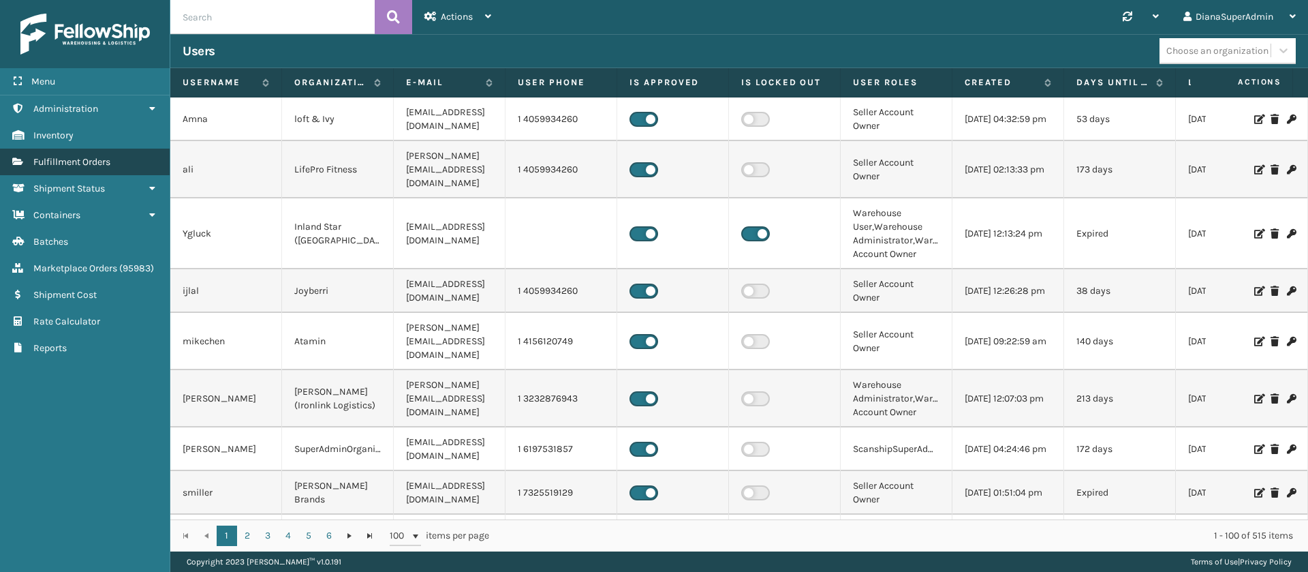
click at [104, 168] on link "Fulfillment Orders" at bounding box center [85, 162] width 170 height 27
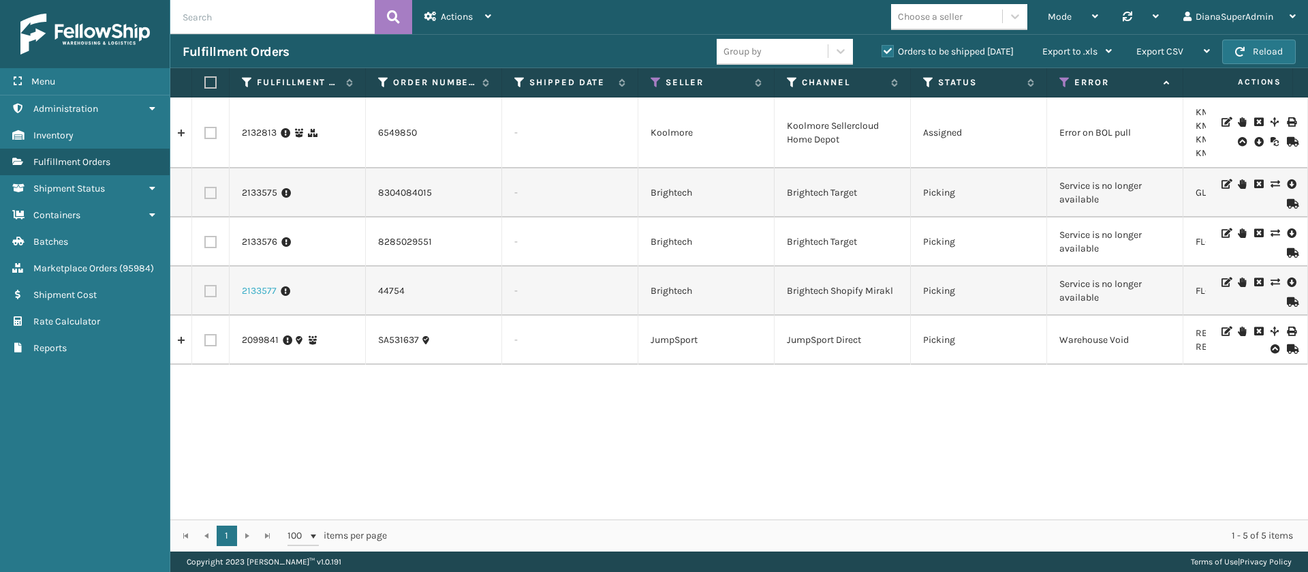
click at [255, 288] on link "2133577" at bounding box center [259, 291] width 35 height 14
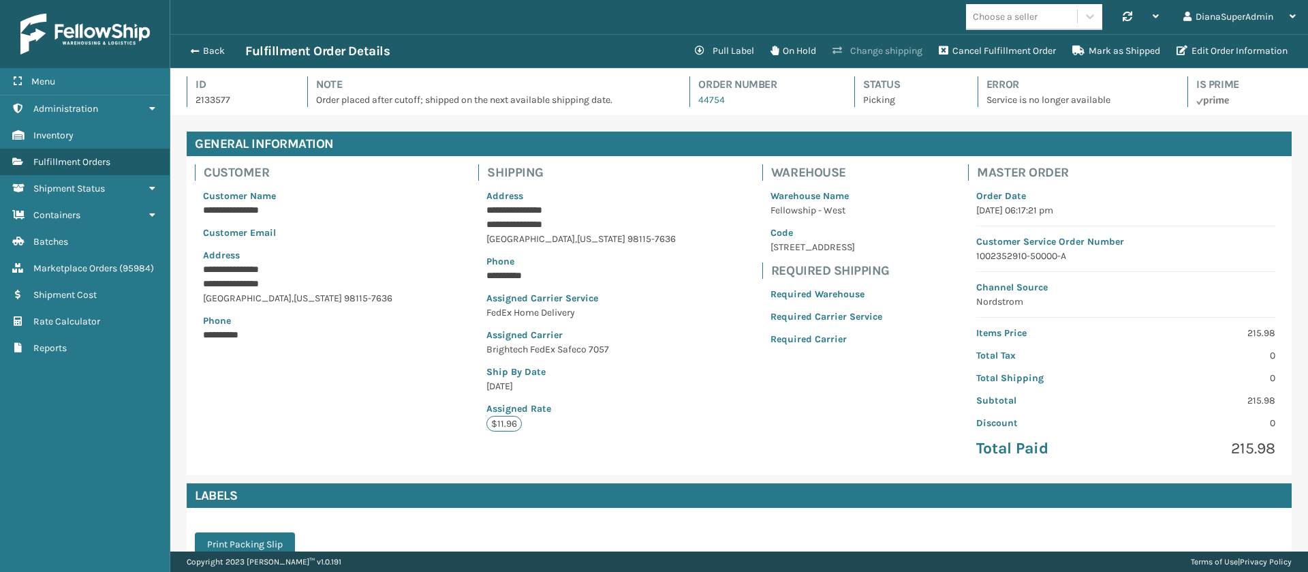
click at [881, 53] on button "Change shipping" at bounding box center [877, 50] width 106 height 27
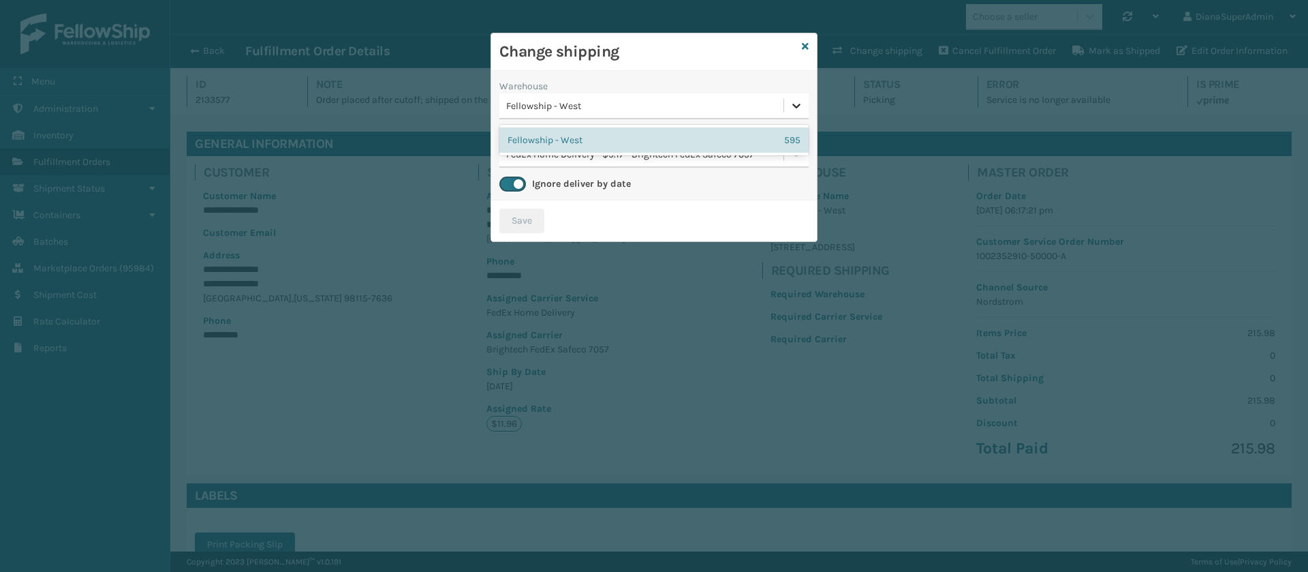
click at [787, 106] on div at bounding box center [796, 105] width 25 height 25
drag, startPoint x: 787, startPoint y: 106, endPoint x: 792, endPoint y: 163, distance: 57.4
click at [792, 163] on div "Warehouse 0 results available. Select is focused ,type to refine list, press Do…" at bounding box center [654, 135] width 326 height 129
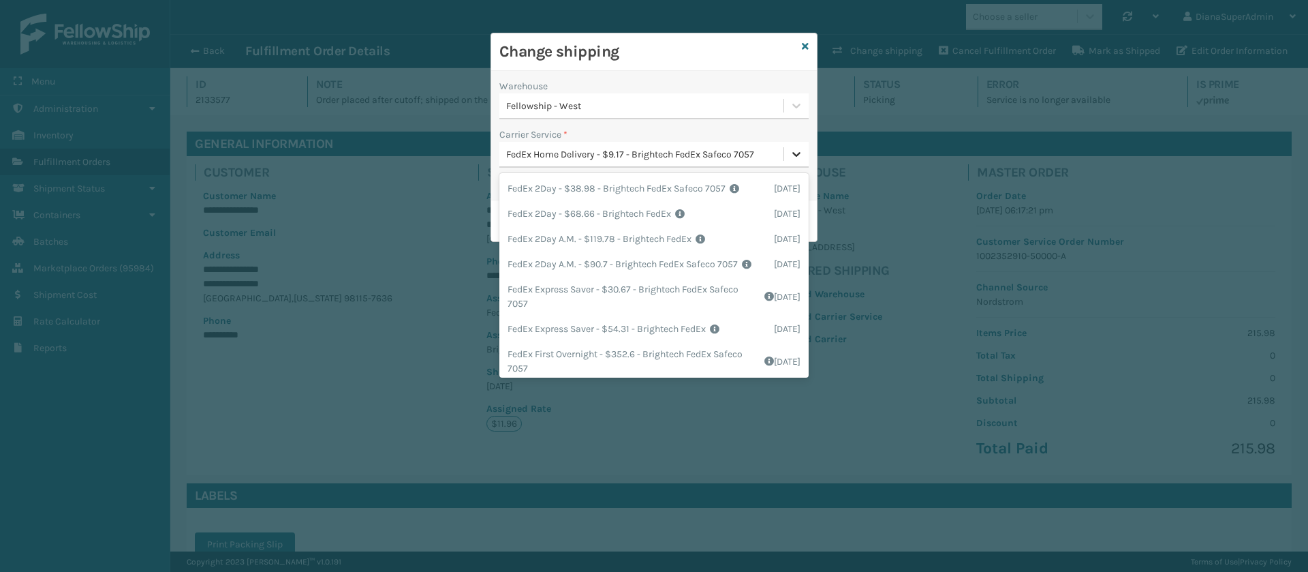
click at [792, 163] on div at bounding box center [796, 154] width 25 height 25
click at [921, 107] on div "Change shipping Warehouse Fellowship - West Carrier Service * option FedEx 2Day…" at bounding box center [654, 286] width 1308 height 572
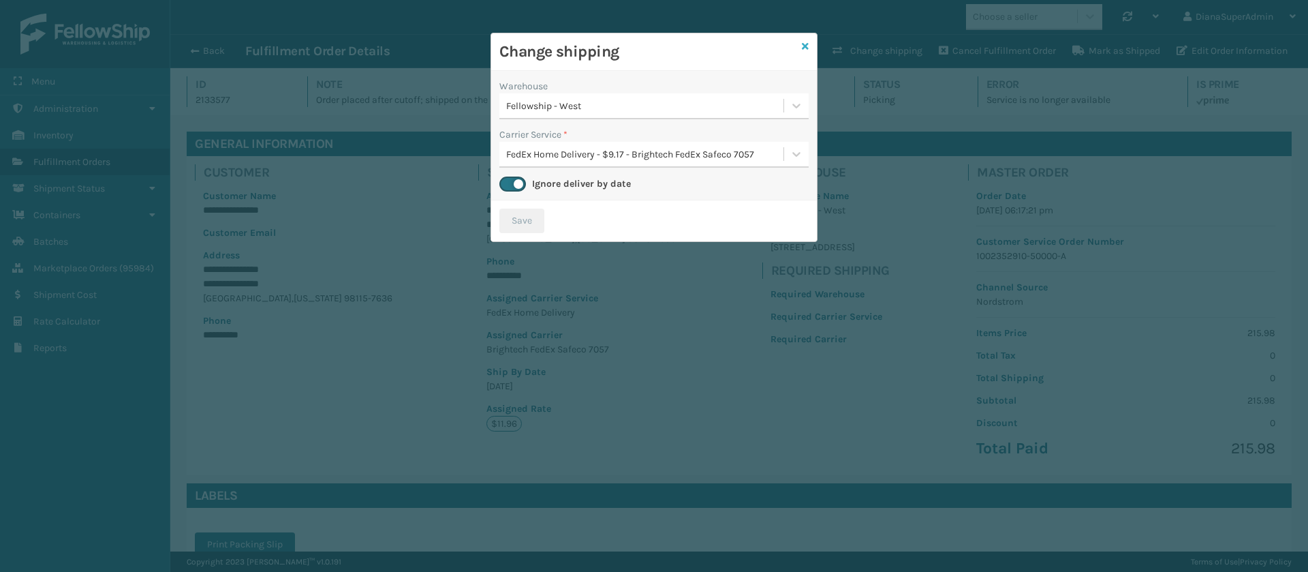
click at [802, 43] on icon at bounding box center [805, 47] width 7 height 10
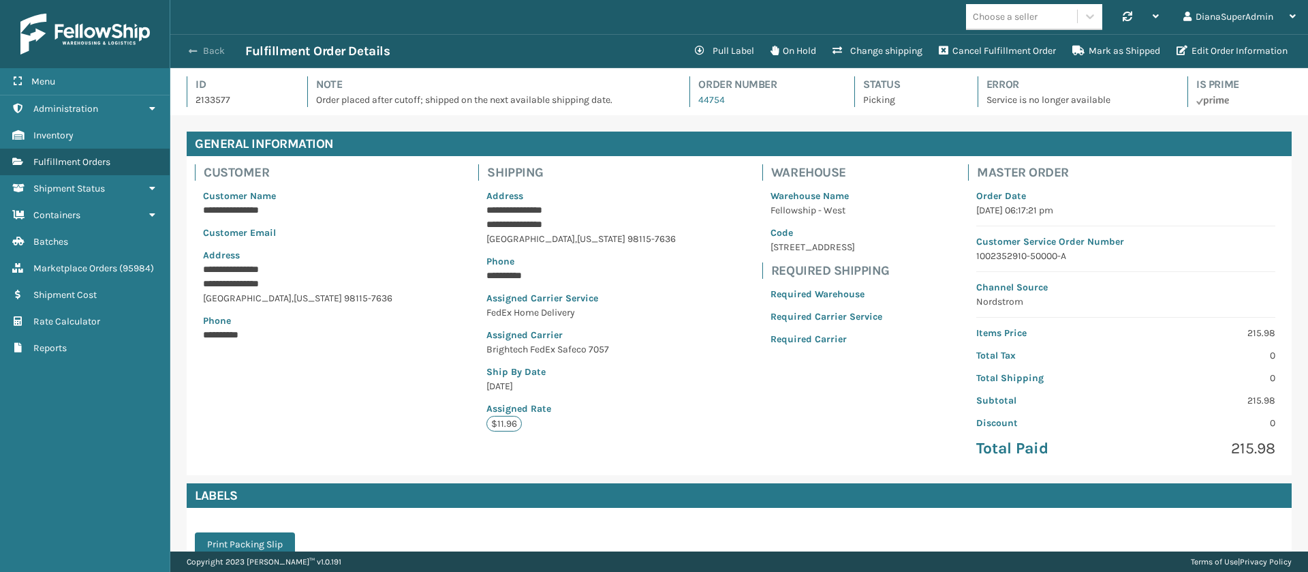
click at [197, 53] on span "button" at bounding box center [193, 51] width 8 height 10
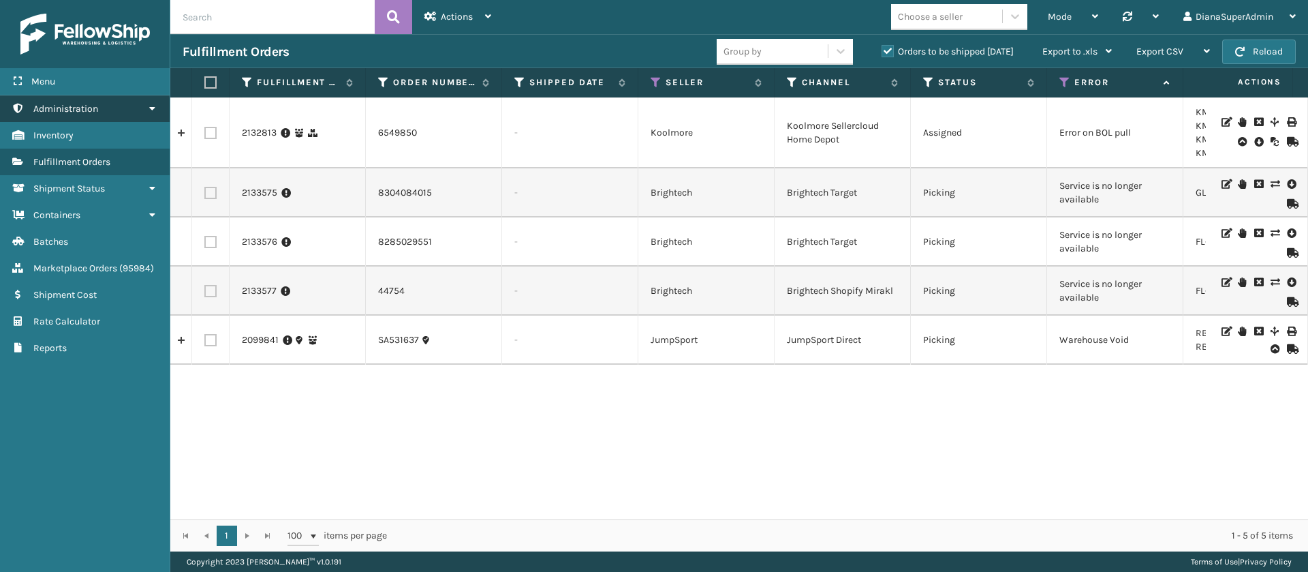
click at [133, 110] on link "Administration" at bounding box center [85, 108] width 170 height 27
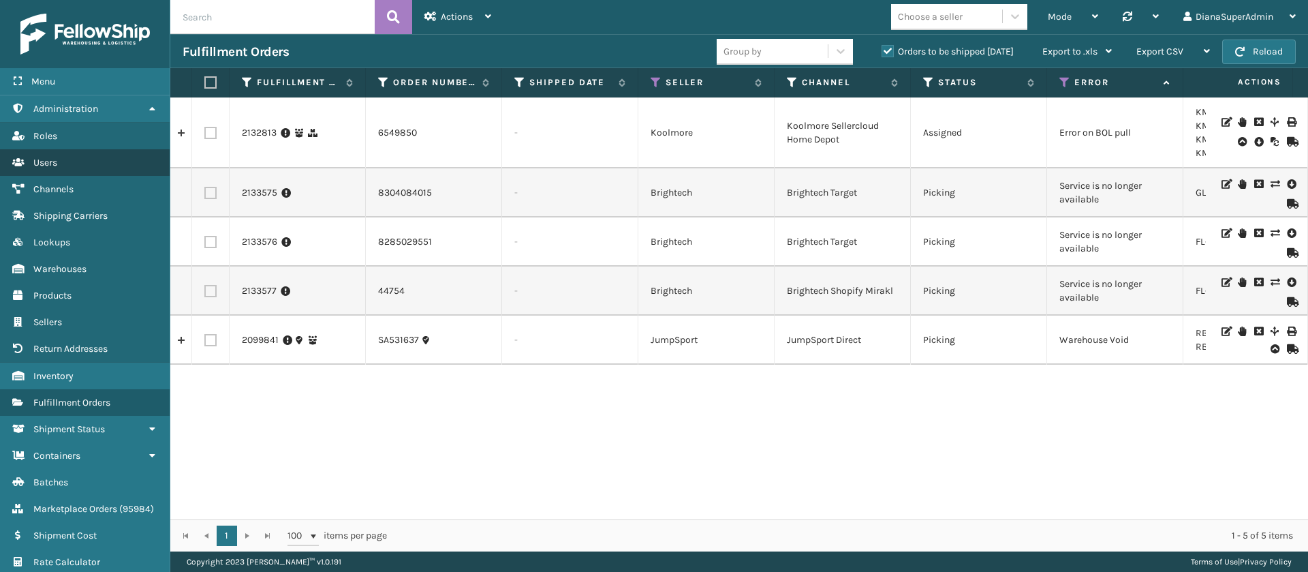
click at [92, 155] on link "Users" at bounding box center [85, 162] width 170 height 27
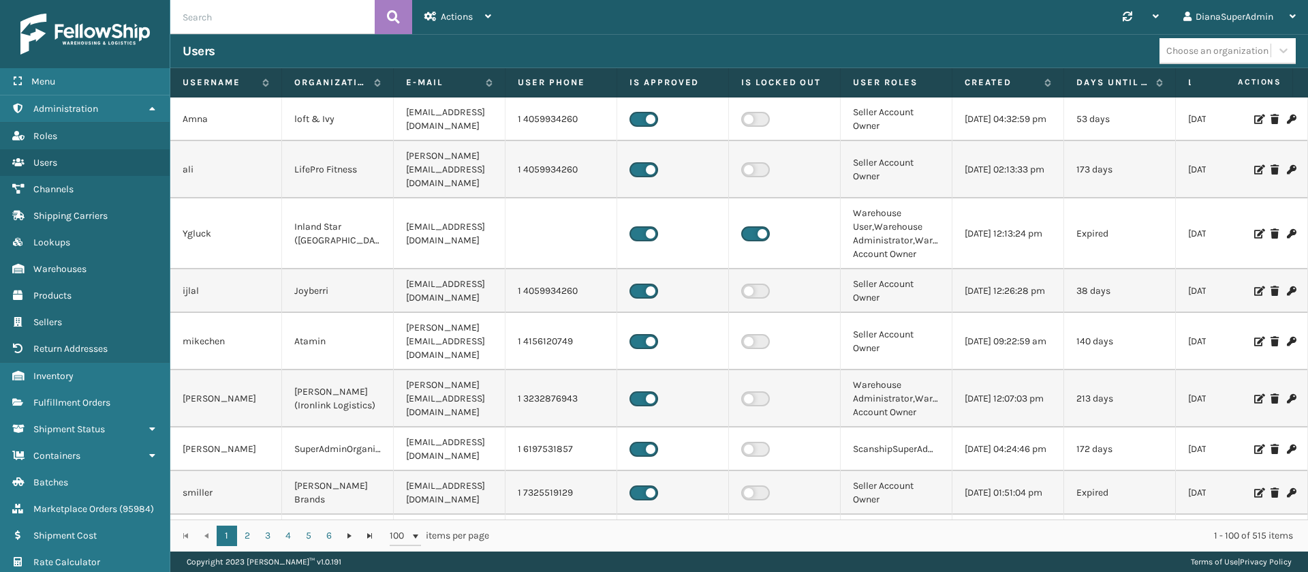
click at [255, 15] on input "text" at bounding box center [272, 17] width 204 height 34
type input "[PERSON_NAME]"
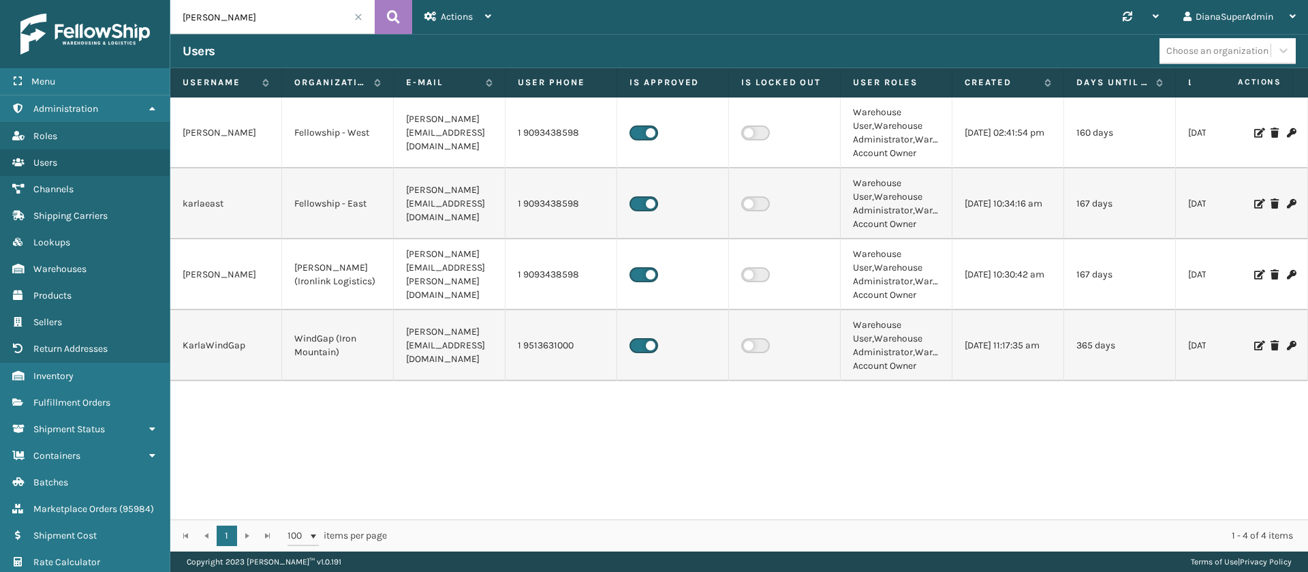
click at [1254, 342] on icon at bounding box center [1258, 346] width 8 height 10
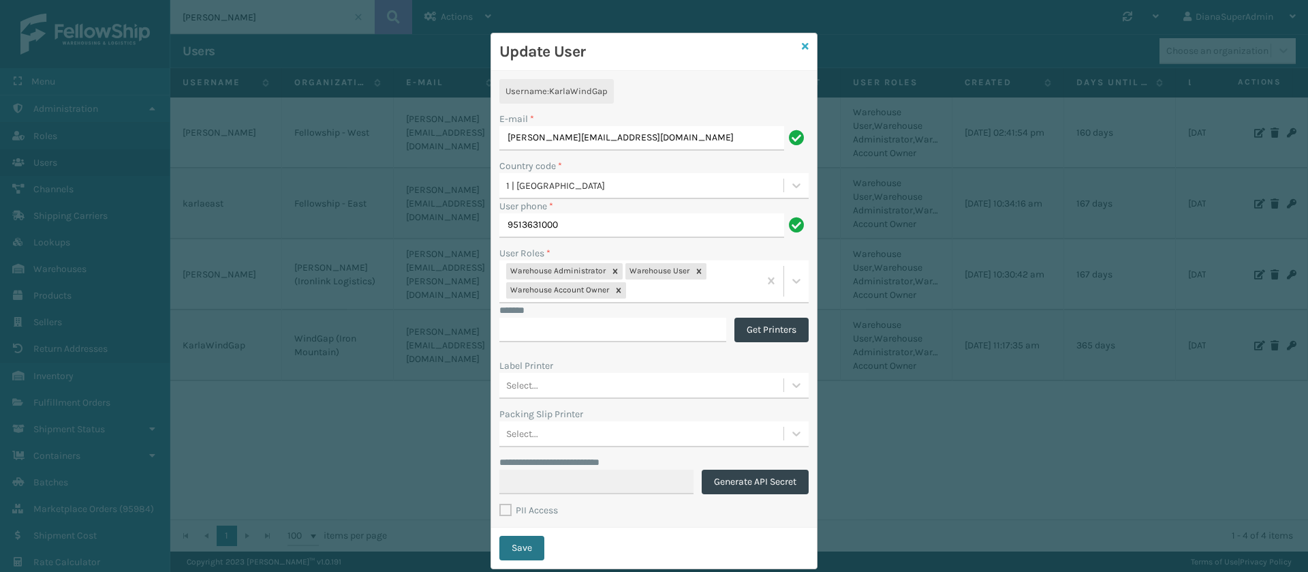
click at [802, 42] on icon at bounding box center [805, 47] width 7 height 10
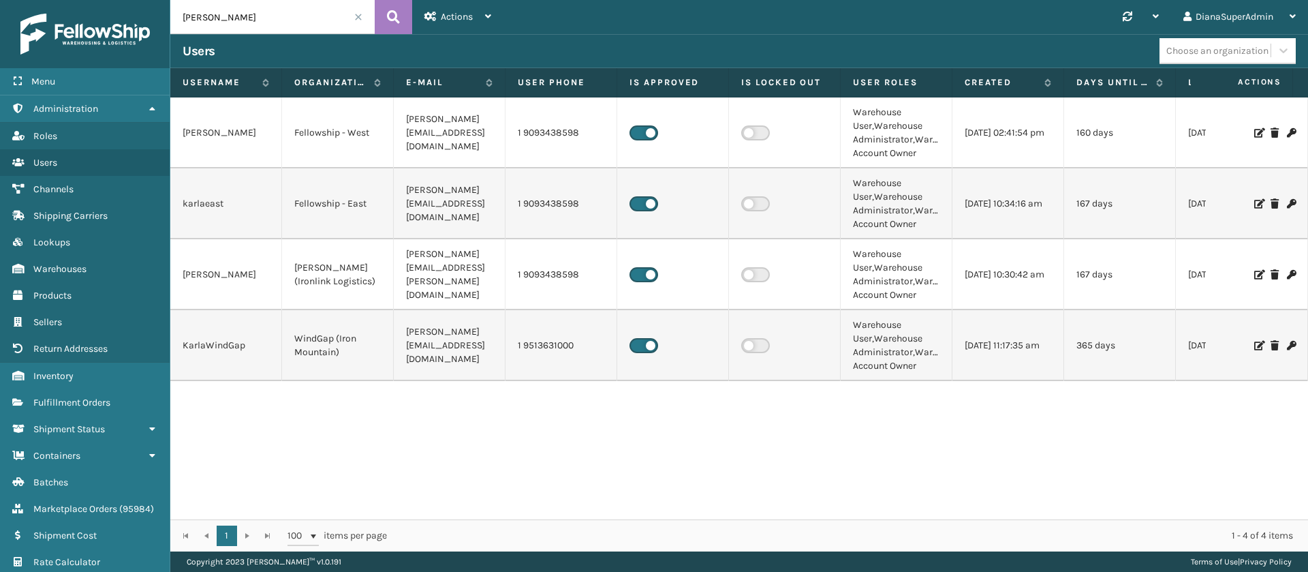
click at [348, 419] on div "[PERSON_NAME] Fellowship - West [EMAIL_ADDRESS][DOMAIN_NAME] 1 9093438598 Wareh…" at bounding box center [739, 308] width 1138 height 422
click at [114, 110] on link "Administration" at bounding box center [85, 108] width 170 height 27
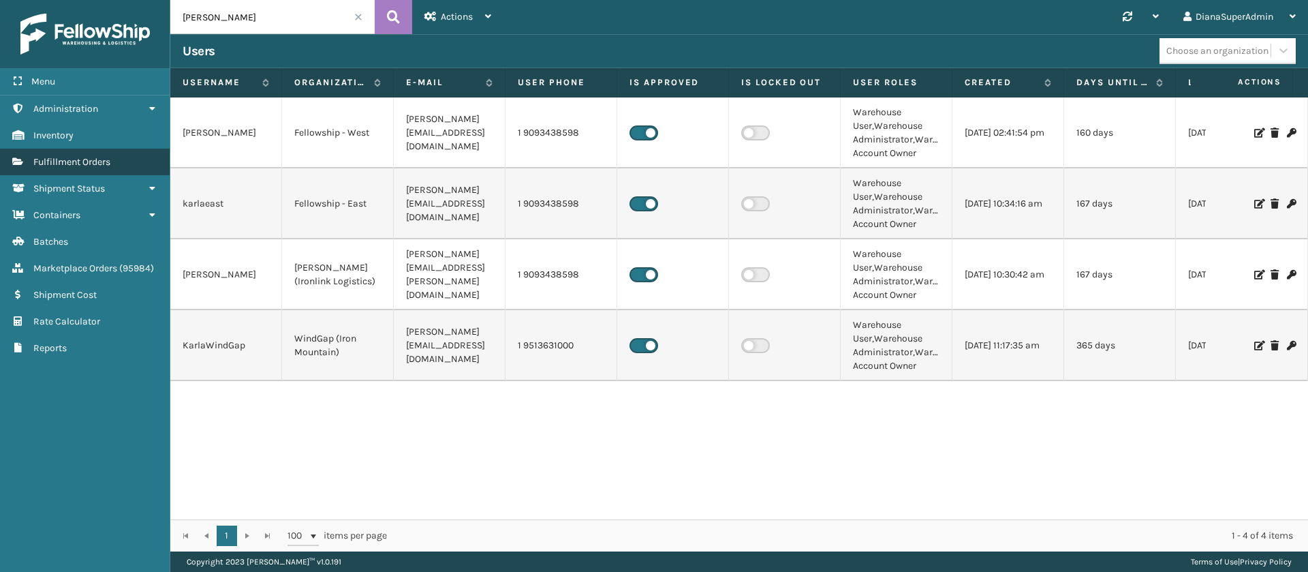
click at [116, 170] on link "Fulfillment Orders" at bounding box center [85, 162] width 170 height 27
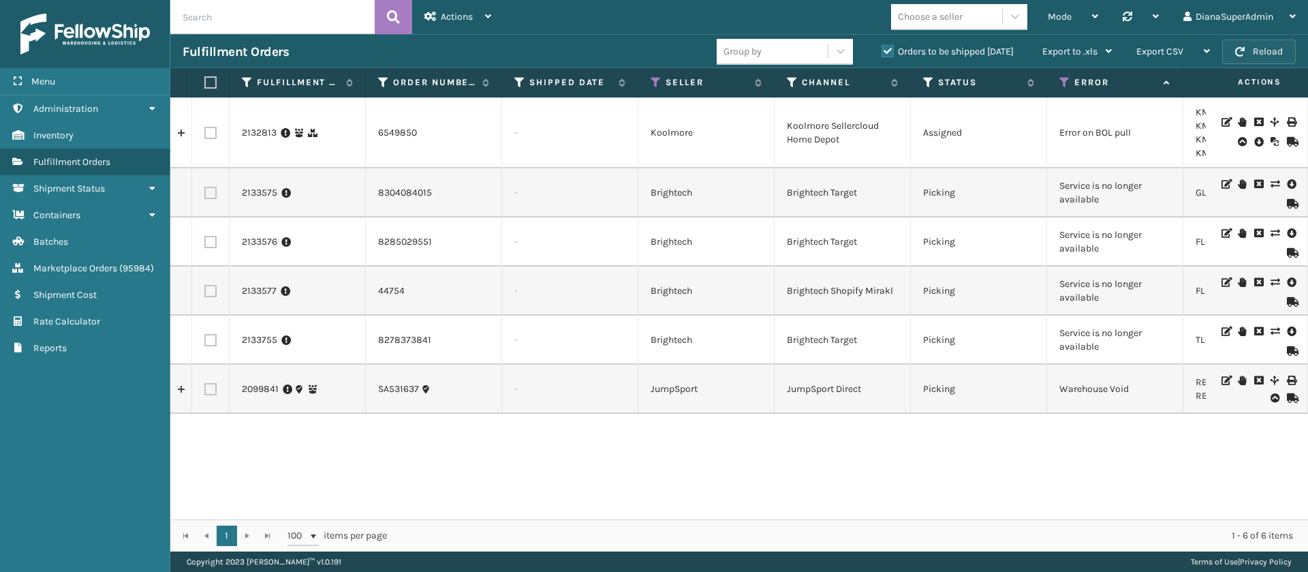
click at [1263, 55] on button "Reload" at bounding box center [1259, 52] width 74 height 25
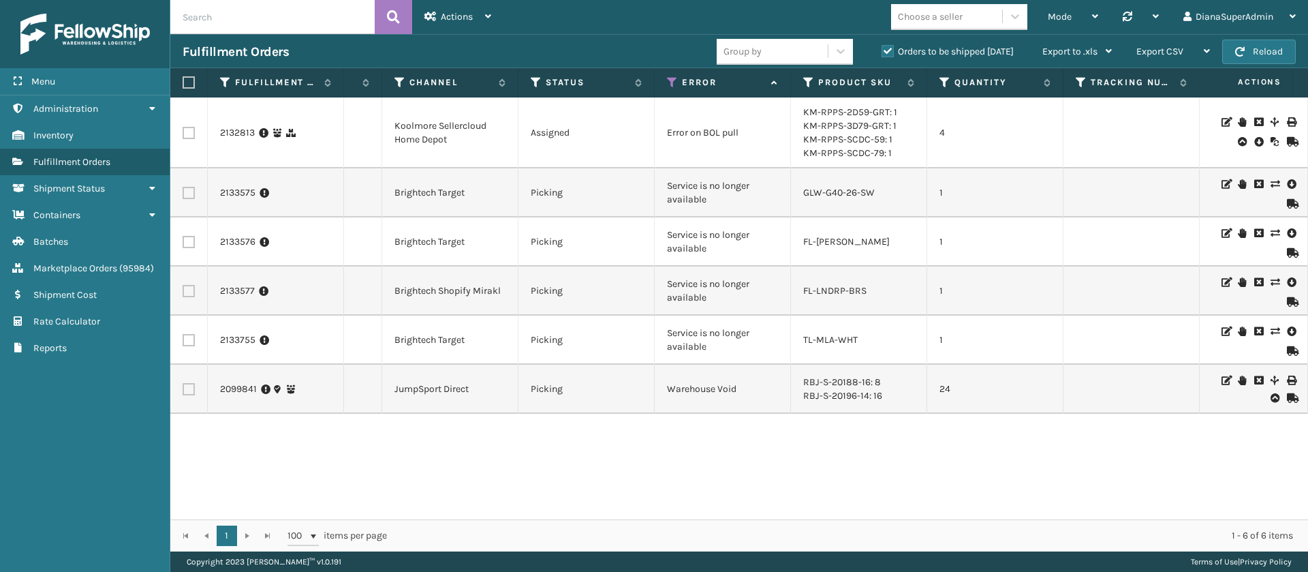
scroll to position [0, 431]
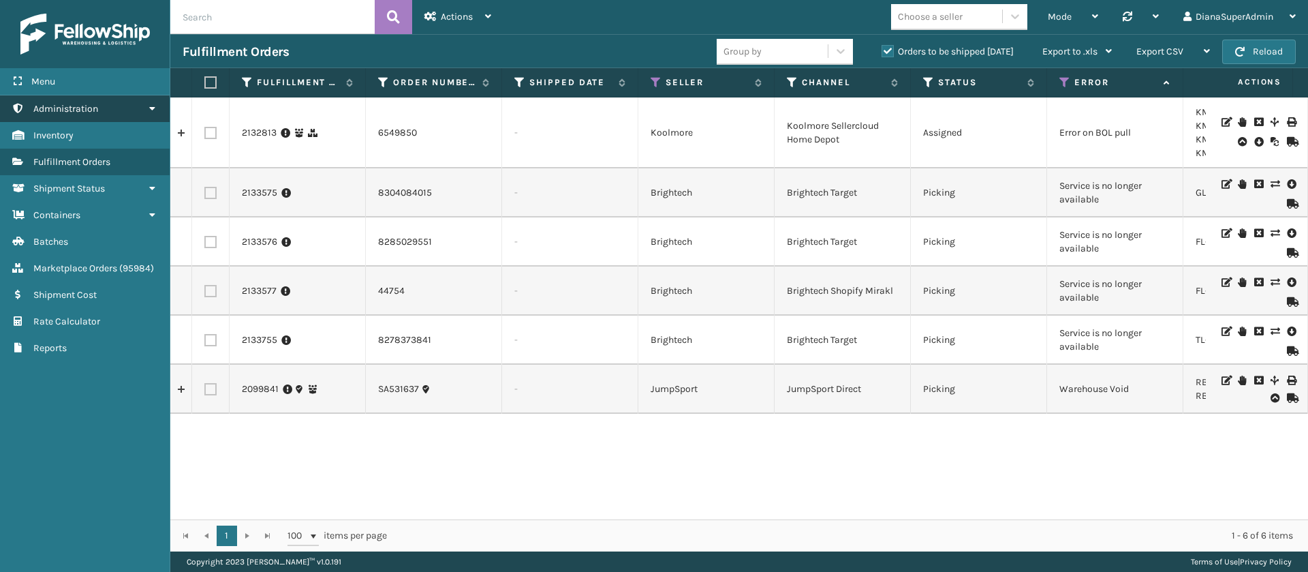
click at [140, 118] on link "Administration" at bounding box center [85, 108] width 170 height 27
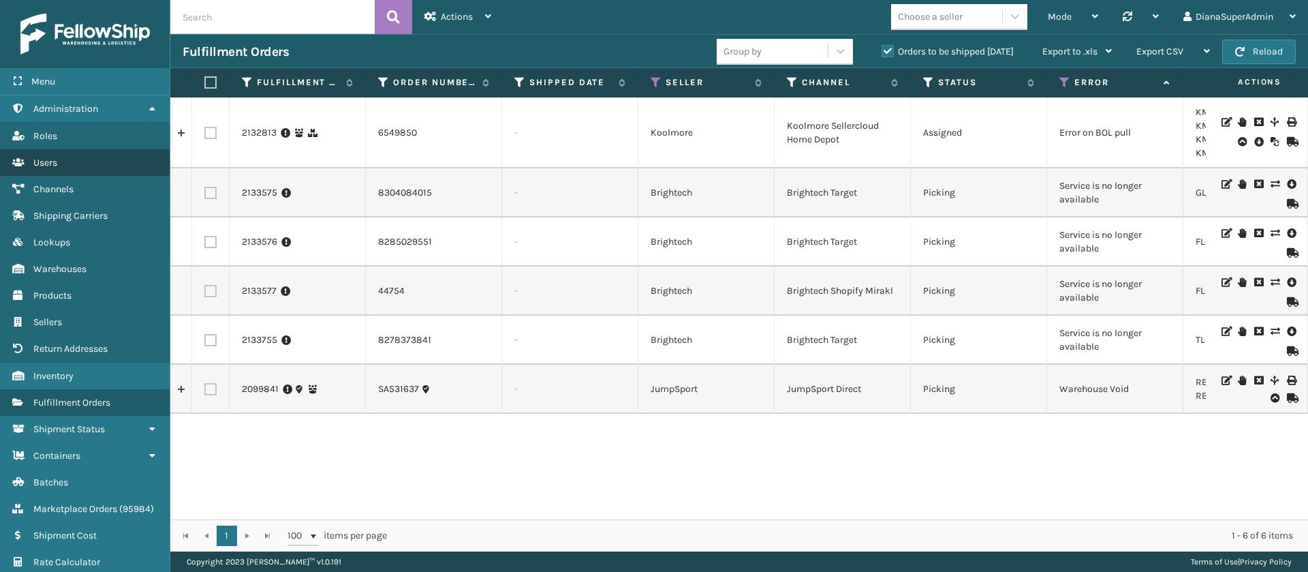
click at [80, 170] on link "Users" at bounding box center [85, 162] width 170 height 27
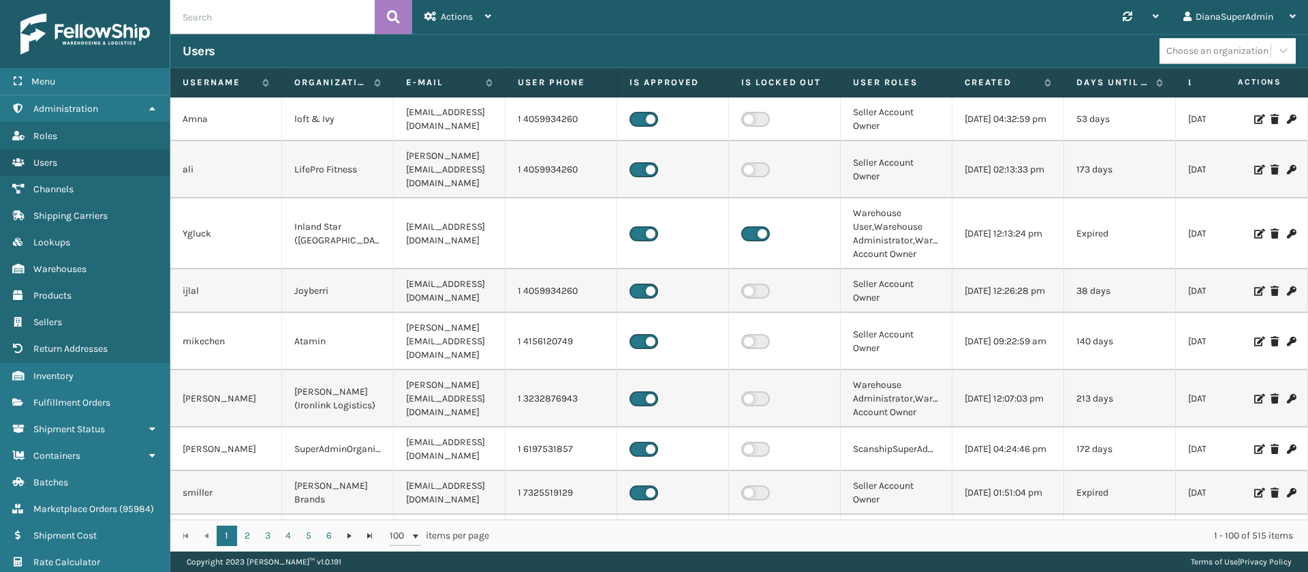
click at [309, 20] on input "text" at bounding box center [272, 17] width 204 height 34
click at [392, 23] on icon at bounding box center [393, 17] width 13 height 20
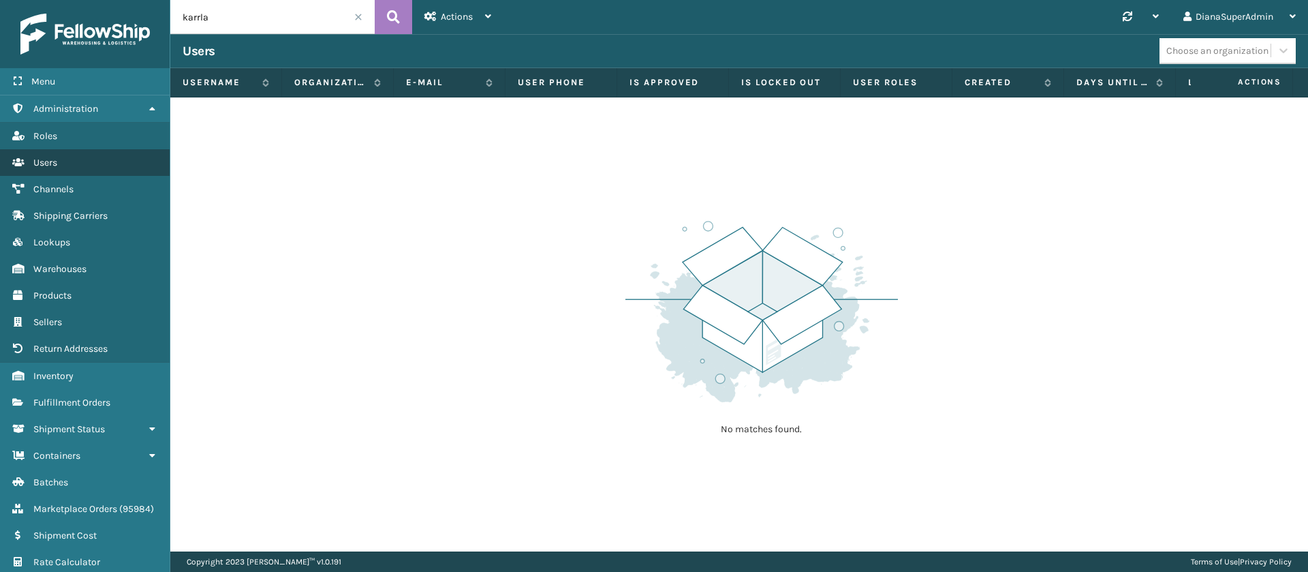
click at [93, 161] on link "Users" at bounding box center [85, 162] width 170 height 27
click at [197, 15] on input "karrla" at bounding box center [272, 17] width 204 height 34
type input "[PERSON_NAME]"
click at [401, 16] on button at bounding box center [393, 17] width 37 height 34
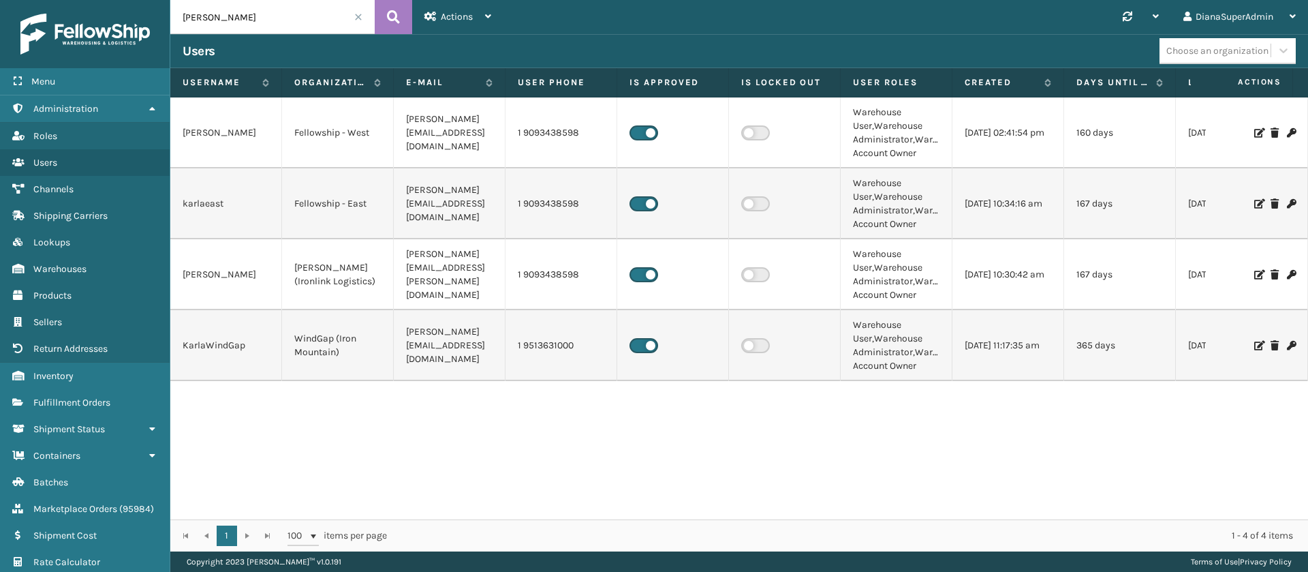
click at [1254, 348] on icon at bounding box center [1258, 346] width 8 height 10
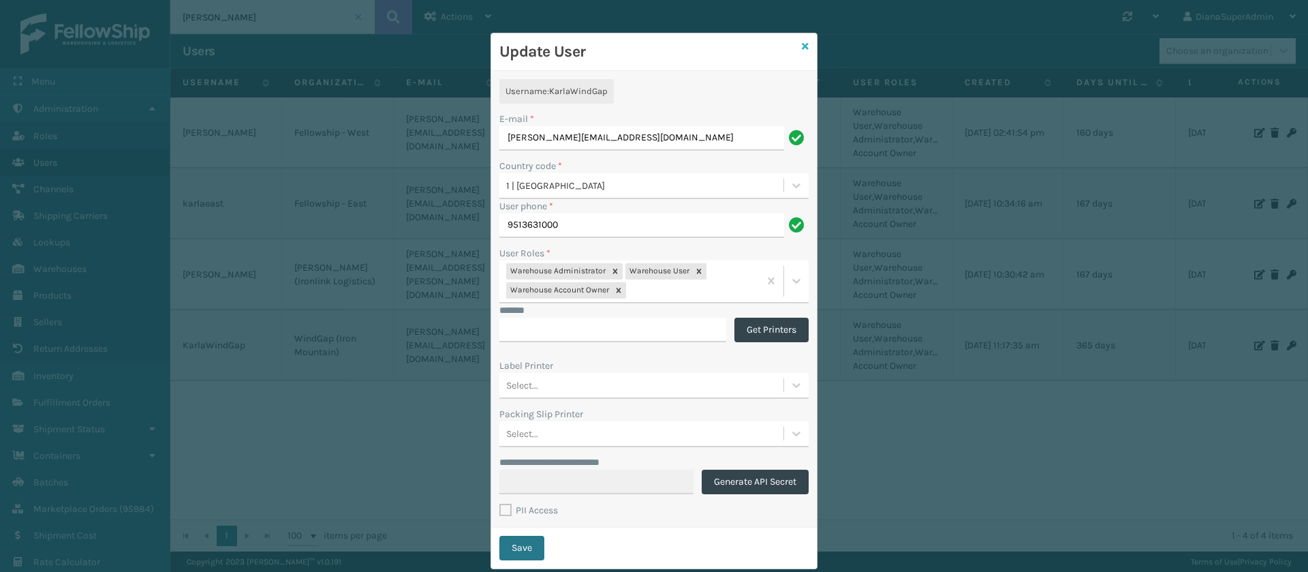
click at [802, 44] on icon at bounding box center [805, 47] width 7 height 10
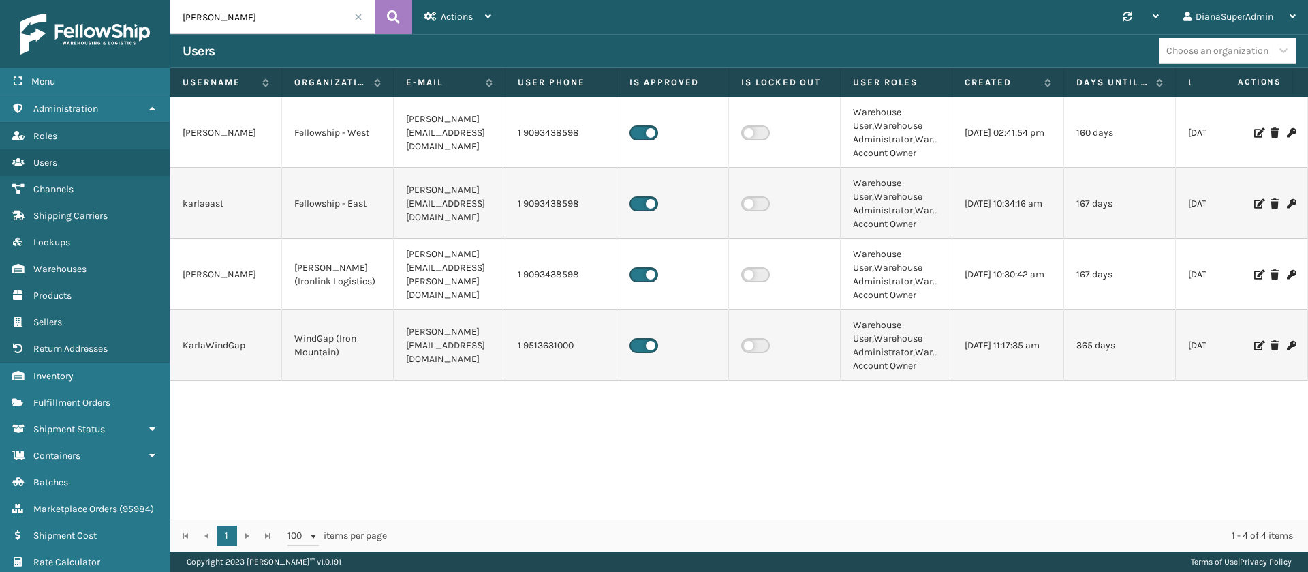
click at [394, 193] on td "[PERSON_NAME][EMAIL_ADDRESS][DOMAIN_NAME]" at bounding box center [450, 203] width 112 height 71
click at [95, 102] on link "Administration Administration" at bounding box center [85, 108] width 170 height 27
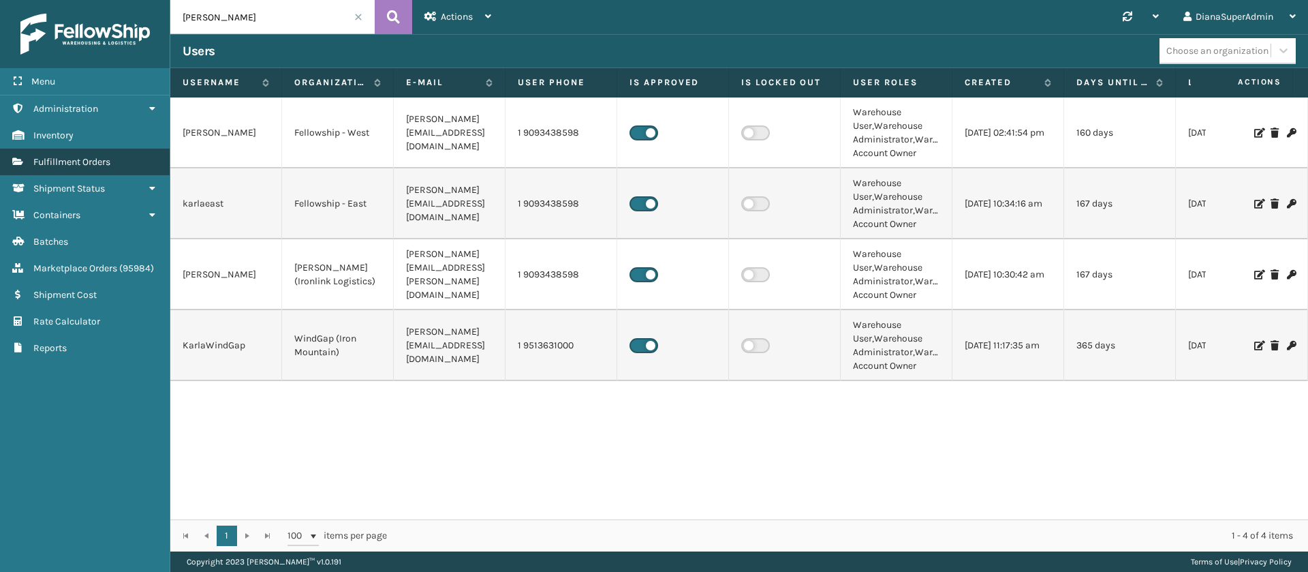
click at [101, 159] on span "Fulfillment Orders" at bounding box center [71, 162] width 77 height 12
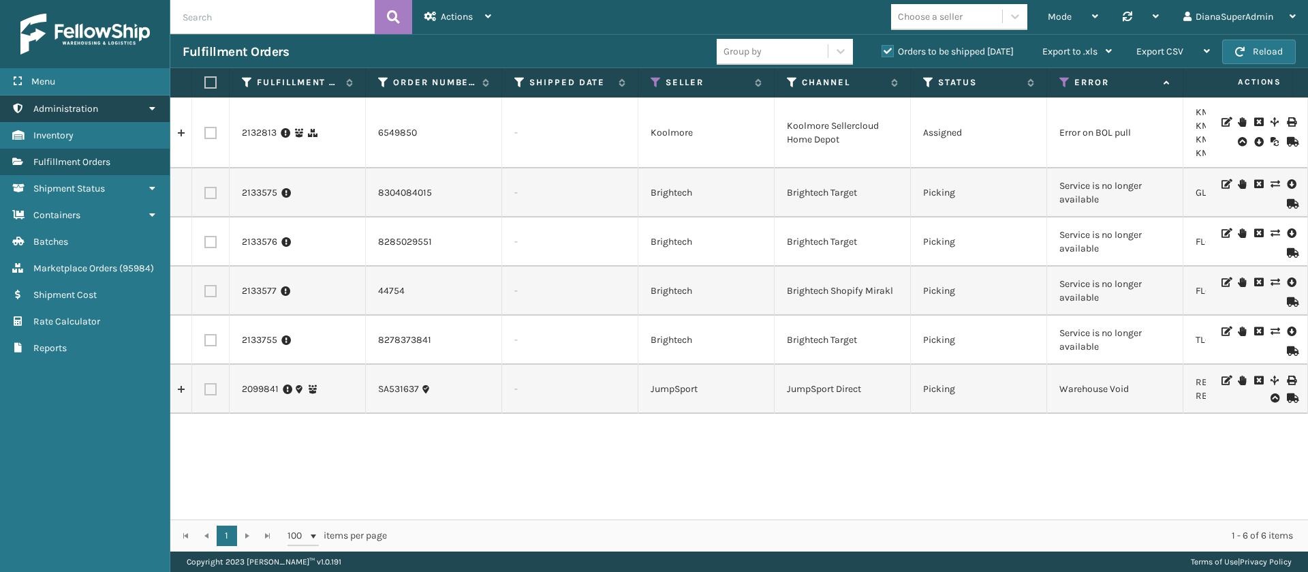
click at [142, 100] on link "Administration" at bounding box center [85, 108] width 170 height 27
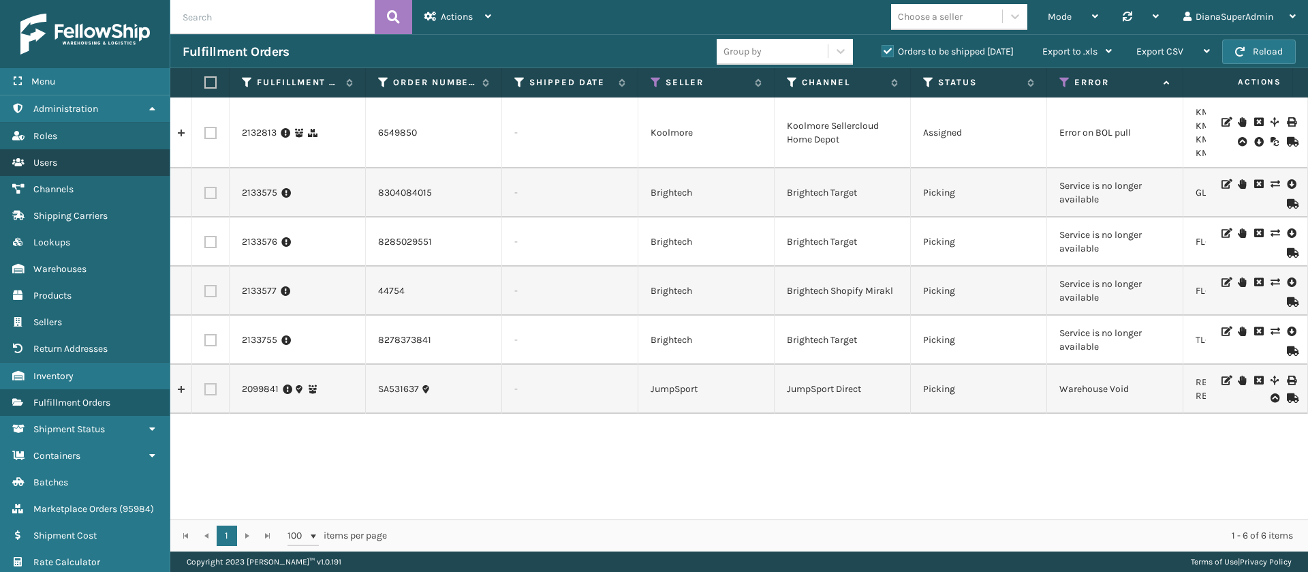
click at [91, 171] on link "Users" at bounding box center [85, 162] width 170 height 27
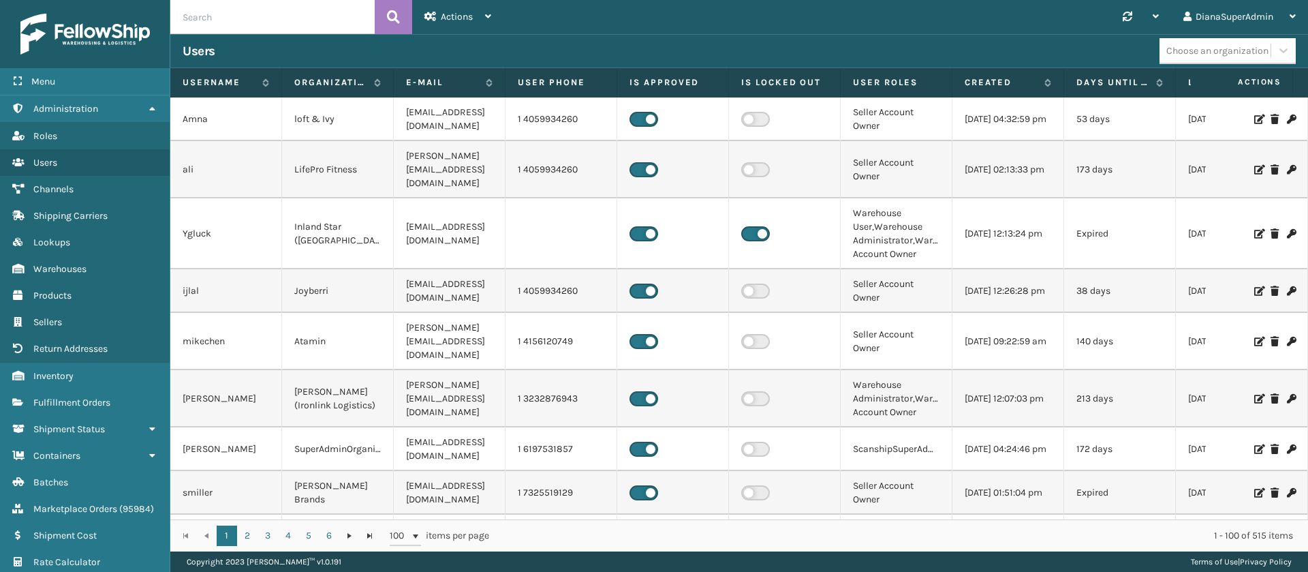
click at [249, 9] on input "text" at bounding box center [272, 17] width 204 height 34
type input "carolina"
click at [396, 26] on icon at bounding box center [393, 17] width 13 height 20
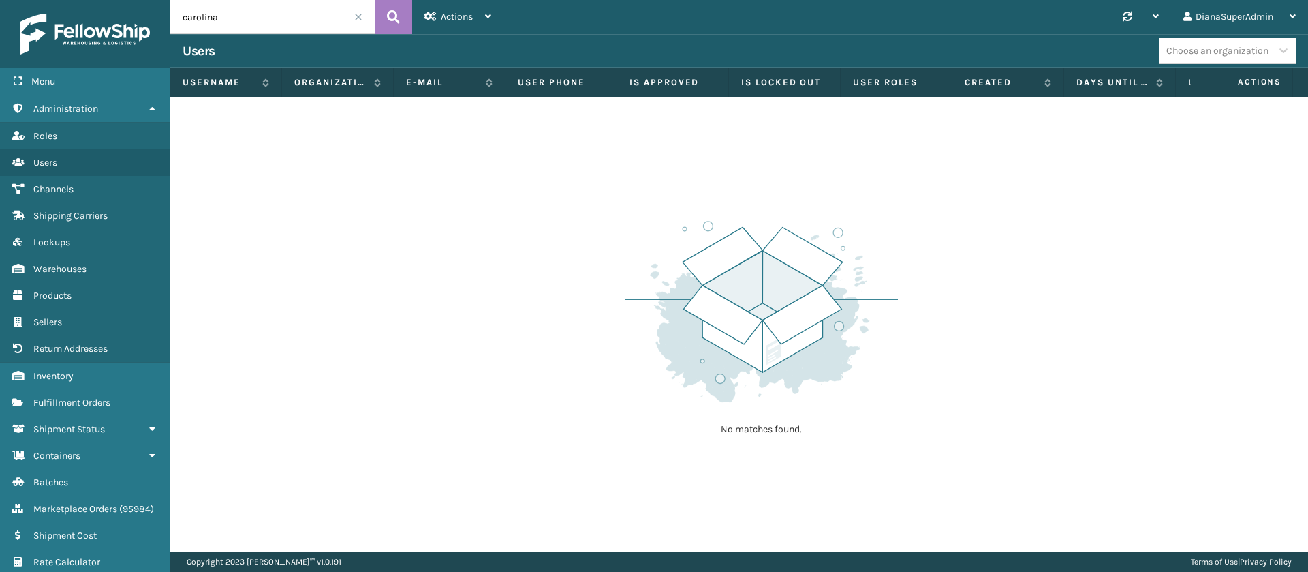
click at [257, 20] on input "carolina" at bounding box center [272, 17] width 204 height 34
click at [391, 14] on icon at bounding box center [393, 17] width 13 height 20
click at [37, 164] on span "Users" at bounding box center [45, 163] width 24 height 12
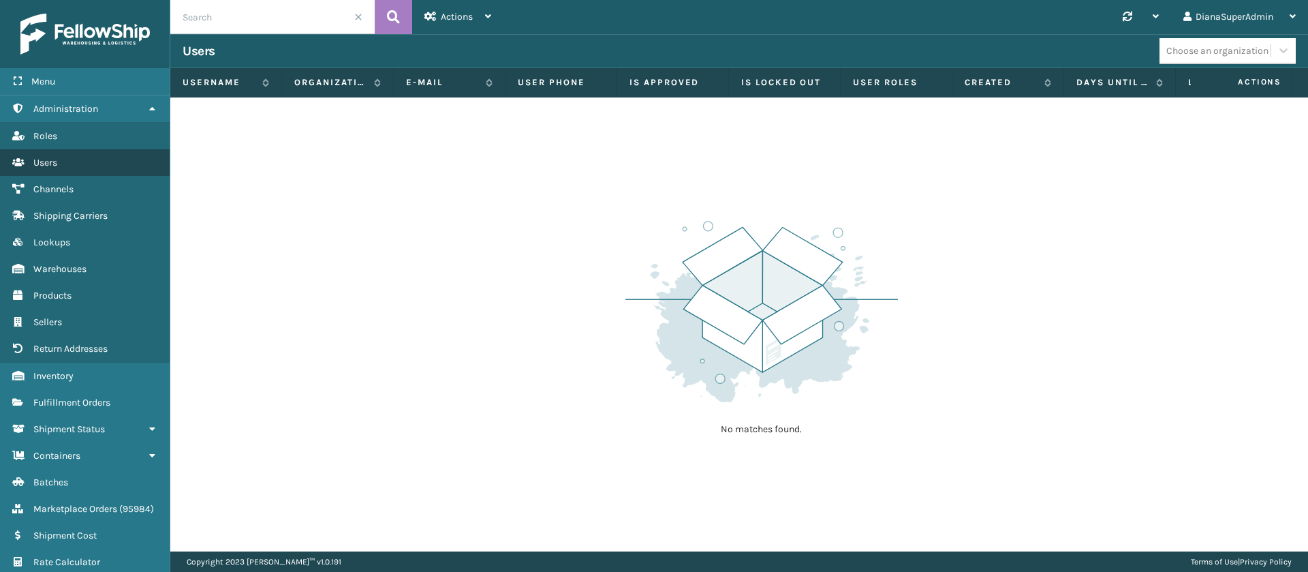
click at [37, 164] on span "Users" at bounding box center [45, 163] width 24 height 12
click at [356, 13] on span at bounding box center [358, 17] width 8 height 8
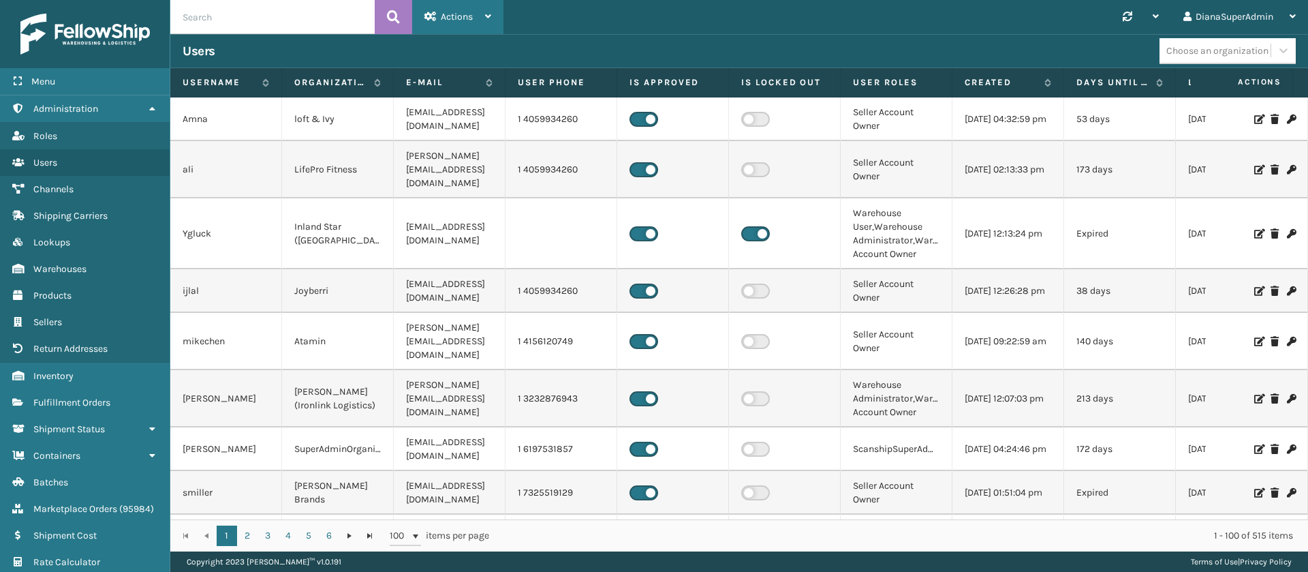
click at [483, 18] on div "Actions" at bounding box center [457, 17] width 67 height 34
click at [471, 45] on button "New User" at bounding box center [504, 52] width 183 height 35
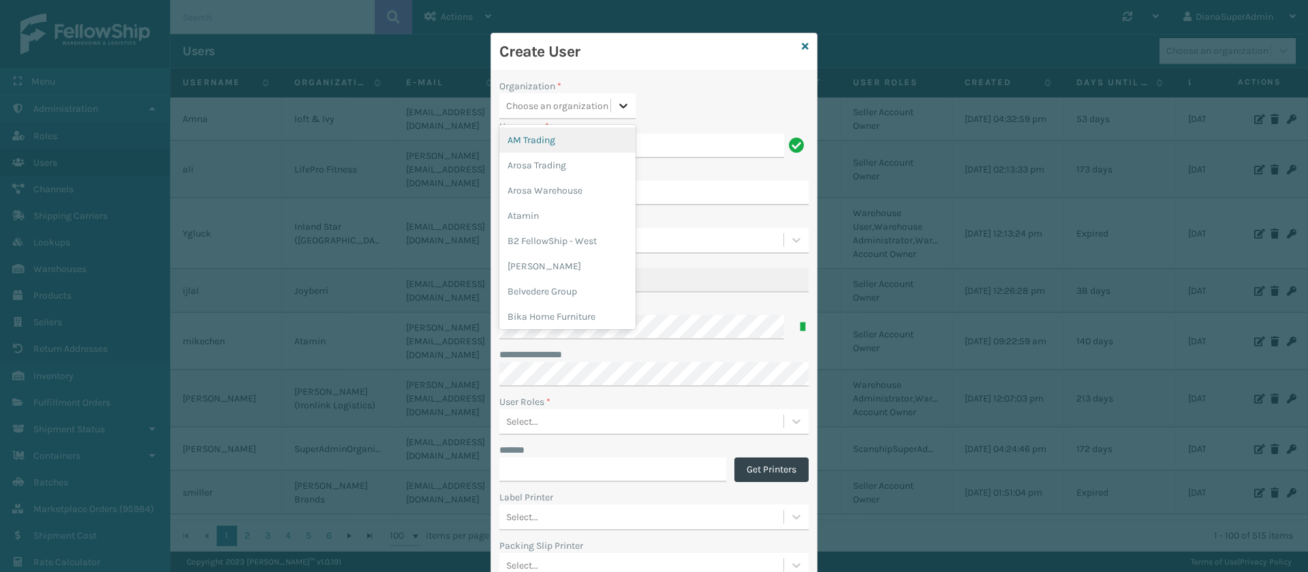
click at [623, 105] on div at bounding box center [623, 105] width 25 height 25
type input "wind"
click at [563, 142] on div "WindGap (Iron Mountain)" at bounding box center [567, 139] width 136 height 25
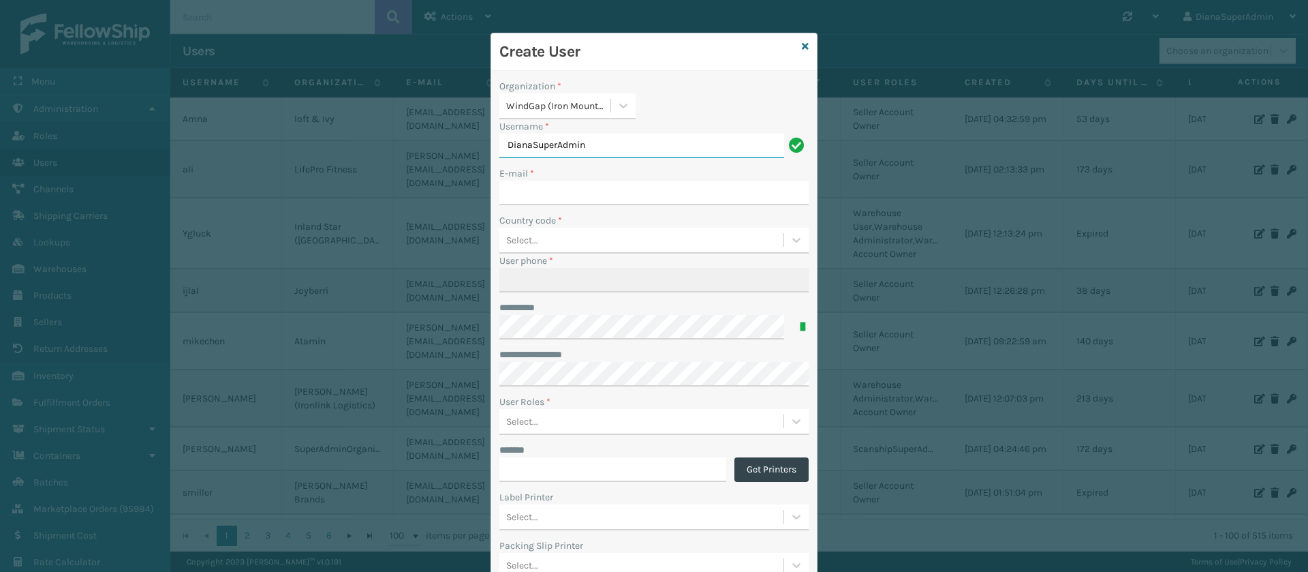
click at [634, 149] on input "DianaSuperAdmin" at bounding box center [641, 146] width 285 height 25
type input "CarolinaWindGap"
click at [599, 187] on input "E-mail *" at bounding box center [653, 193] width 309 height 25
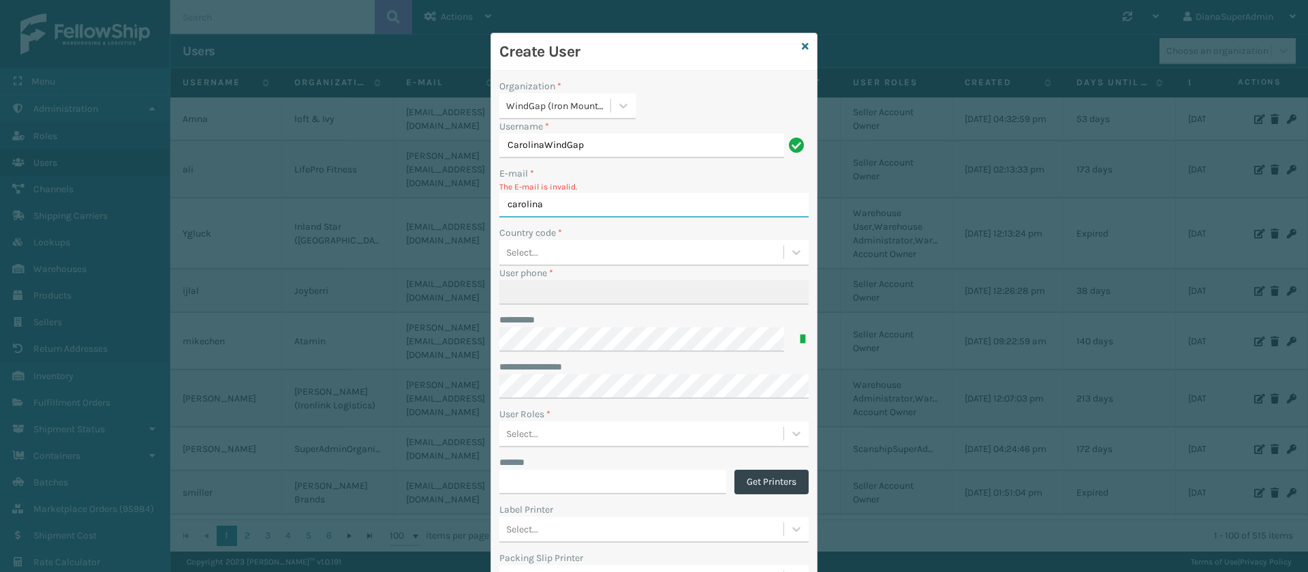
paste input "[EMAIL_ADDRESS][DOMAIN_NAME]"
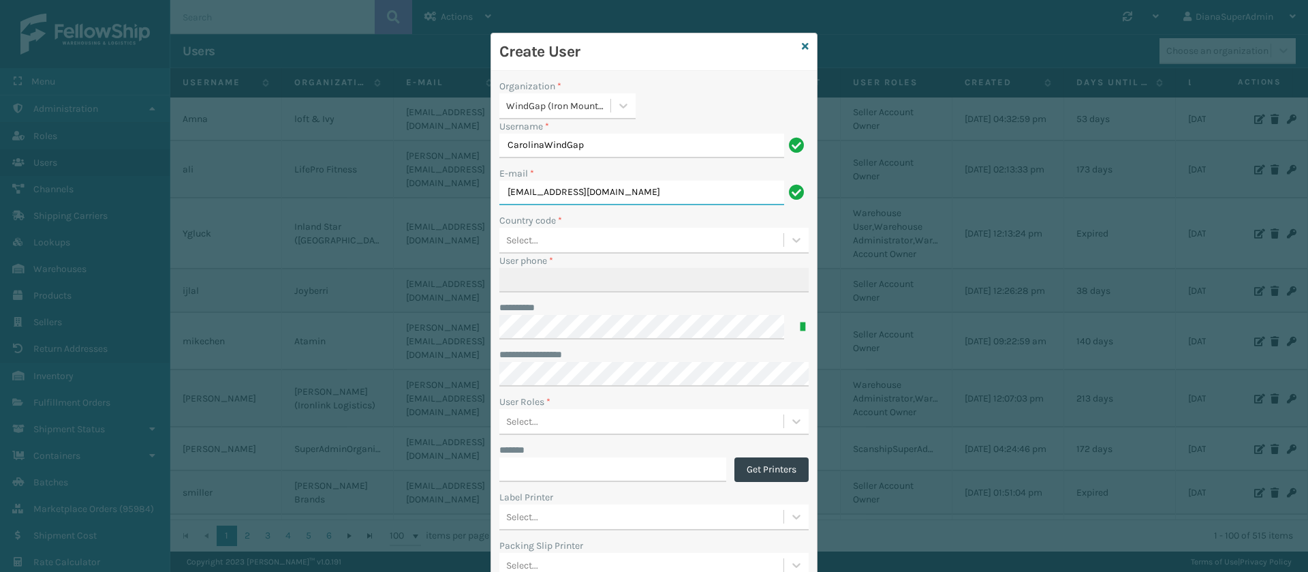
paste input "text"
type input "[EMAIL_ADDRESS][DOMAIN_NAME]"
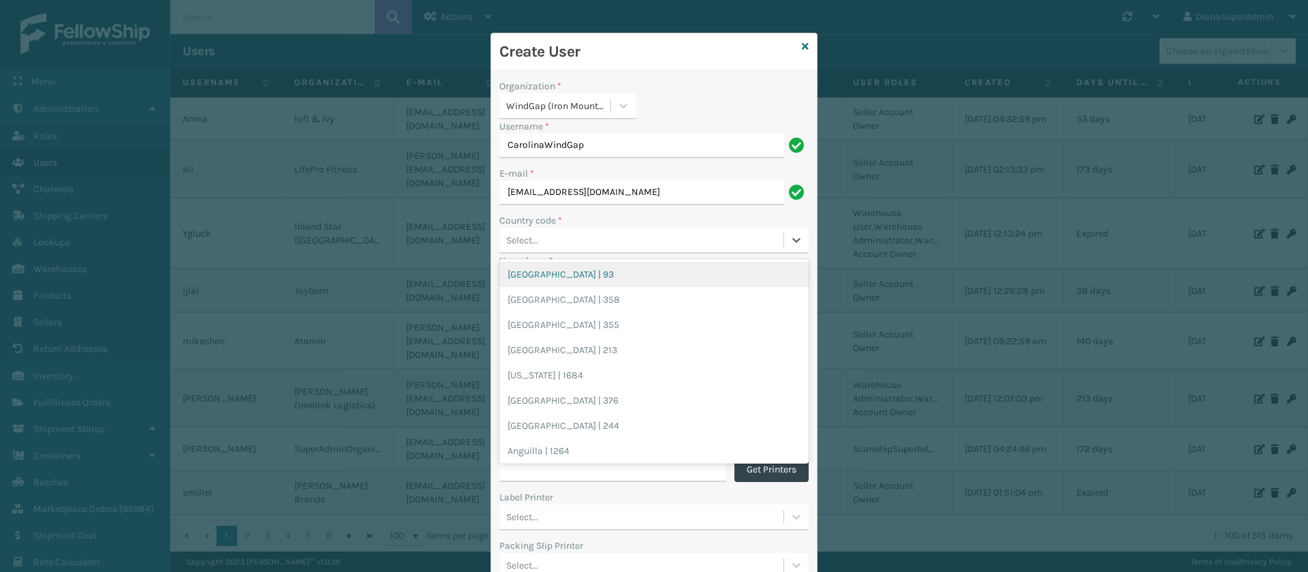
click at [558, 240] on div "Select..." at bounding box center [641, 240] width 284 height 22
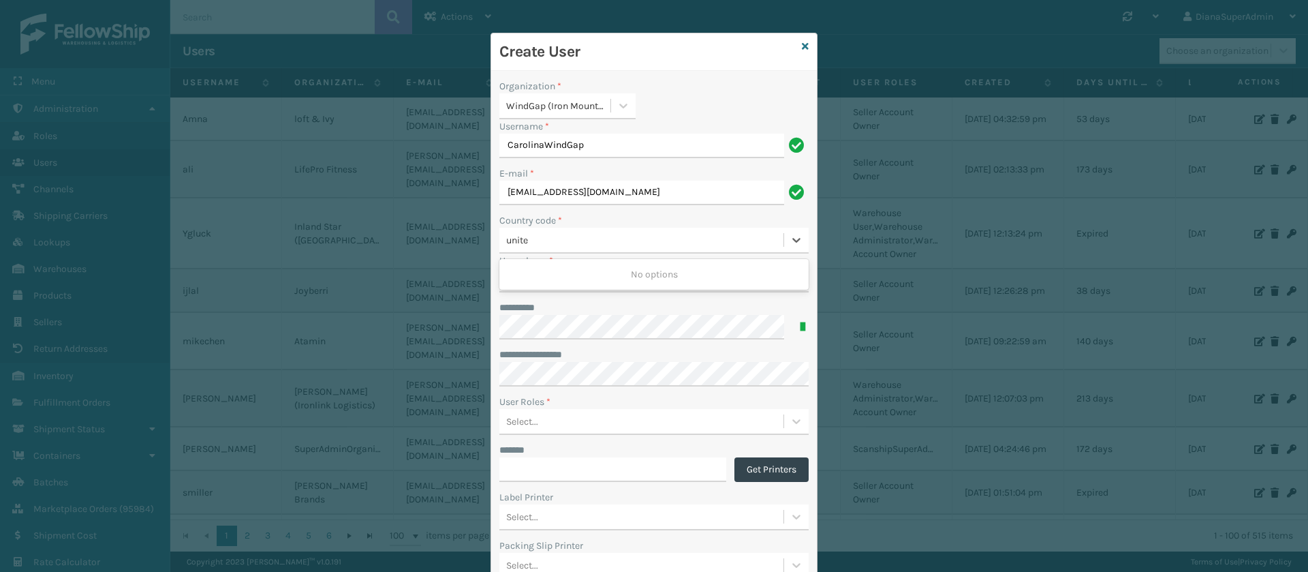
type input "united"
click at [548, 343] on div "[GEOGRAPHIC_DATA] | 1" at bounding box center [653, 349] width 309 height 25
click at [568, 290] on input "User phone *" at bounding box center [653, 280] width 309 height 25
paste input "(951)363-100"
type input "951363100"
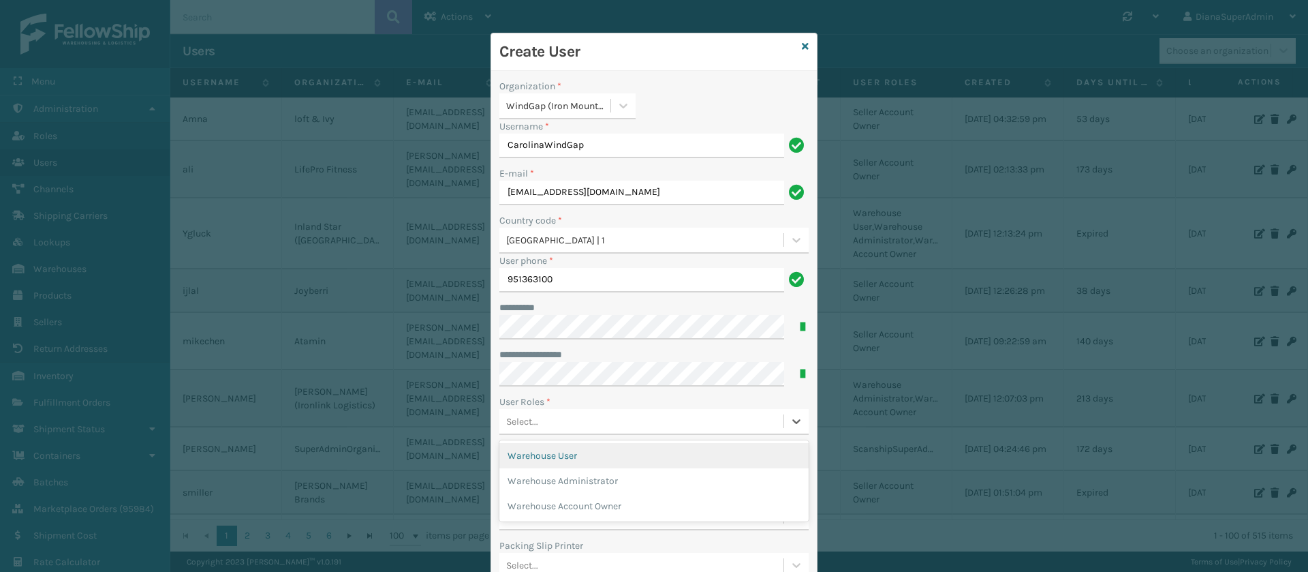
click at [546, 418] on div "Select..." at bounding box center [641, 421] width 284 height 22
click at [612, 482] on div "Warehouse Administrator" at bounding box center [653, 480] width 309 height 25
click at [793, 416] on icon at bounding box center [797, 421] width 14 height 14
click at [681, 458] on div "Warehouse User" at bounding box center [653, 455] width 309 height 25
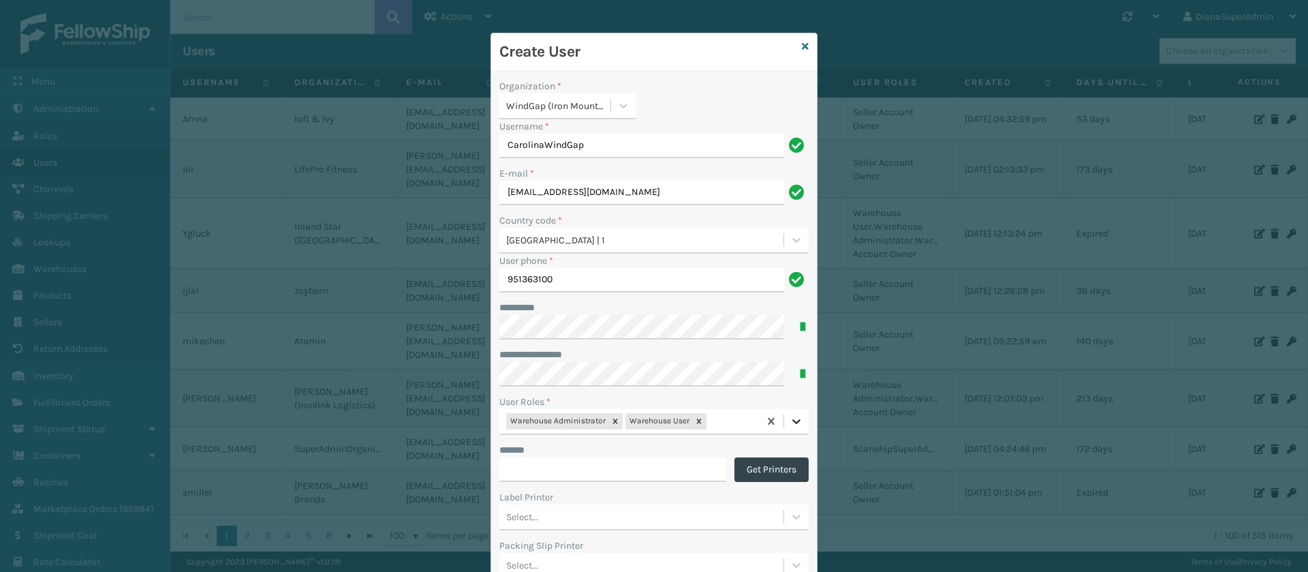
click at [790, 417] on icon at bounding box center [797, 421] width 14 height 14
click at [678, 450] on div "Warehouse Account Owner" at bounding box center [653, 455] width 309 height 25
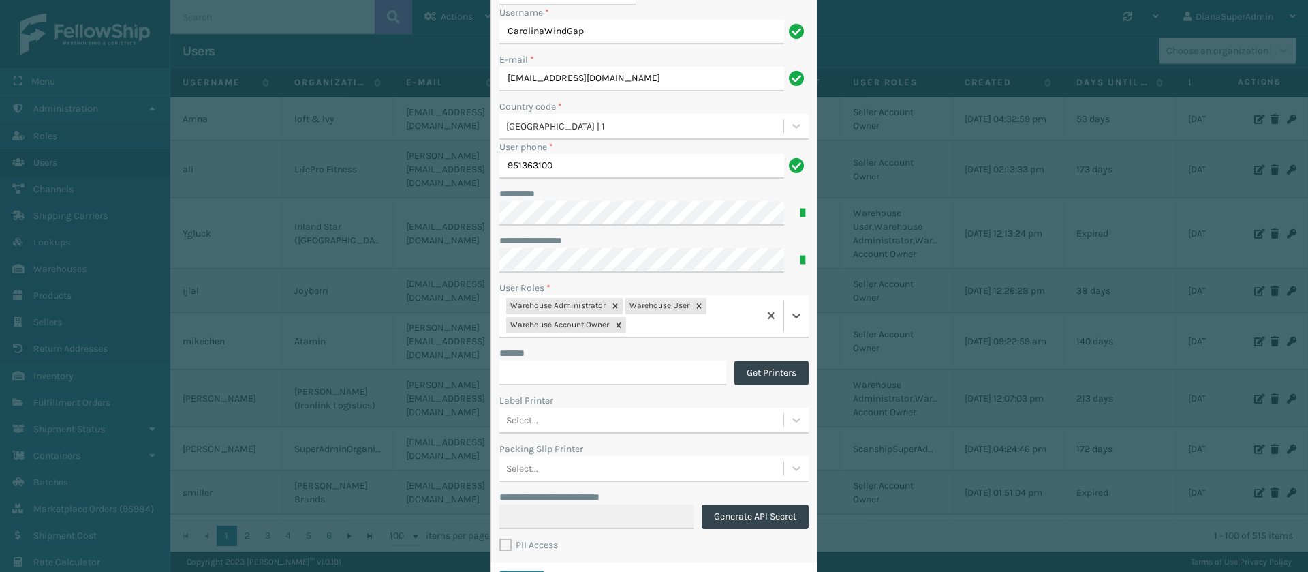
scroll to position [178, 0]
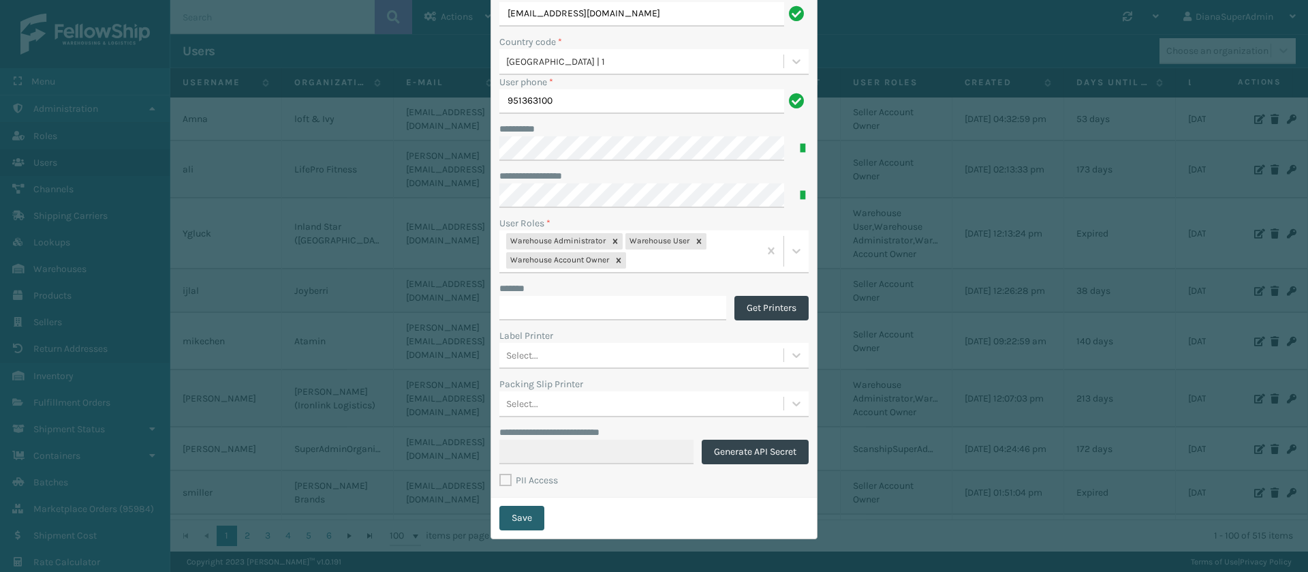
click at [514, 521] on button "Save" at bounding box center [521, 517] width 45 height 25
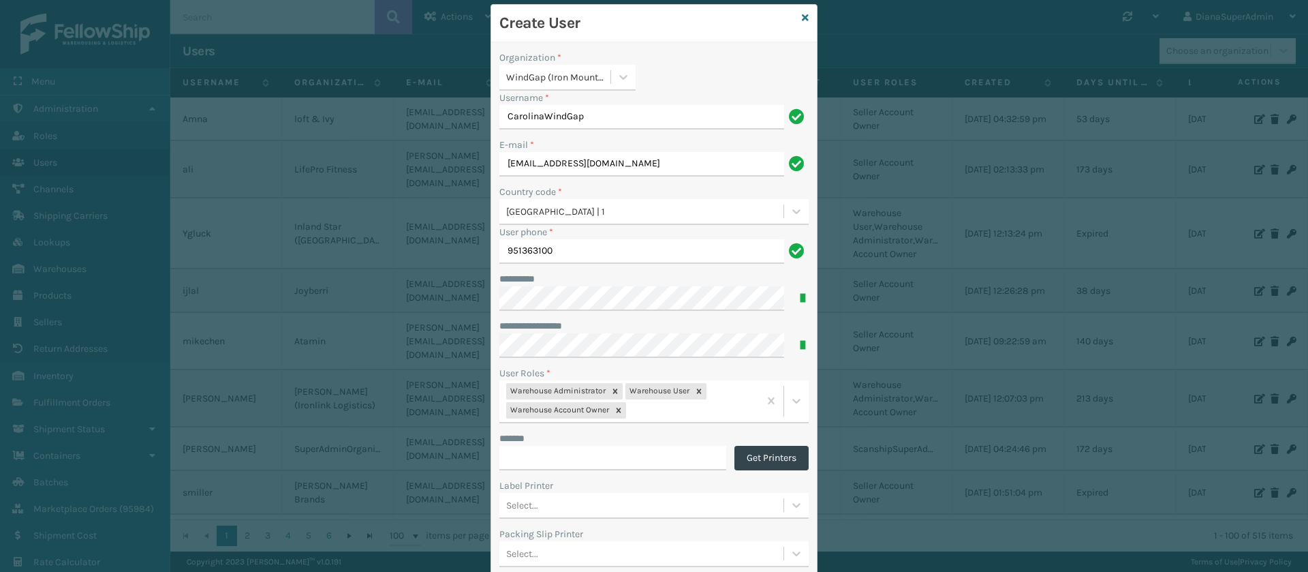
scroll to position [15, 0]
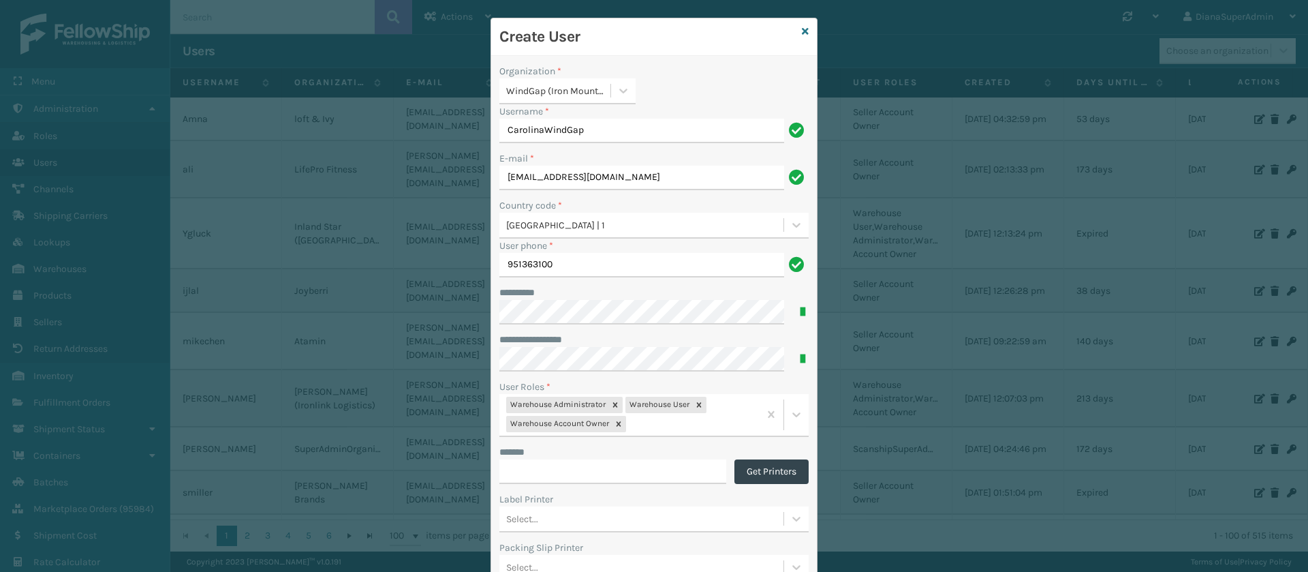
click at [708, 388] on div "User Roles *" at bounding box center [653, 386] width 309 height 14
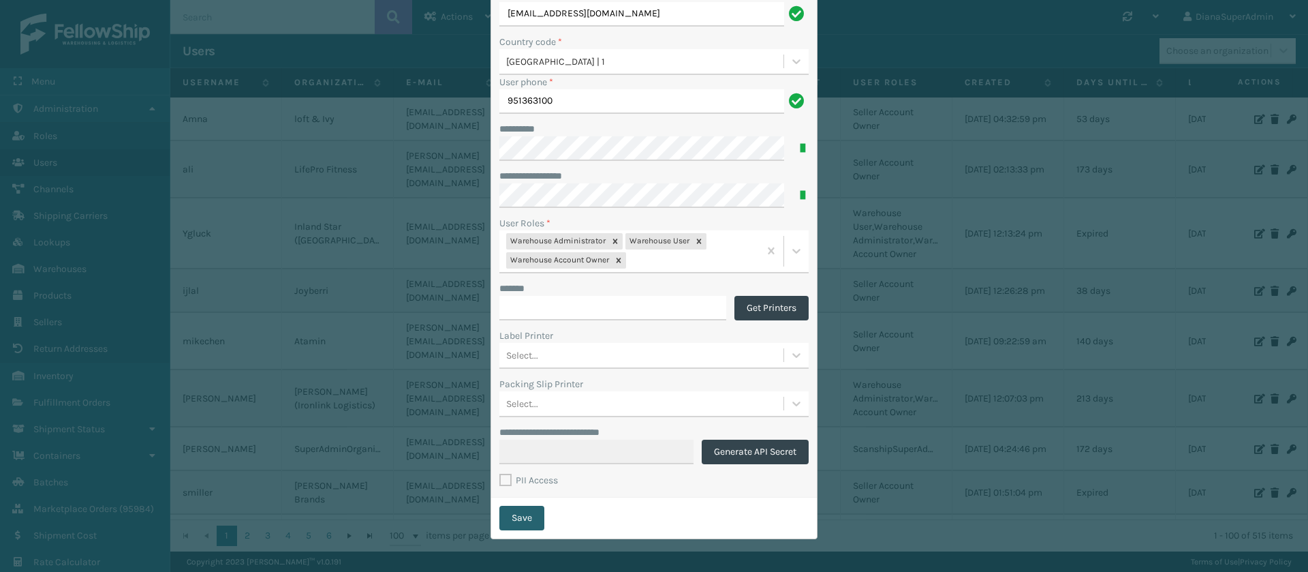
click at [516, 514] on button "Save" at bounding box center [521, 517] width 45 height 25
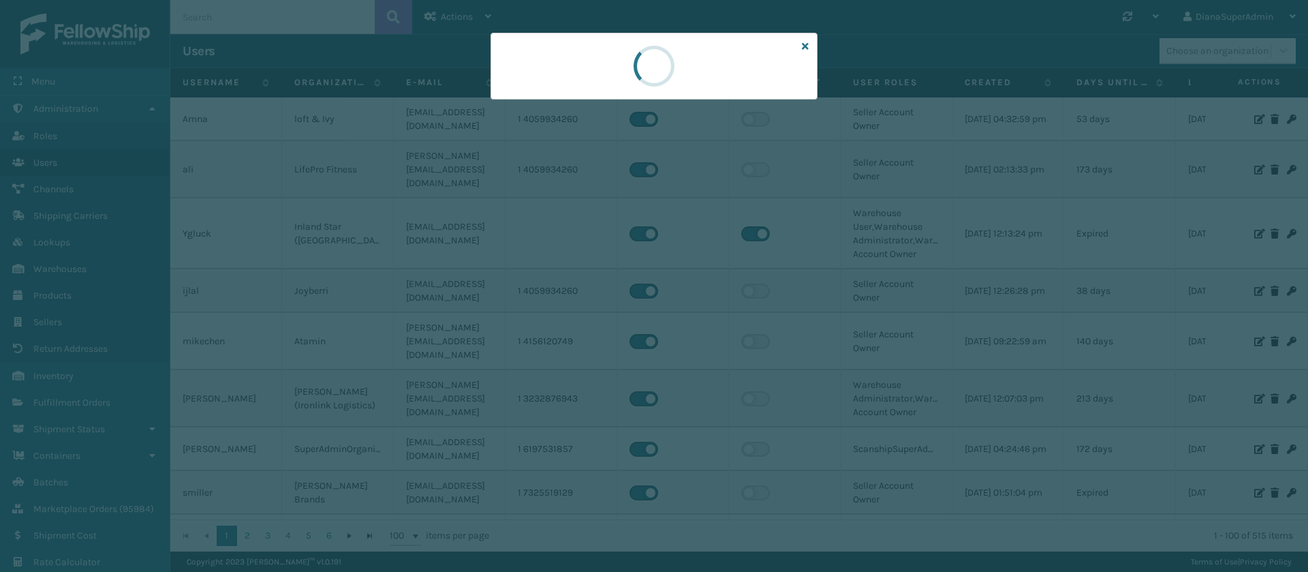
scroll to position [0, 0]
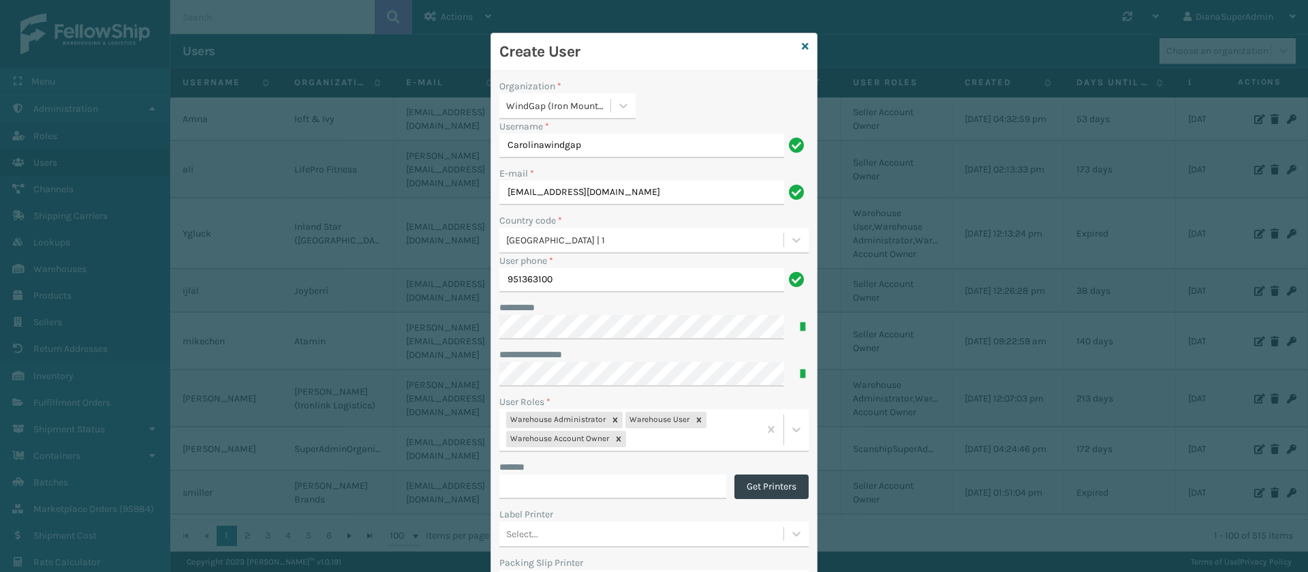
click at [728, 137] on input "Carolinawindgap" at bounding box center [641, 146] width 285 height 25
type input "Carolinawindgap"
click at [738, 90] on div "Organization *" at bounding box center [653, 86] width 309 height 14
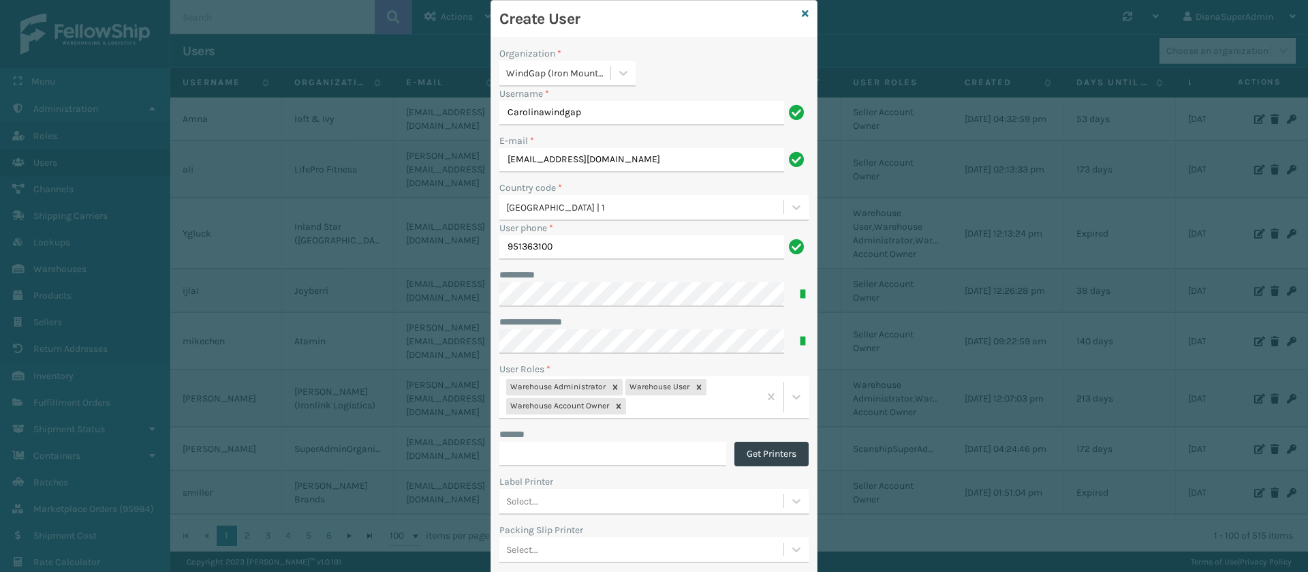
scroll to position [178, 0]
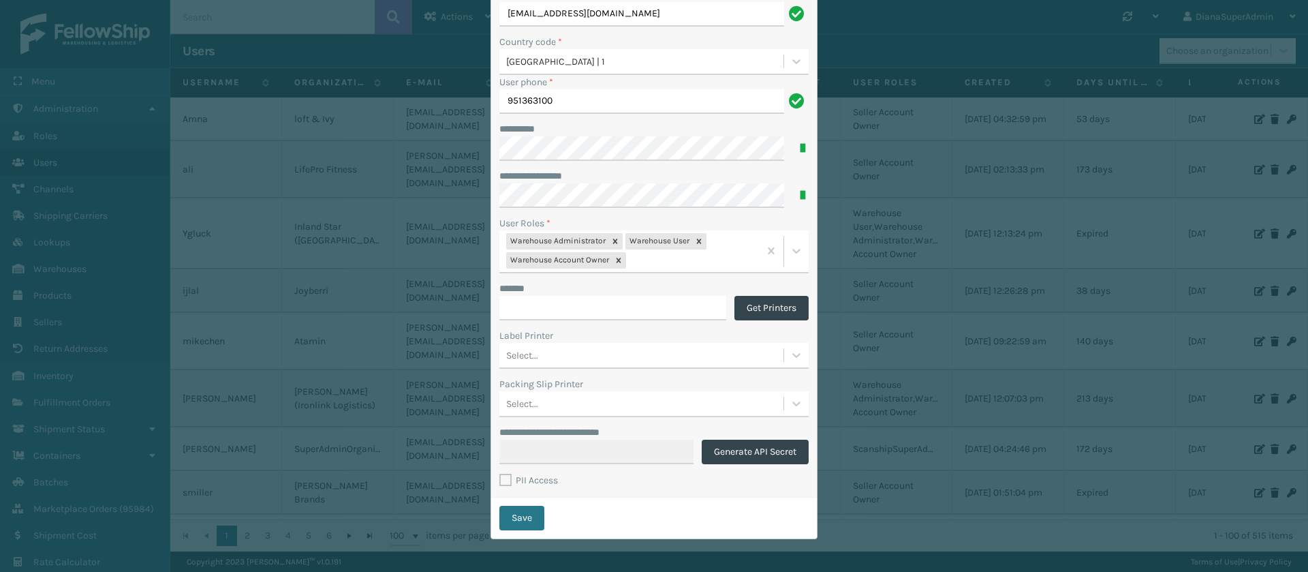
click at [499, 482] on label "PII Access" at bounding box center [528, 480] width 59 height 12
click at [499, 481] on input "PII Access" at bounding box center [499, 476] width 1 height 9
click at [499, 482] on label "PII Access" at bounding box center [528, 480] width 59 height 12
click at [499, 481] on input "PII Access" at bounding box center [499, 476] width 1 height 9
checkbox input "false"
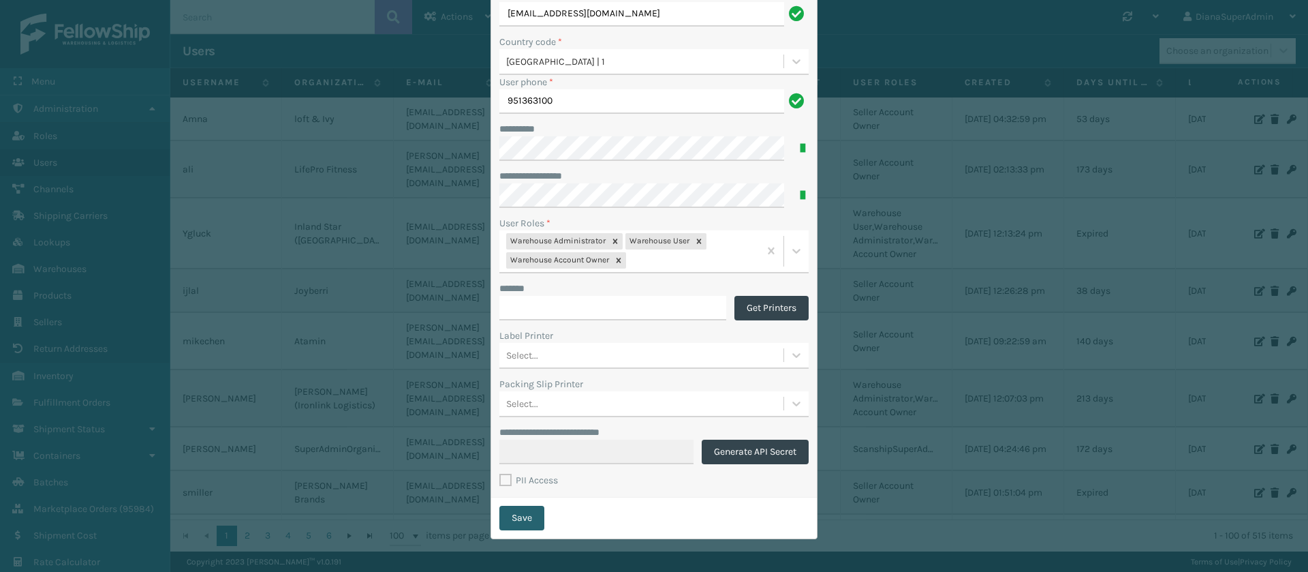
click at [516, 516] on button "Save" at bounding box center [521, 517] width 45 height 25
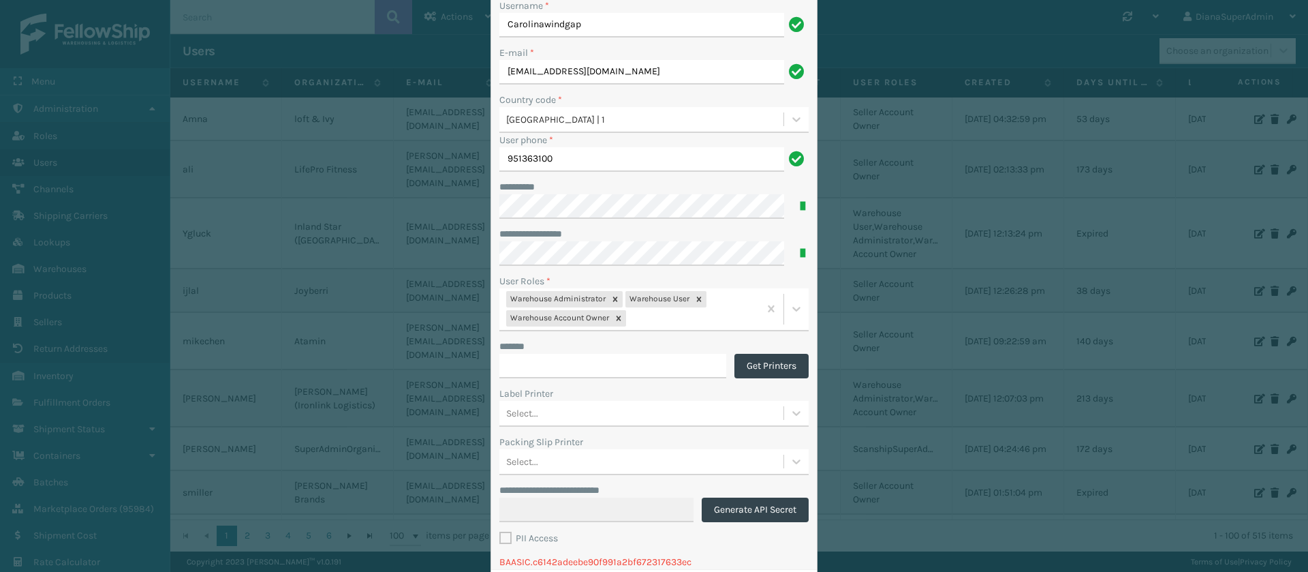
scroll to position [193, 0]
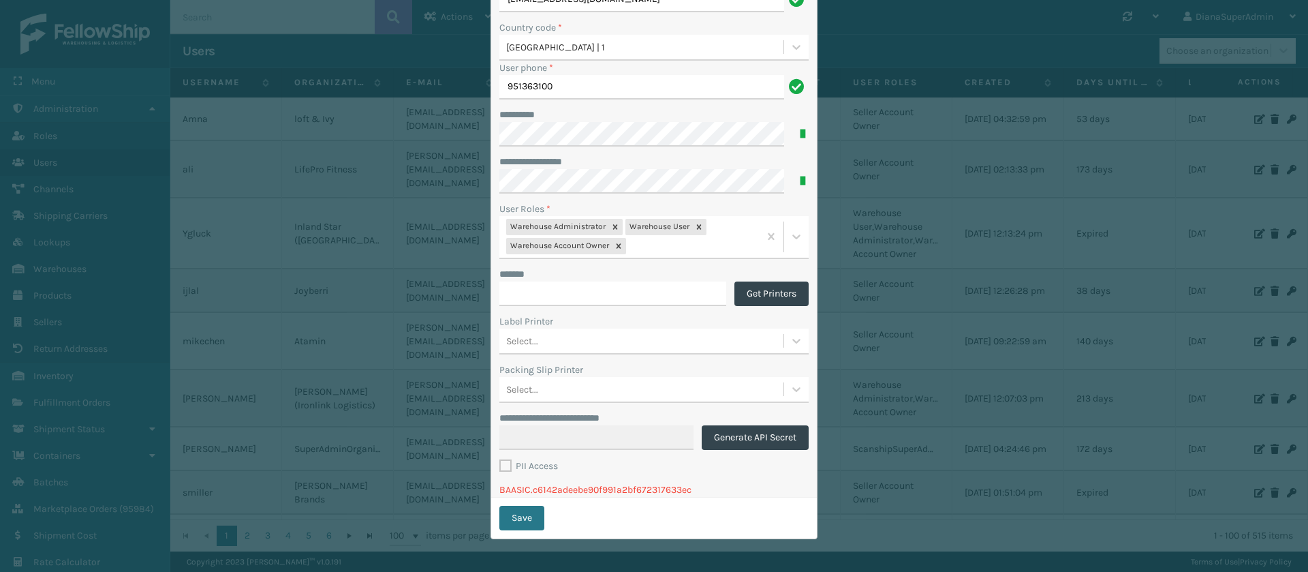
click at [499, 468] on label "PII Access" at bounding box center [528, 466] width 59 height 12
click at [499, 467] on input "PII Access" at bounding box center [499, 462] width 1 height 9
checkbox input "true"
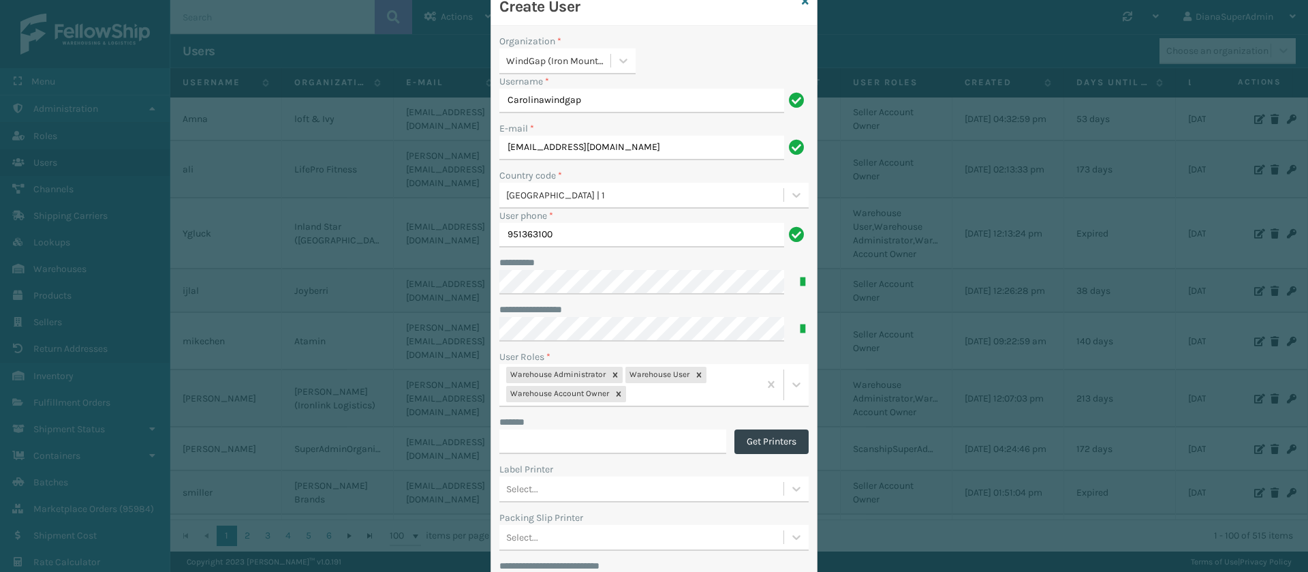
scroll to position [29, 0]
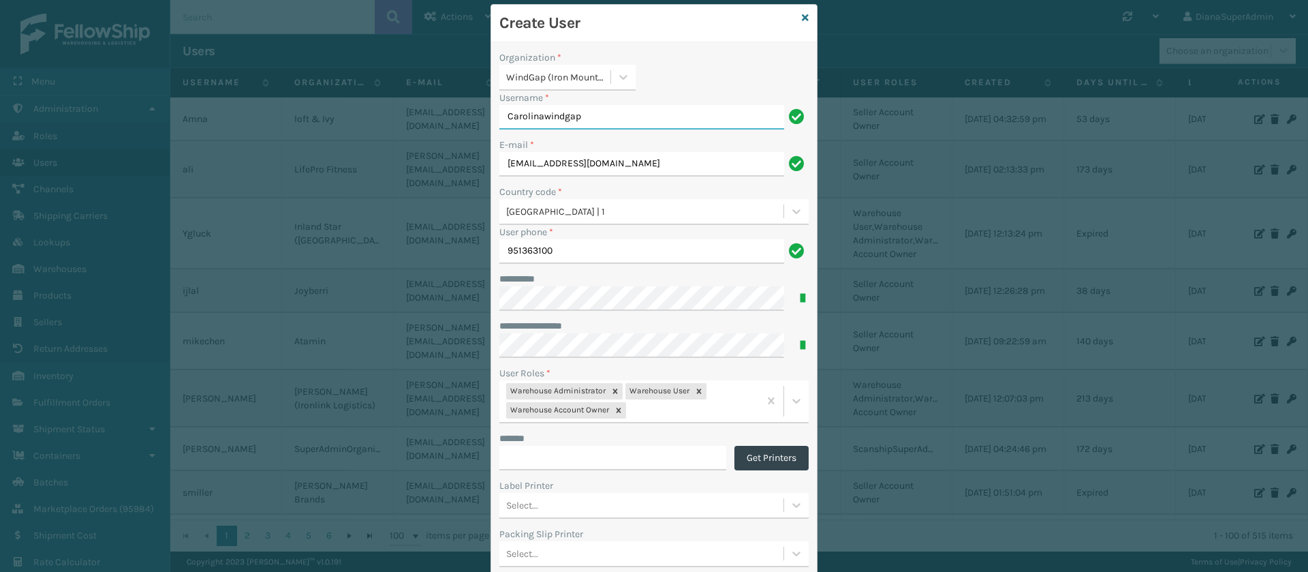
click at [592, 114] on input "Carolinawindgap" at bounding box center [641, 117] width 285 height 25
type input "CarolinaWindGap"
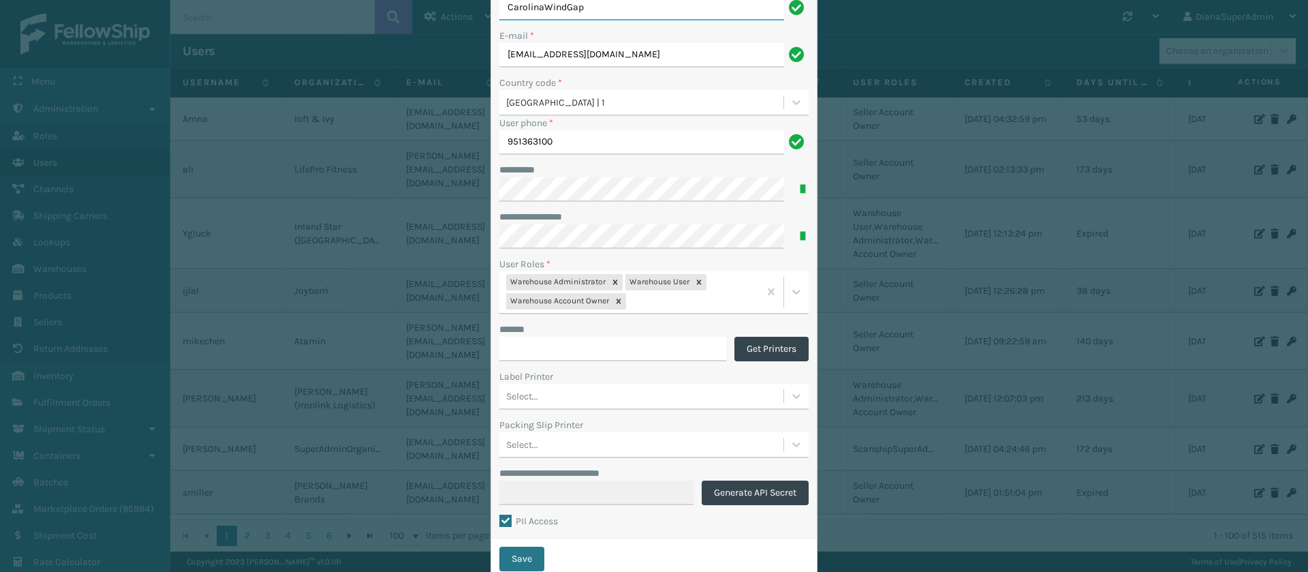
scroll to position [178, 0]
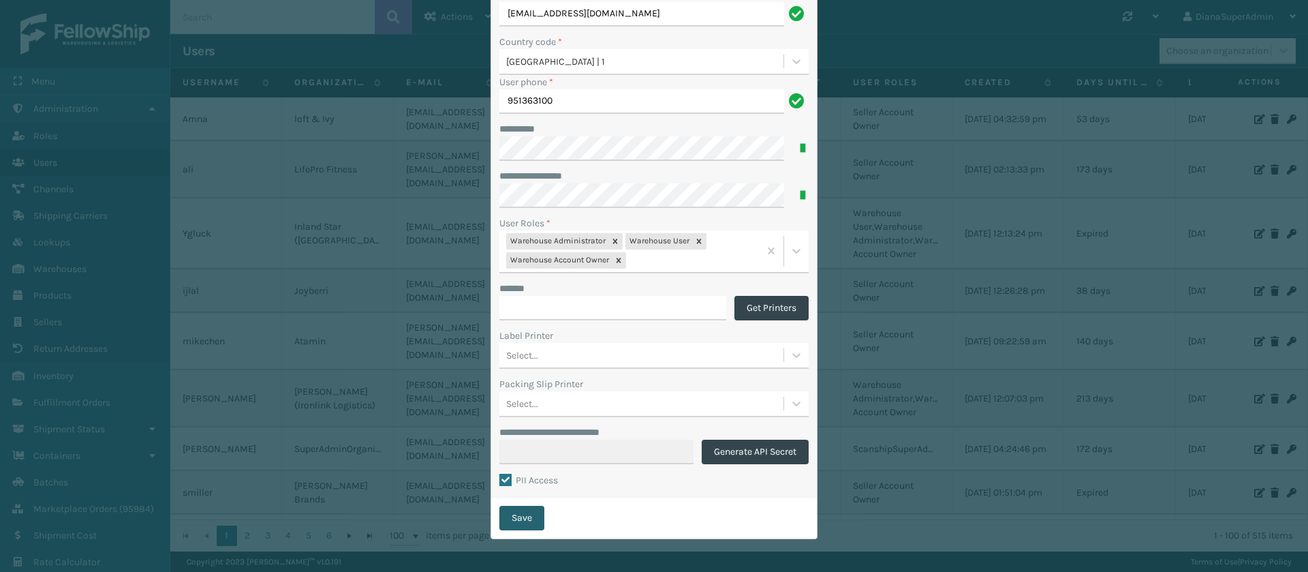
click at [526, 517] on button "Save" at bounding box center [521, 517] width 45 height 25
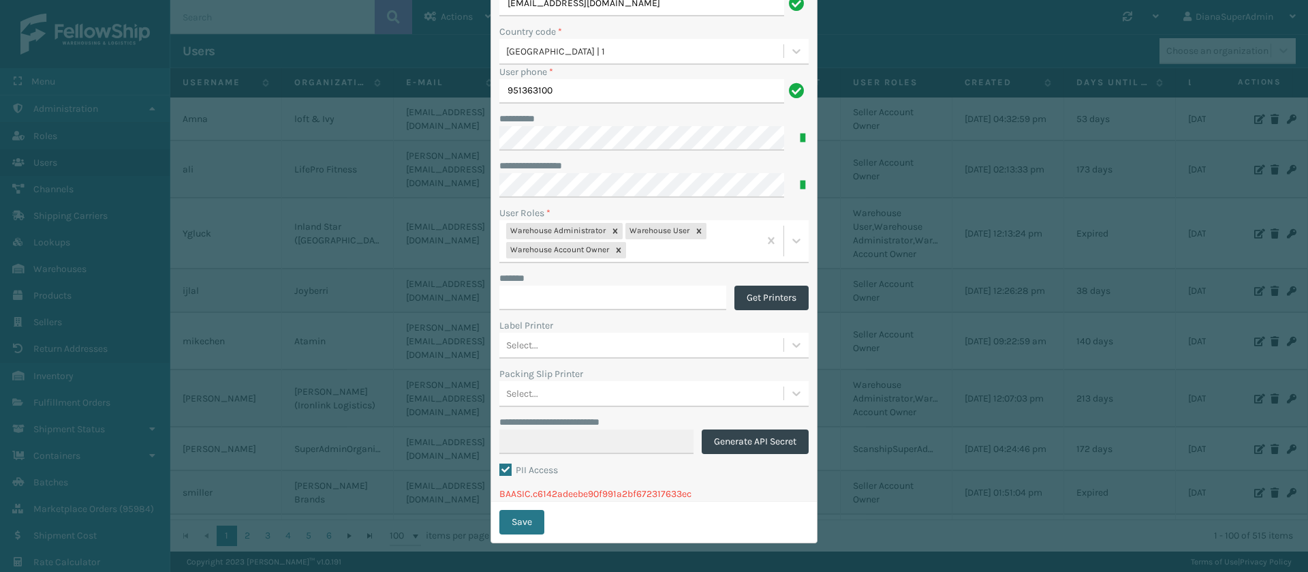
scroll to position [191, 0]
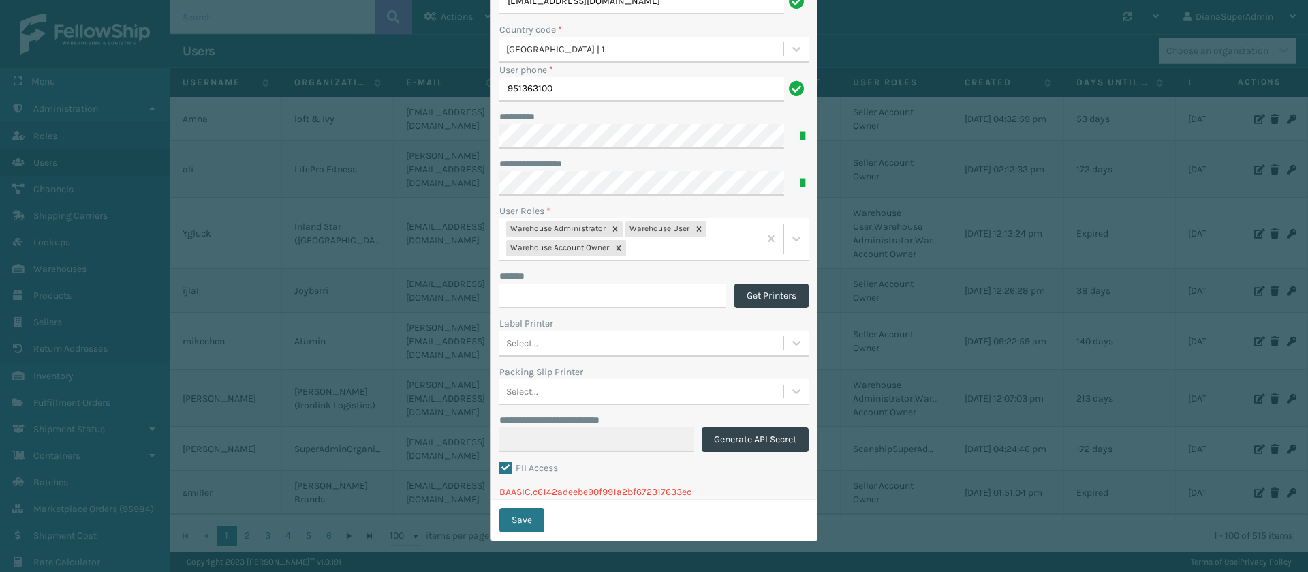
click at [1002, 104] on div "**********" at bounding box center [654, 286] width 1308 height 572
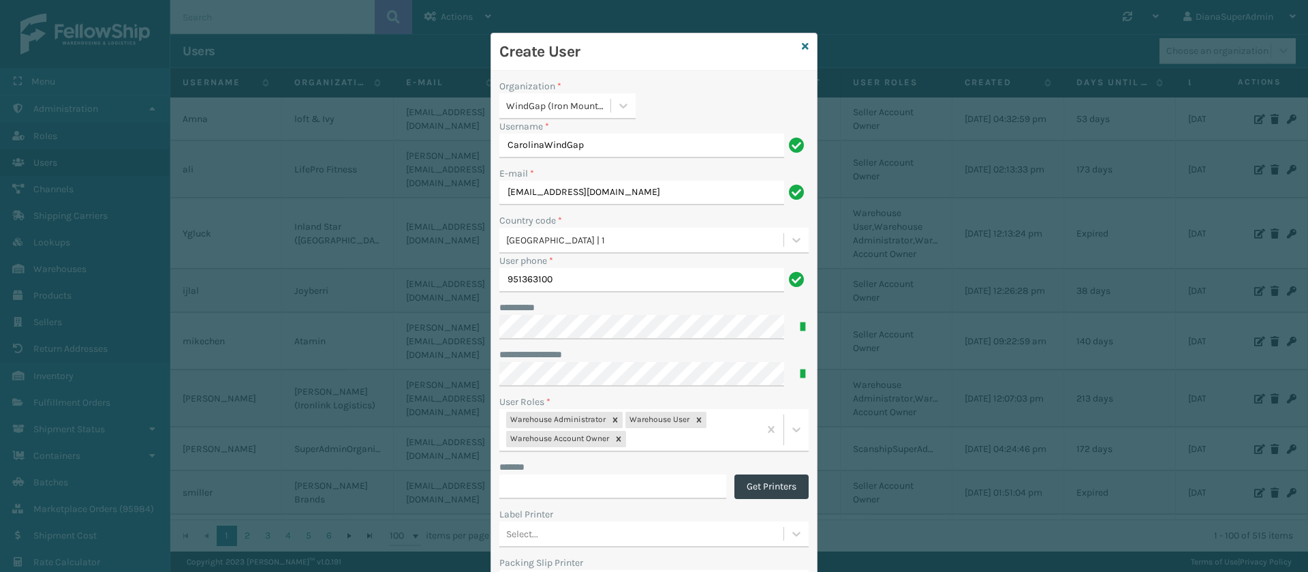
click at [801, 45] on div "Create User" at bounding box center [654, 51] width 326 height 37
click at [802, 45] on icon at bounding box center [805, 47] width 7 height 10
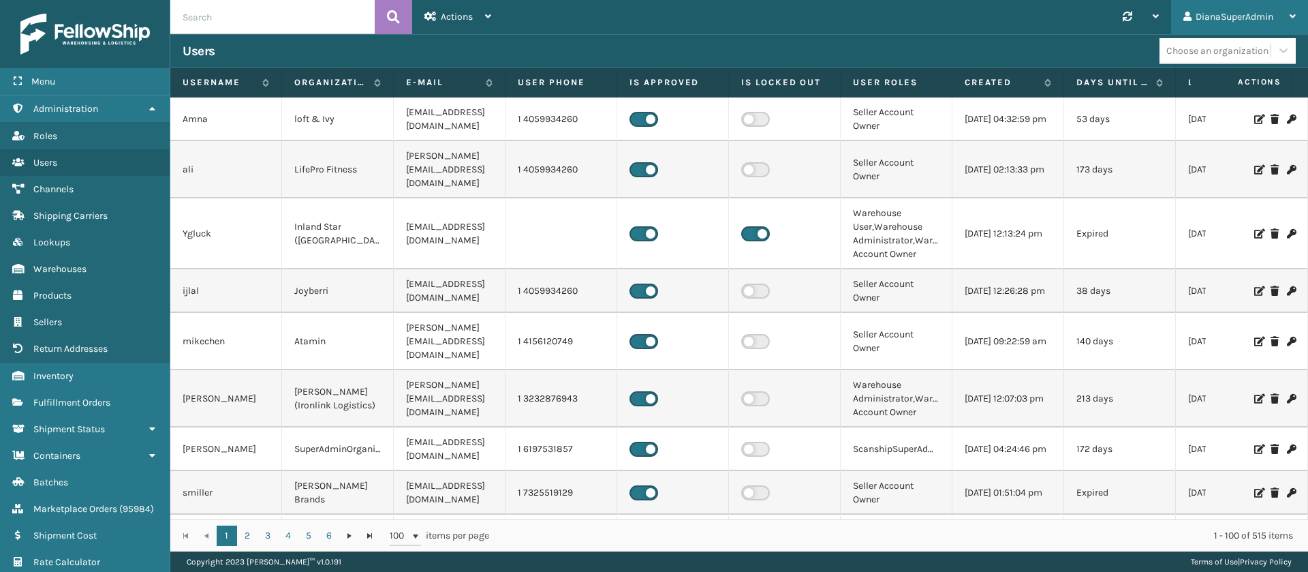
click at [1283, 19] on div "DianaSuperAdmin" at bounding box center [1239, 17] width 112 height 34
click at [1157, 61] on li "Log Out" at bounding box center [1216, 53] width 183 height 37
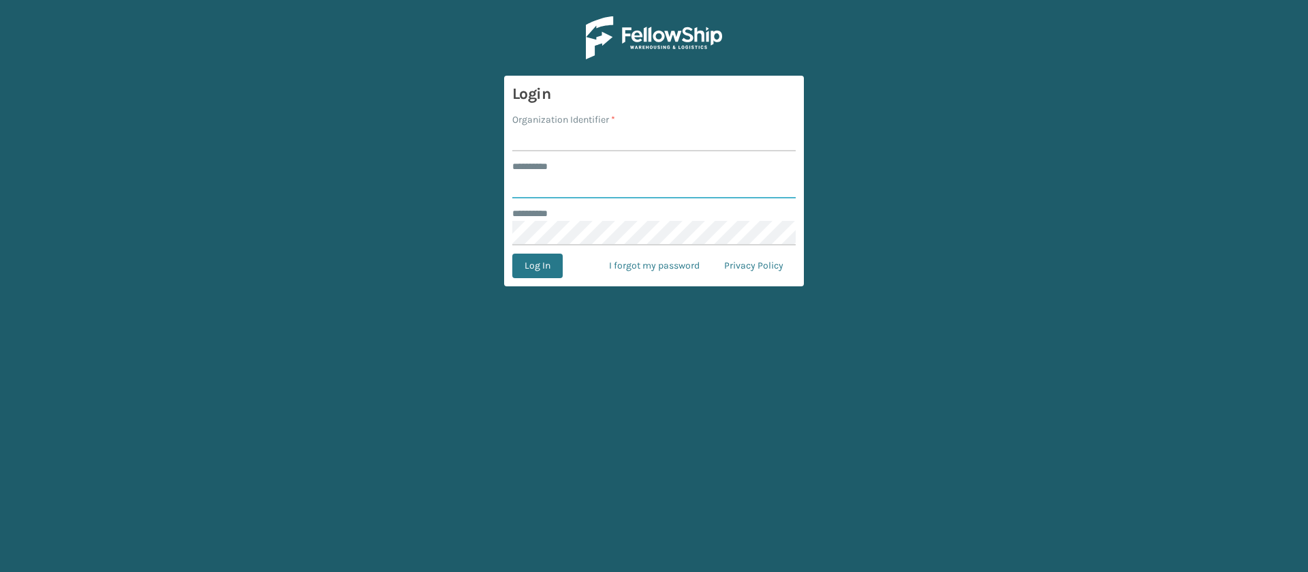
type input "**********"
click at [589, 135] on input "Organization Identifier *" at bounding box center [653, 139] width 283 height 25
type input "w"
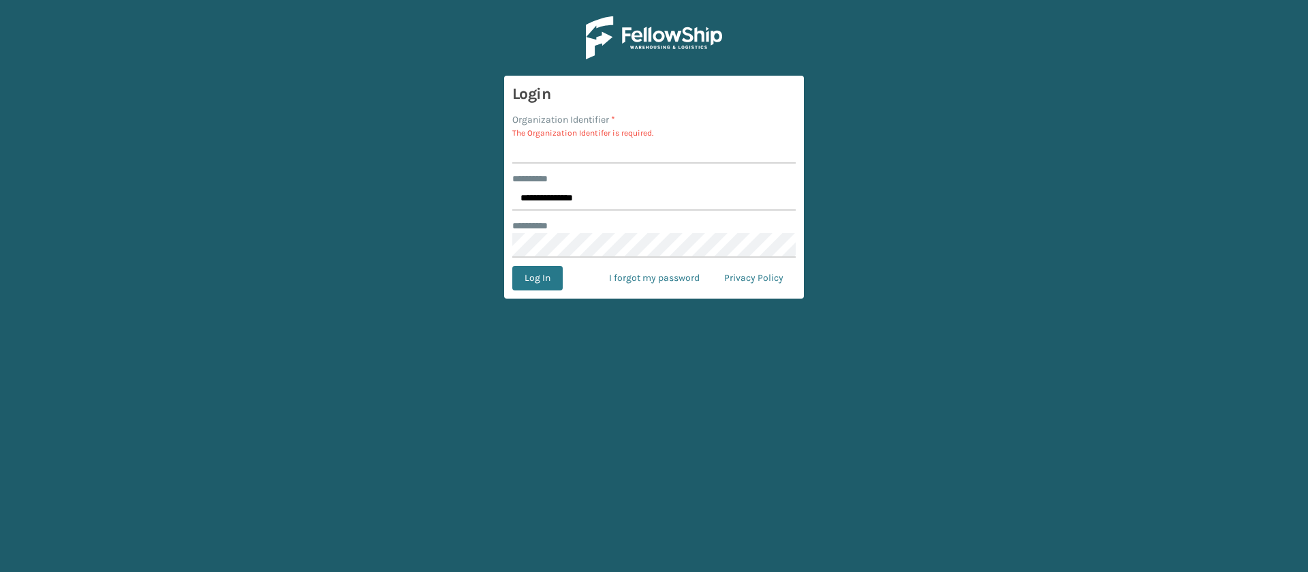
click at [431, 155] on main "**********" at bounding box center [654, 286] width 1308 height 572
